Goal: Task Accomplishment & Management: Use online tool/utility

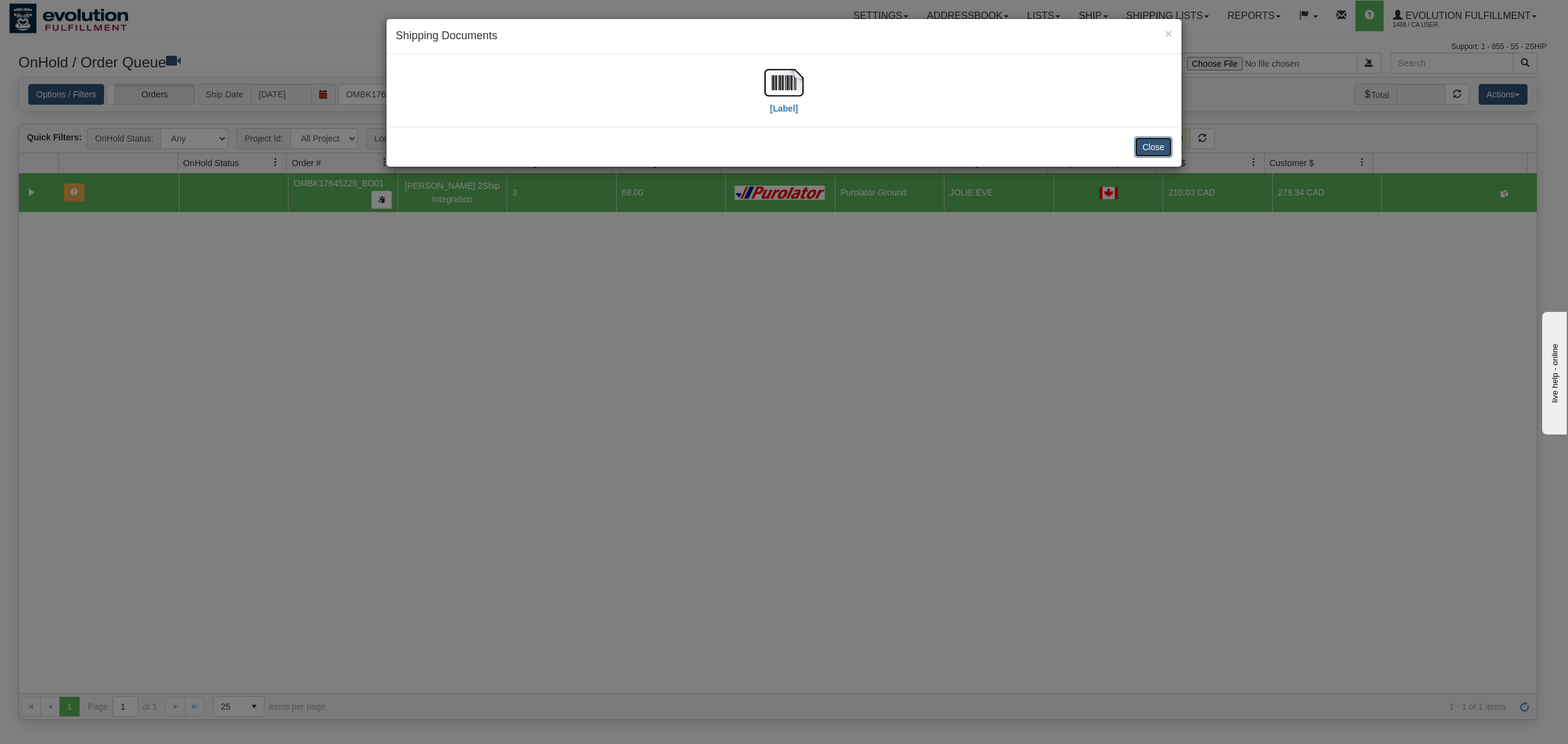
click at [1151, 146] on button "Close" at bounding box center [1153, 147] width 38 height 21
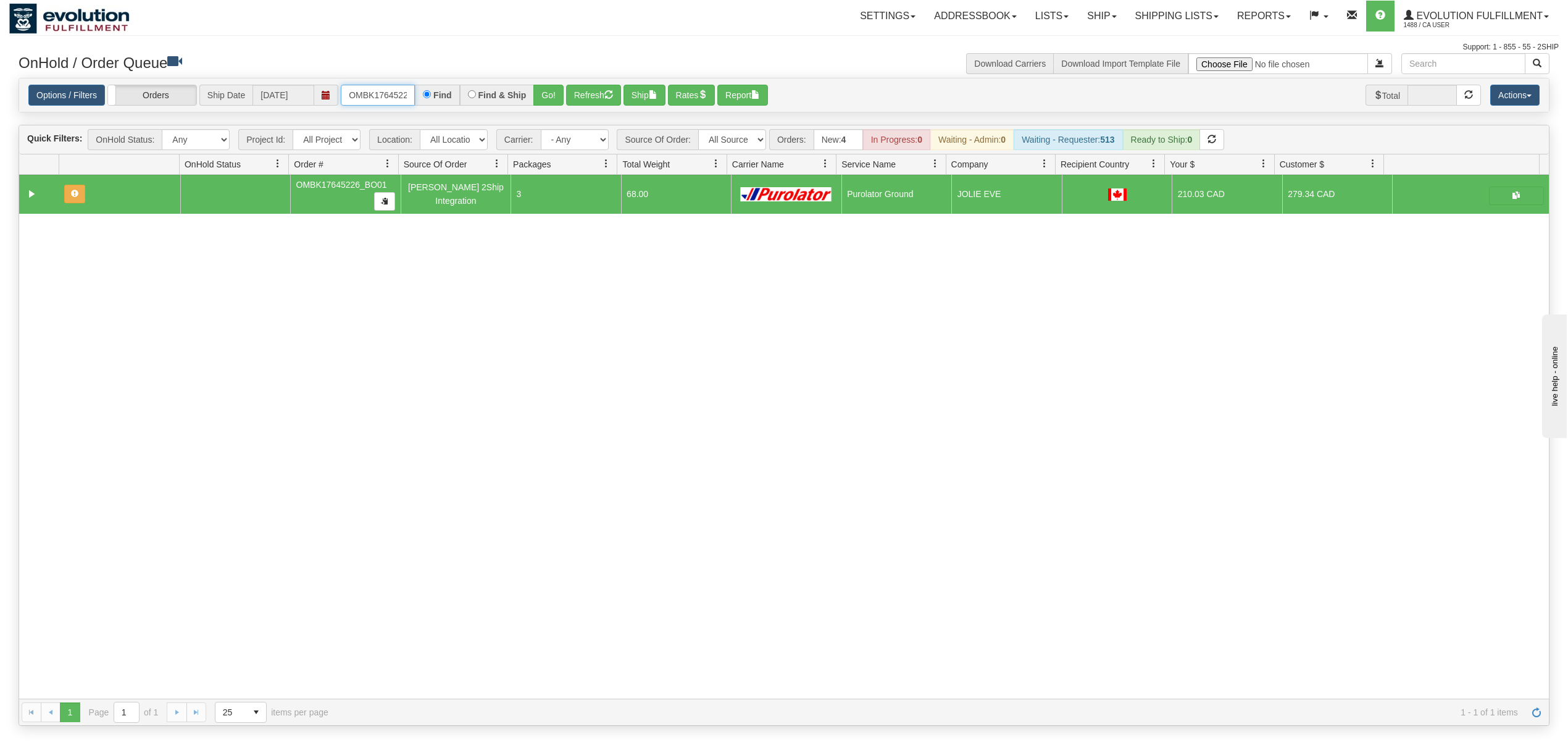
click at [376, 100] on input "OMBK17645226_BO01" at bounding box center [377, 95] width 74 height 21
click at [379, 100] on input "OMBK17645226_BO01" at bounding box center [377, 95] width 74 height 21
click at [403, 100] on input "OMBK17692838 BO02" at bounding box center [377, 95] width 74 height 21
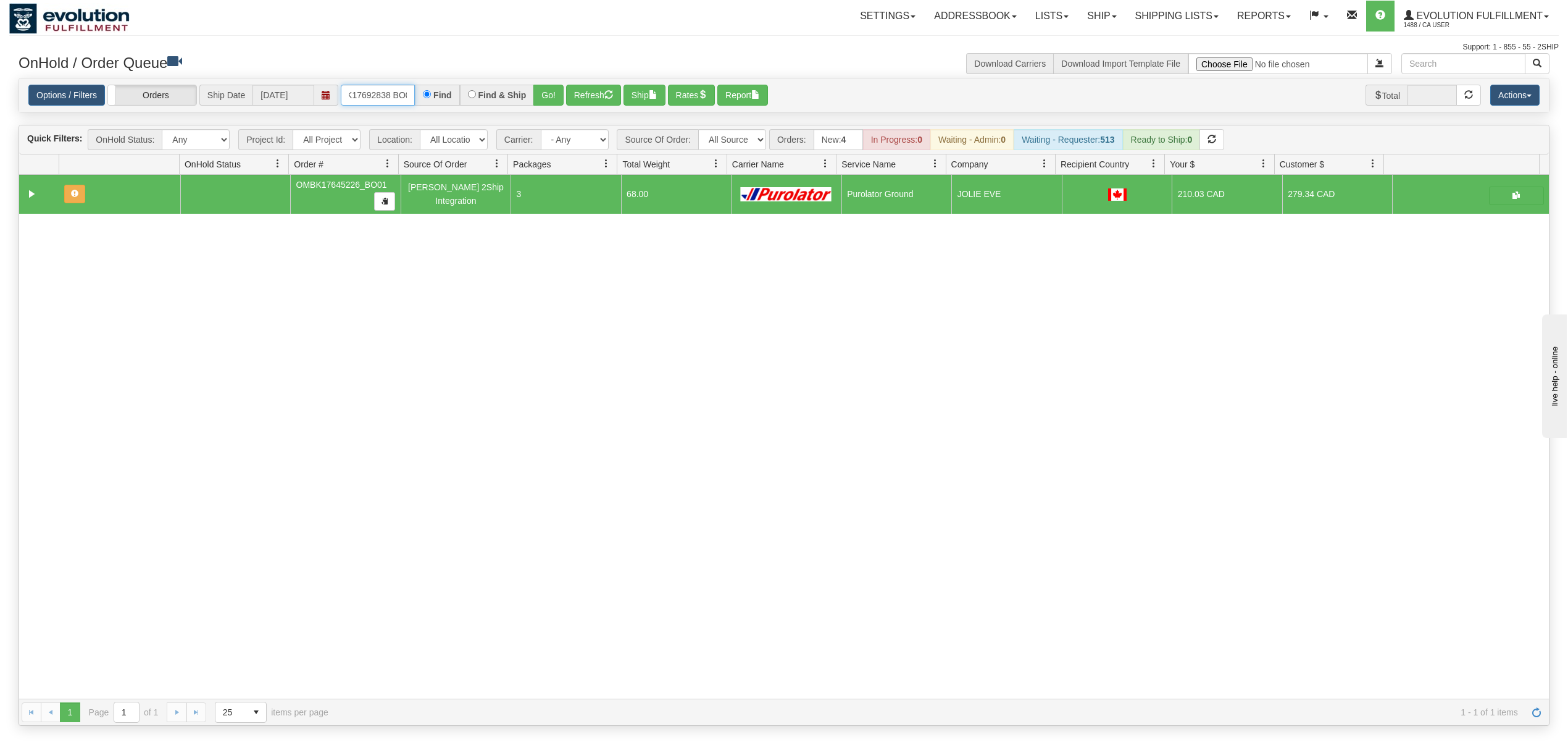
scroll to position [0, 27]
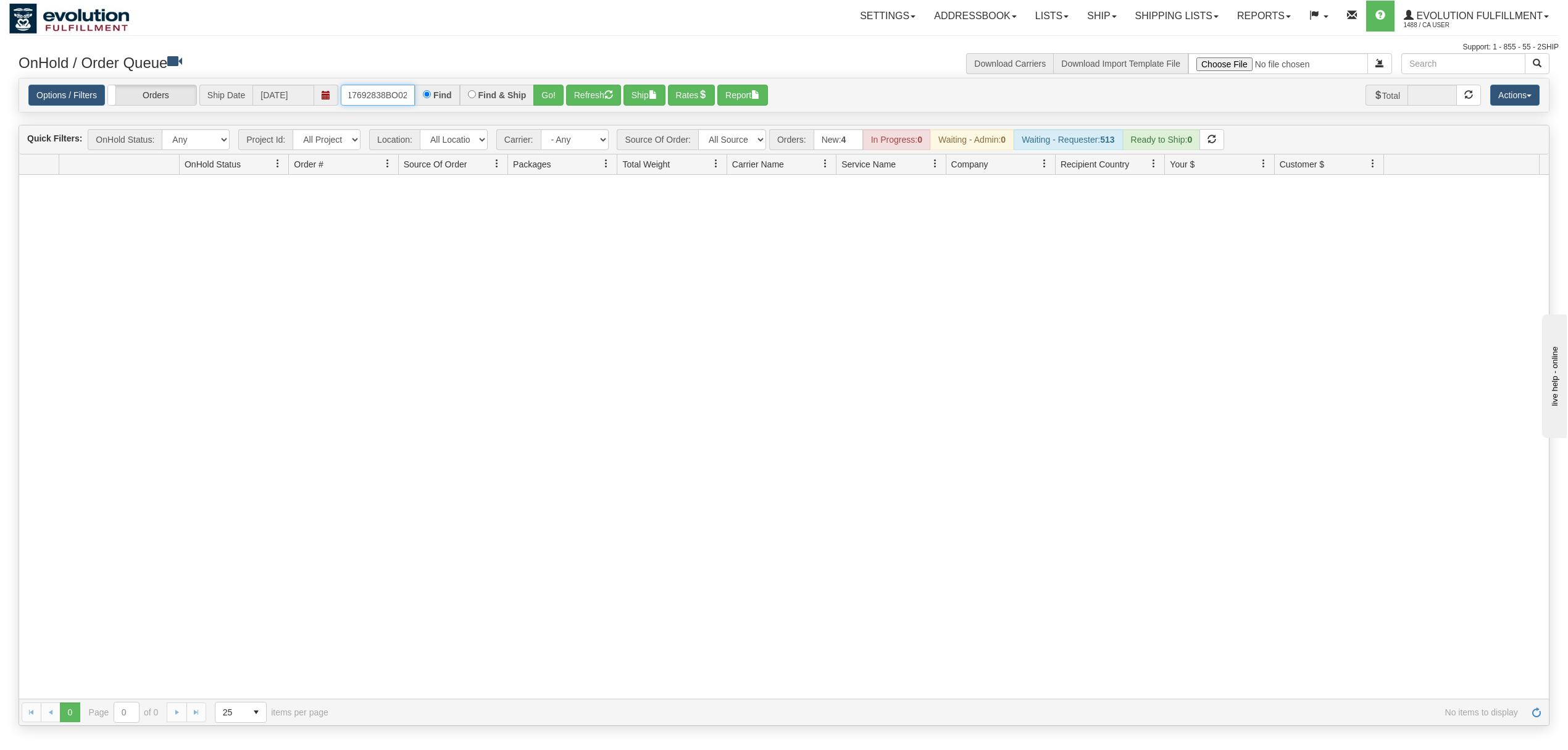
click at [387, 102] on input "OMBK17692838BO02" at bounding box center [377, 95] width 74 height 21
type input "OMBK17692838_BO02"
click at [546, 90] on button "Go!" at bounding box center [548, 95] width 31 height 21
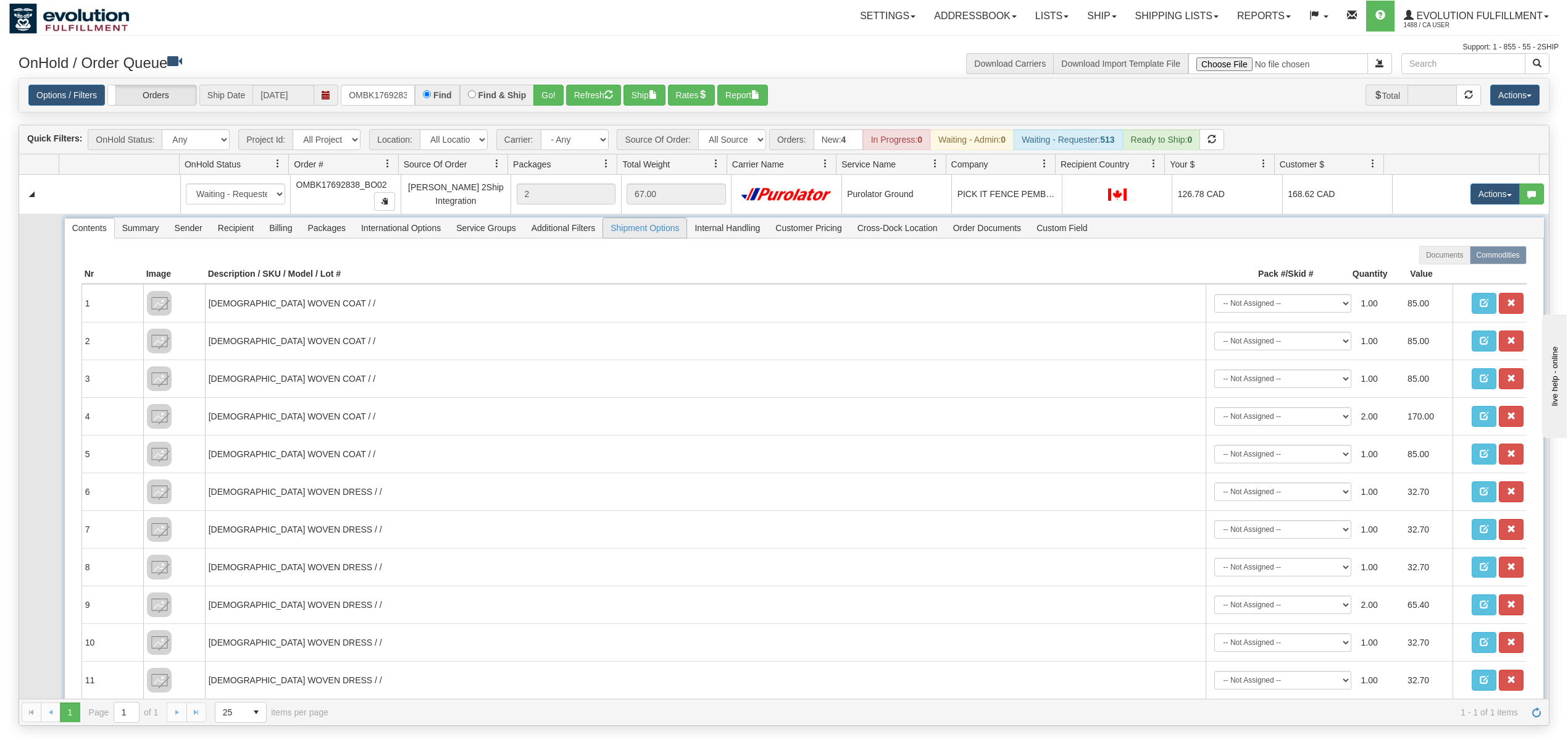
click at [655, 230] on span "Shipment Options" at bounding box center [645, 227] width 83 height 20
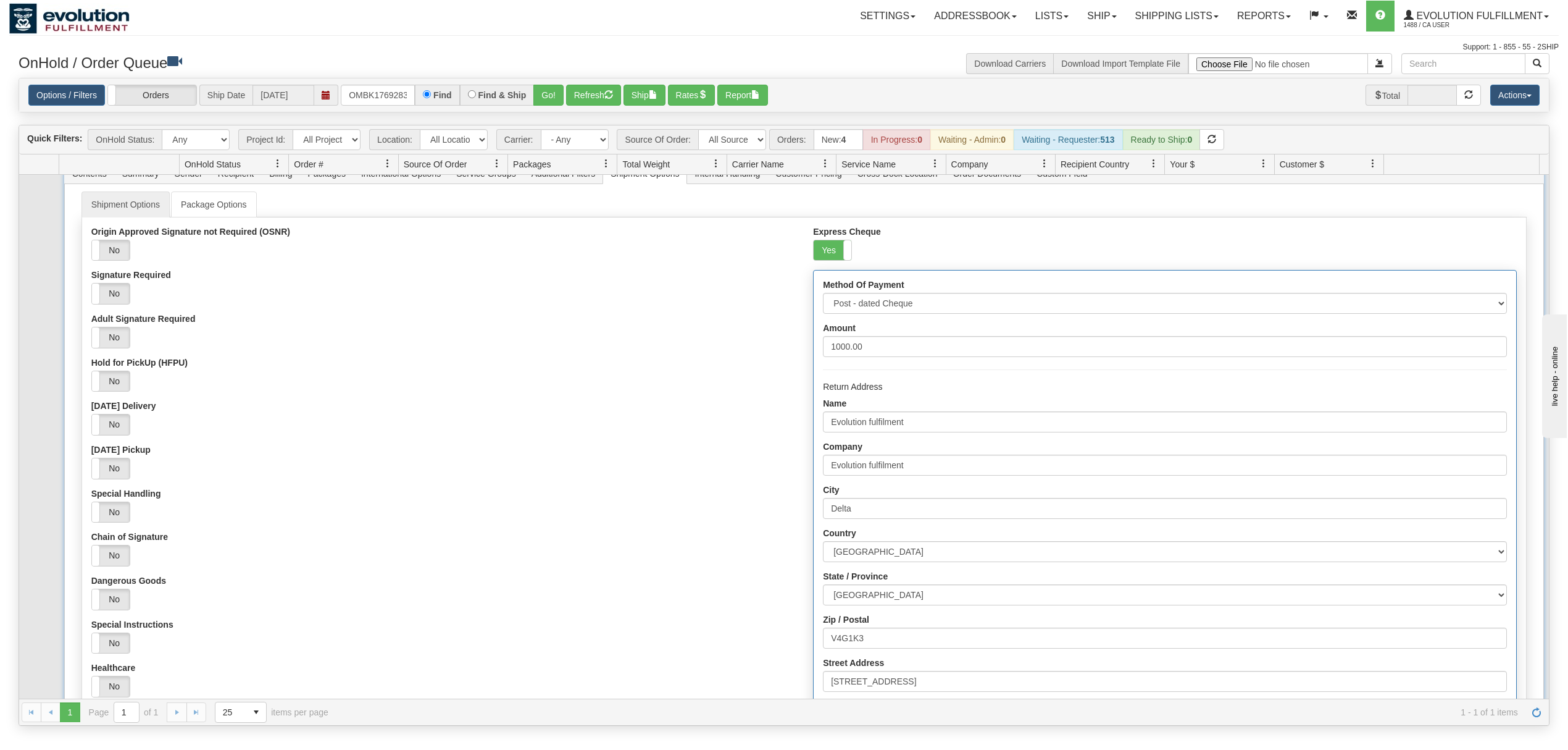
scroll to position [164, 0]
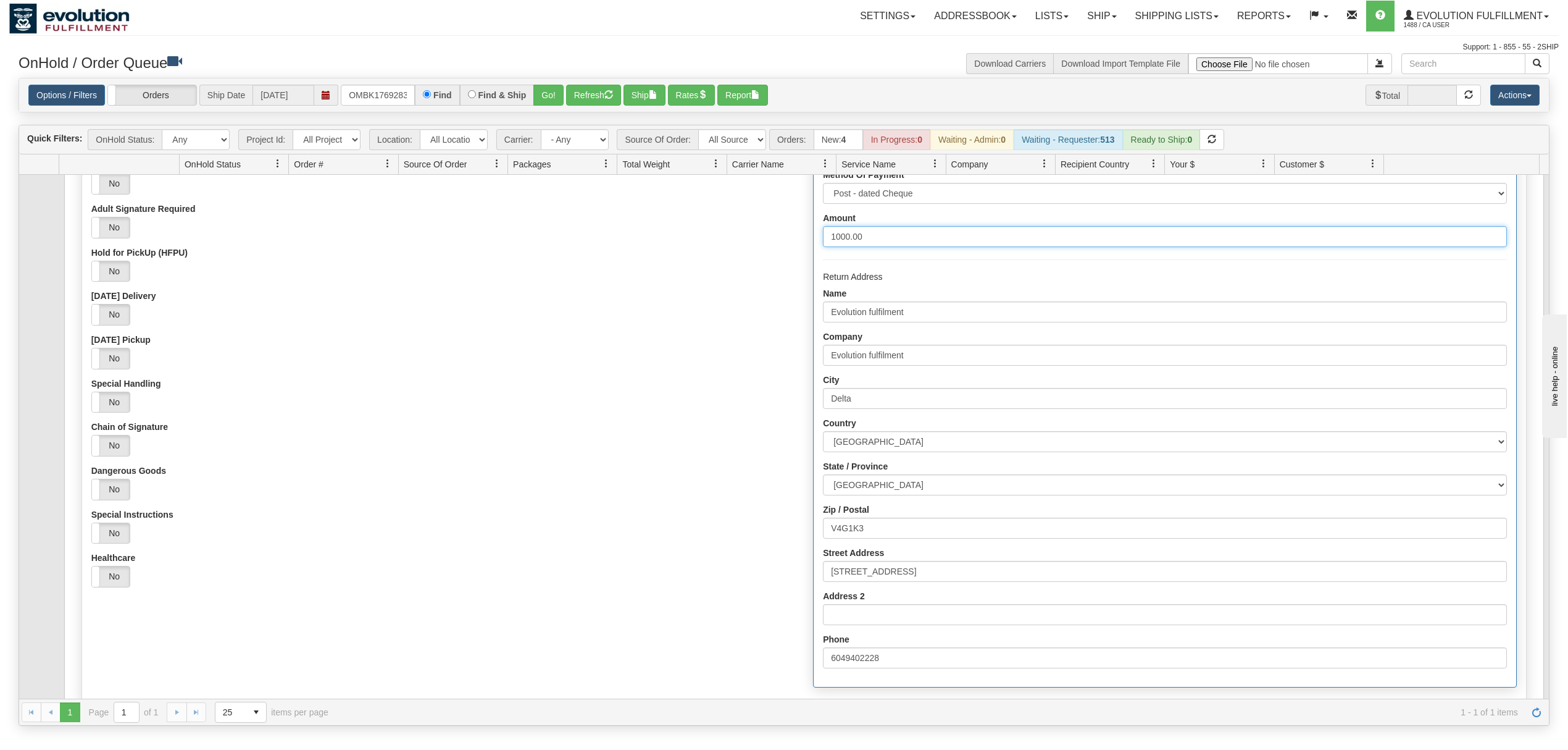
drag, startPoint x: 877, startPoint y: 244, endPoint x: 717, endPoint y: 244, distance: 160.0
click at [717, 244] on div "Origin Approved Signature not Required (OSNR) Yes No Signature Required Yes No …" at bounding box center [804, 405] width 1444 height 577
type input "2675.21"
click at [689, 326] on div "Yes No" at bounding box center [443, 315] width 703 height 22
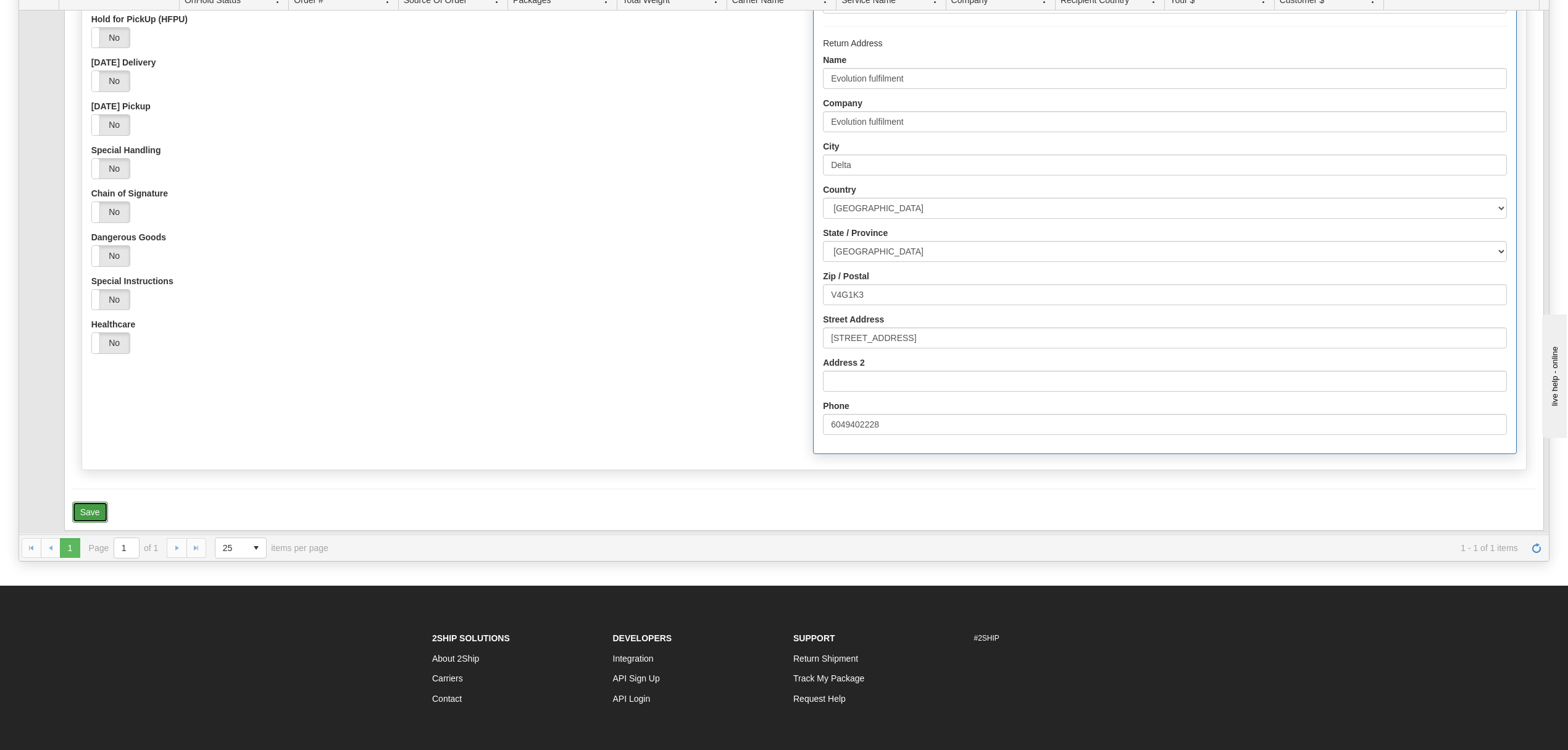
click at [102, 507] on button "Save" at bounding box center [90, 512] width 36 height 21
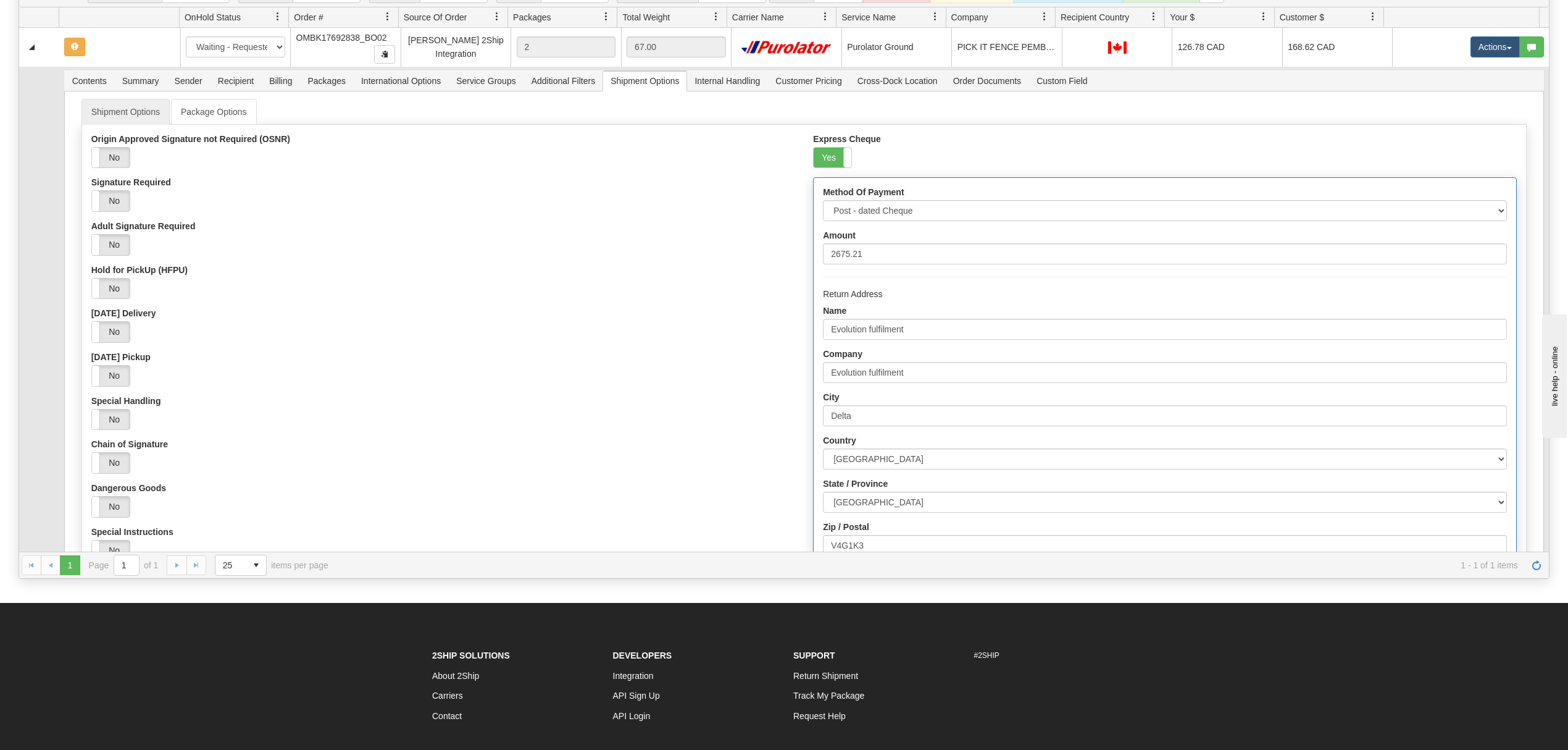
scroll to position [0, 0]
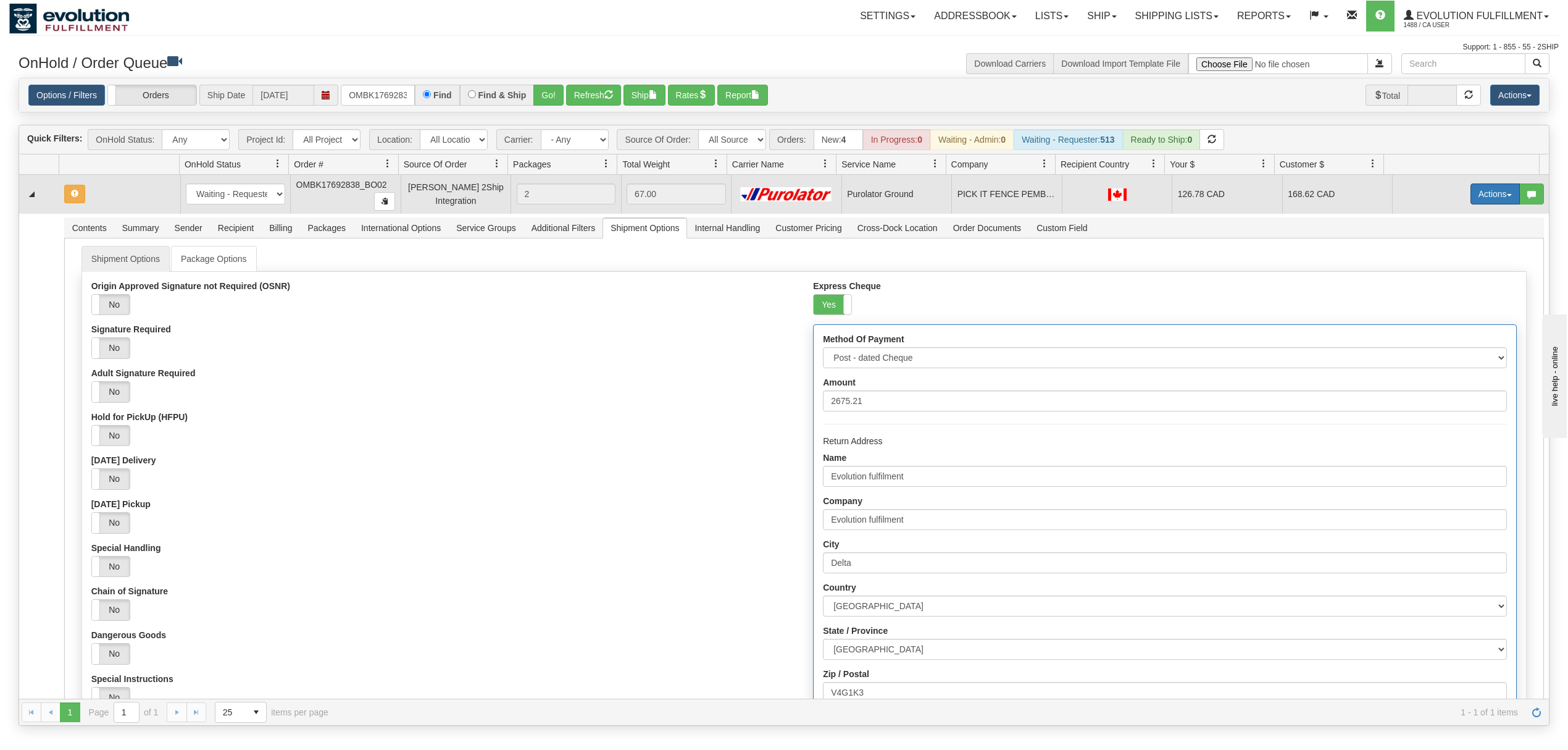
click at [1472, 198] on button "Actions" at bounding box center [1495, 193] width 50 height 21
click at [1429, 263] on link "Ship" at bounding box center [1470, 265] width 99 height 16
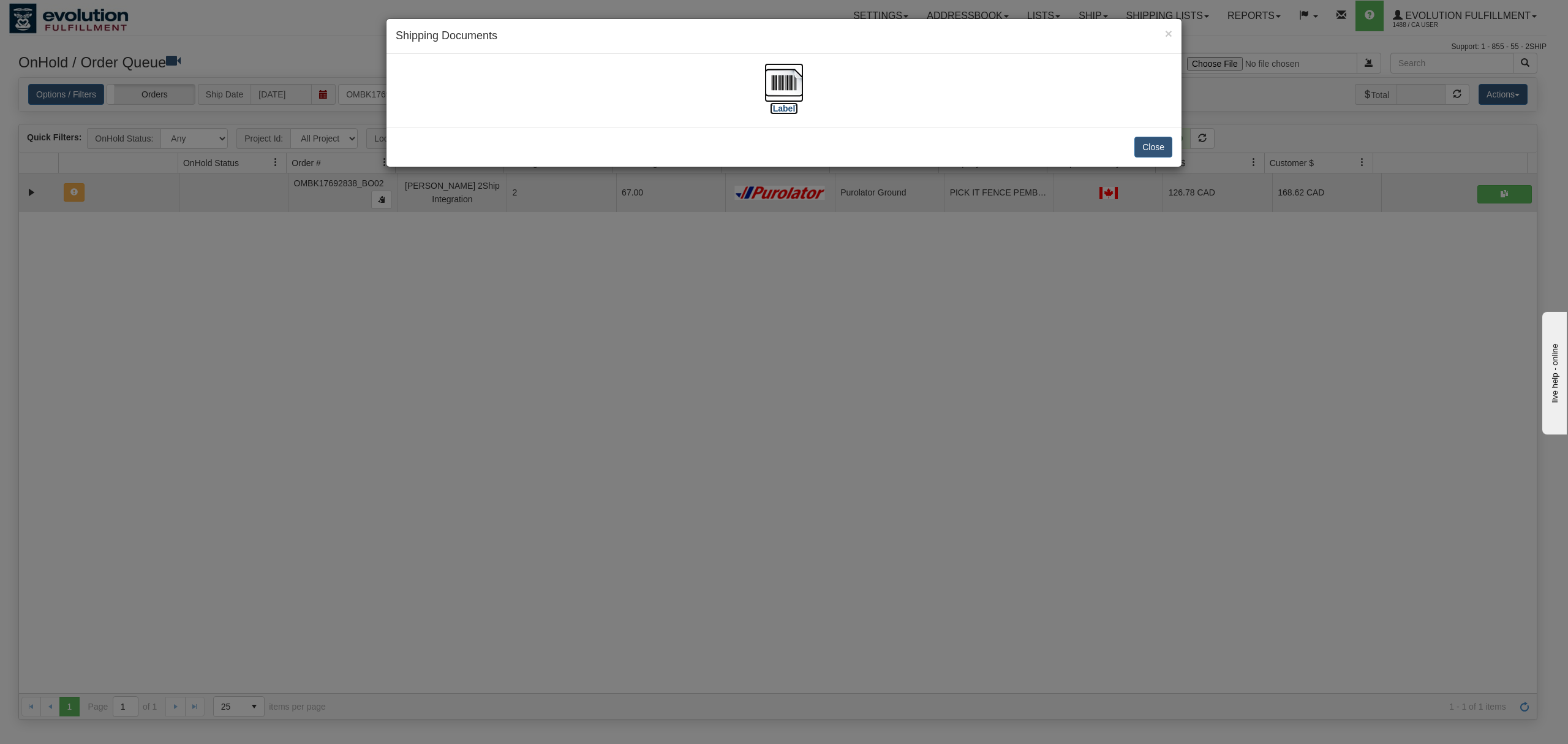
click at [792, 86] on img at bounding box center [784, 83] width 39 height 39
click at [1167, 145] on button "Close" at bounding box center [1153, 147] width 38 height 21
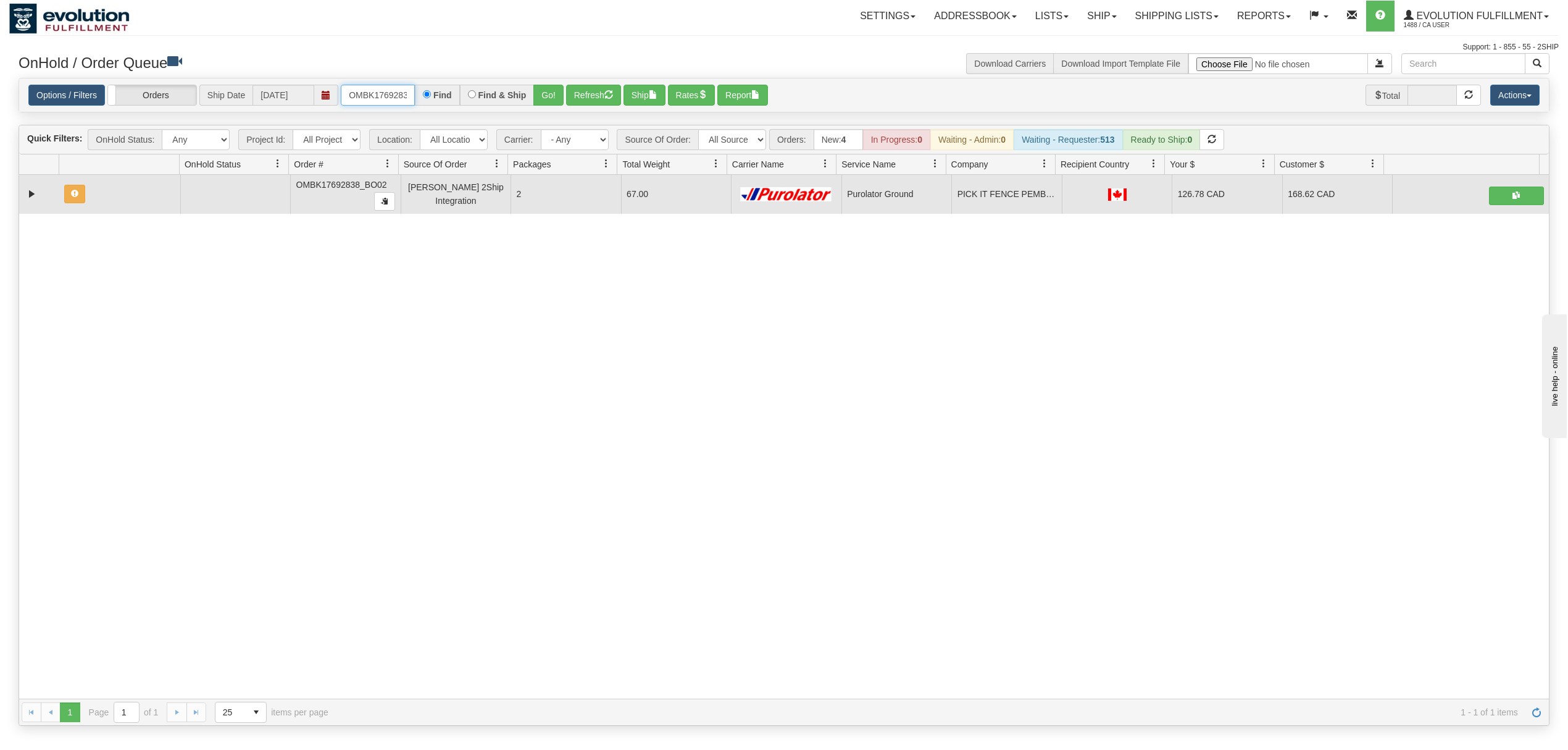
click at [369, 102] on input "OMBK17692838_BO02" at bounding box center [377, 95] width 74 height 21
click at [403, 95] on input "OMBK17482804 BO01" at bounding box center [377, 95] width 74 height 21
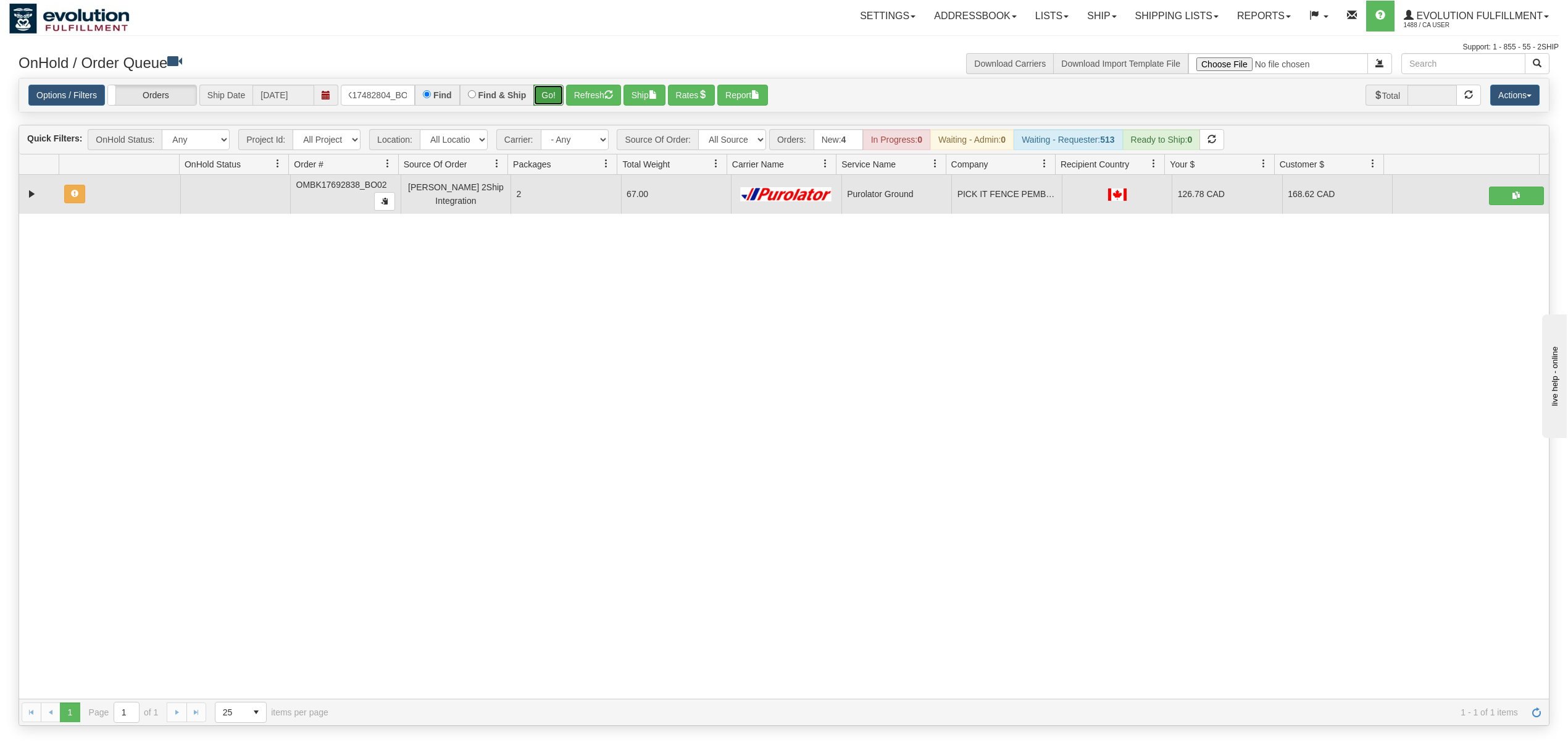
click at [542, 96] on button "Go!" at bounding box center [548, 95] width 31 height 21
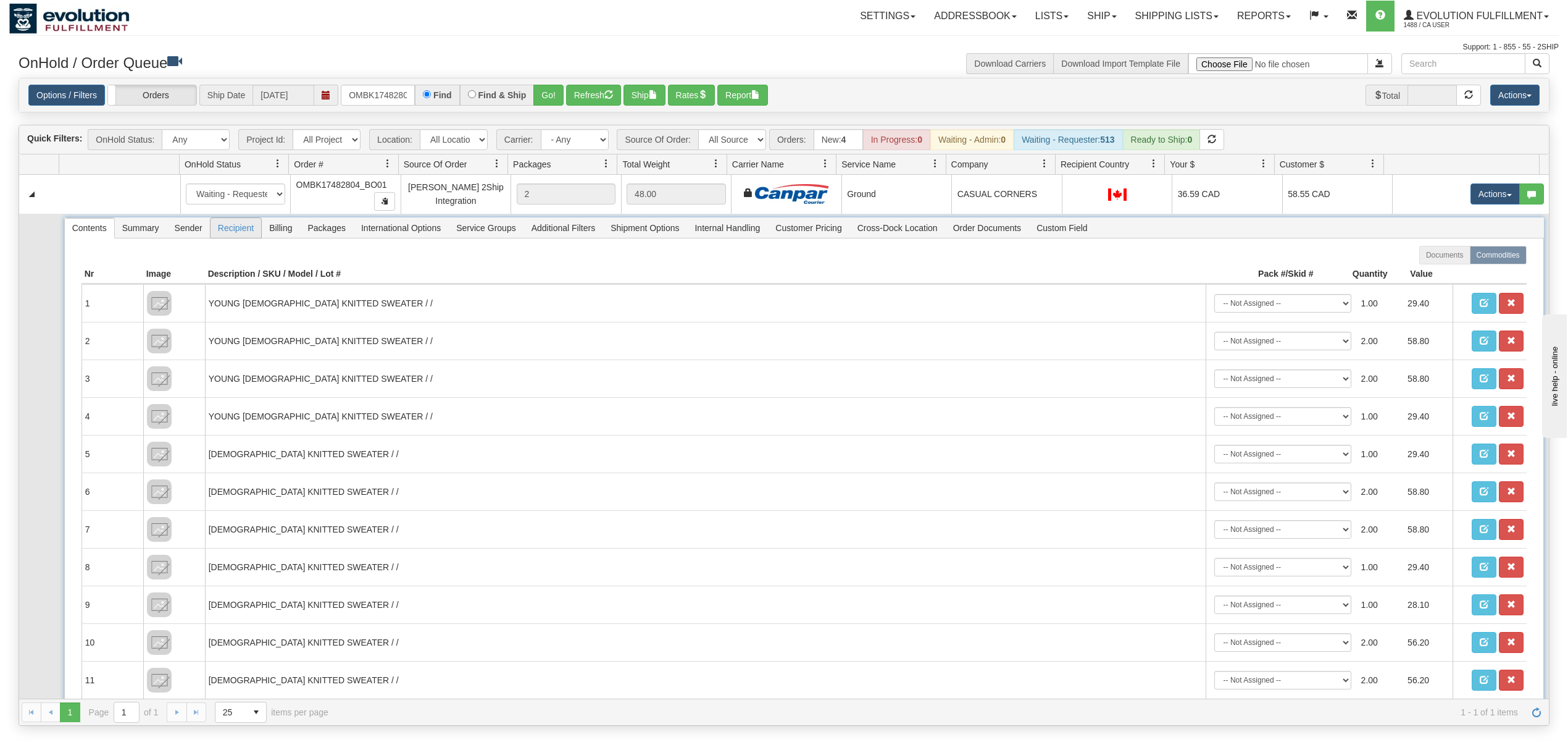
click at [223, 238] on span "Recipient" at bounding box center [235, 227] width 51 height 20
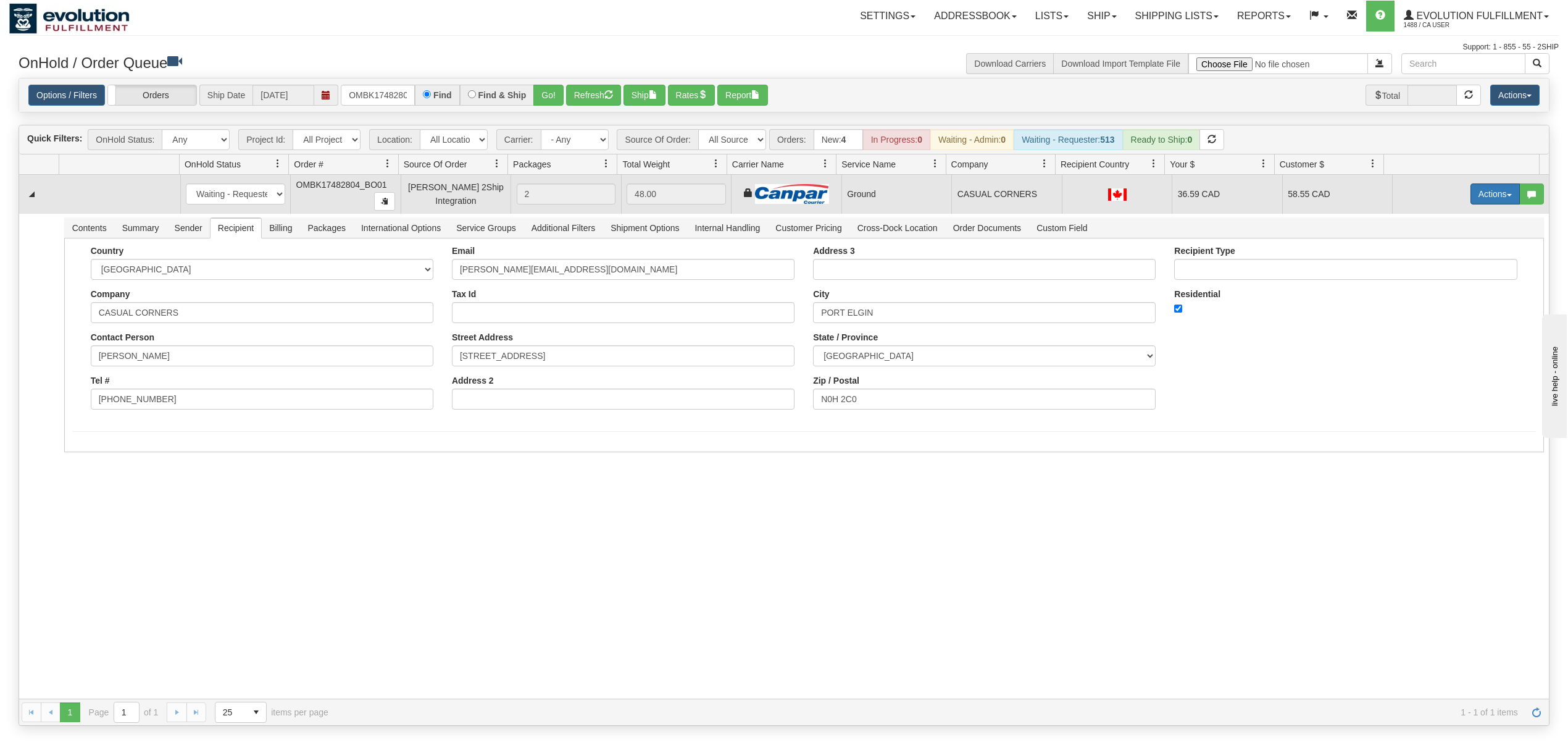
click at [1472, 195] on button "Actions" at bounding box center [1495, 193] width 50 height 21
click at [1433, 267] on span "Ship" at bounding box center [1446, 265] width 26 height 10
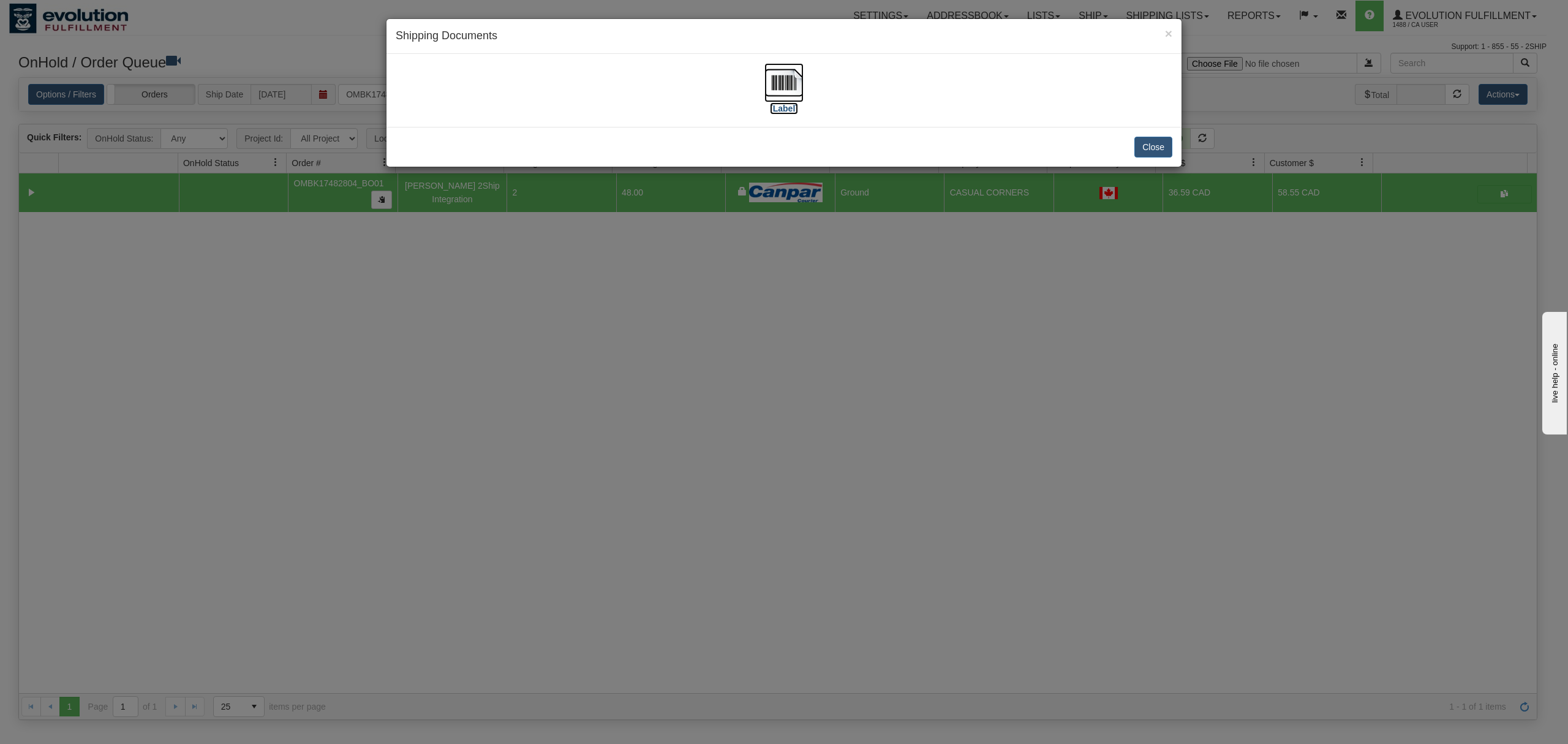
click at [778, 83] on img at bounding box center [784, 83] width 39 height 39
click at [1140, 145] on button "Close" at bounding box center [1153, 147] width 38 height 21
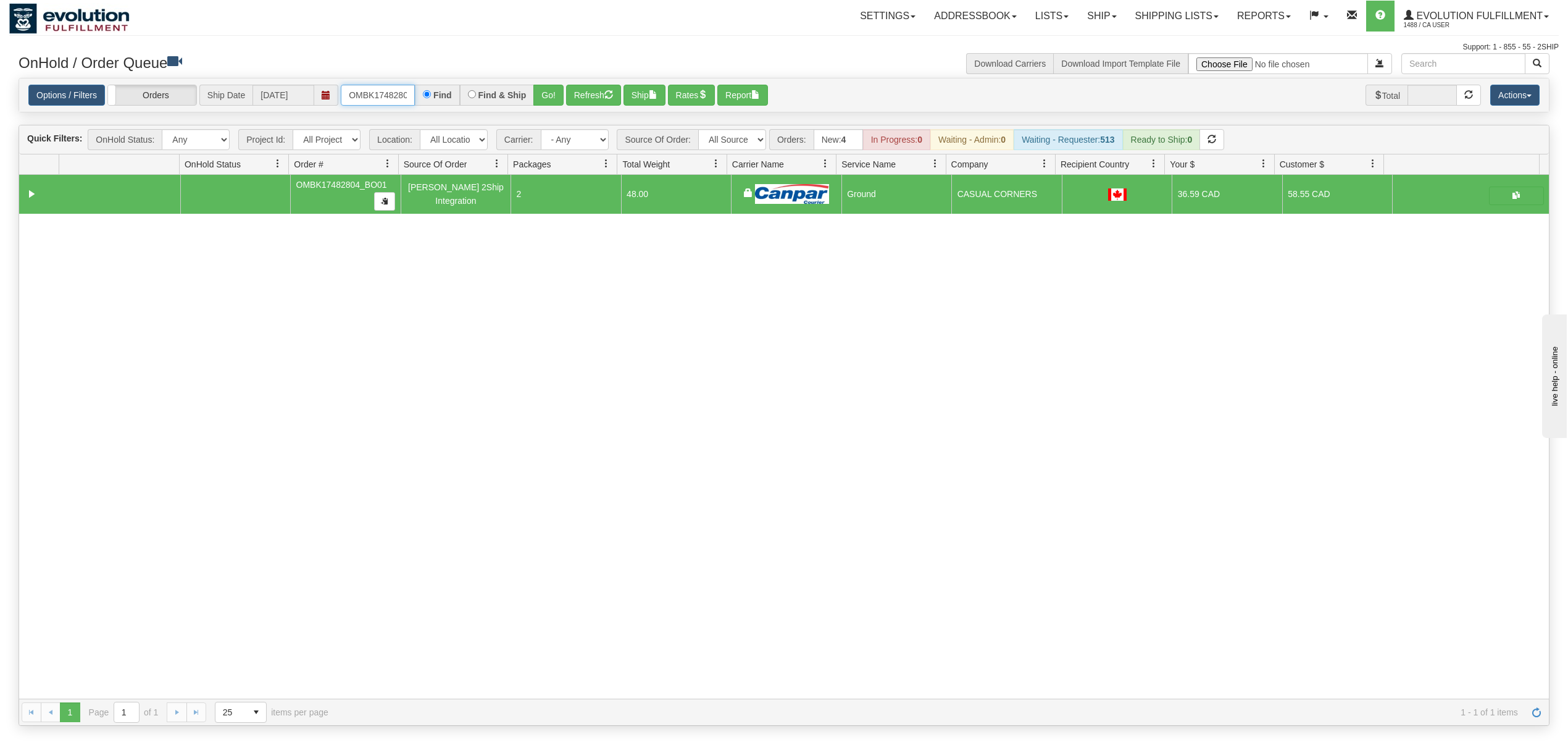
click at [383, 92] on input "OMBK17482804_BO01" at bounding box center [377, 95] width 74 height 21
click at [400, 100] on input "OMBK17390843 BO02" at bounding box center [377, 95] width 74 height 21
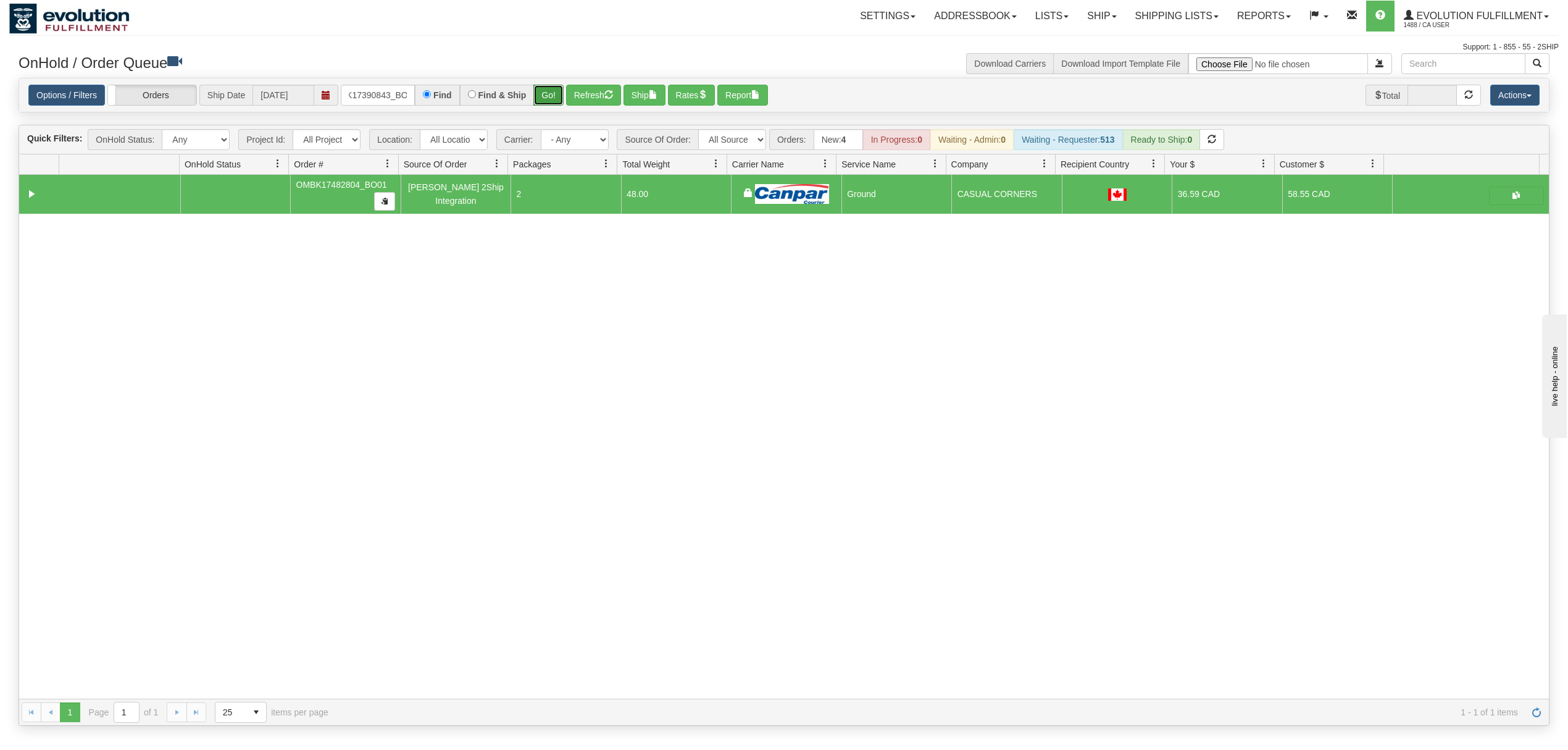
click at [551, 102] on button "Go!" at bounding box center [548, 95] width 31 height 21
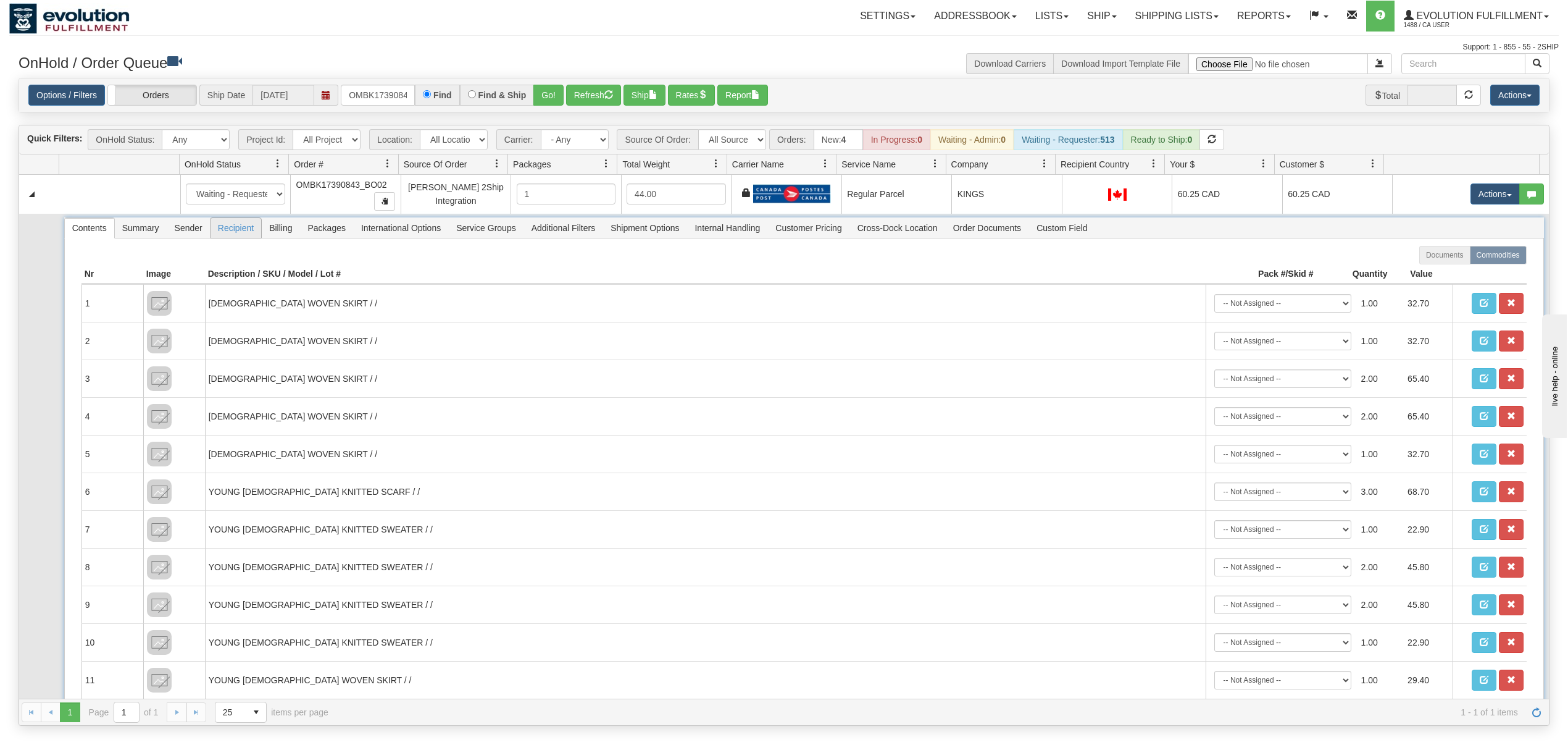
click at [248, 230] on span "Recipient" at bounding box center [235, 227] width 51 height 20
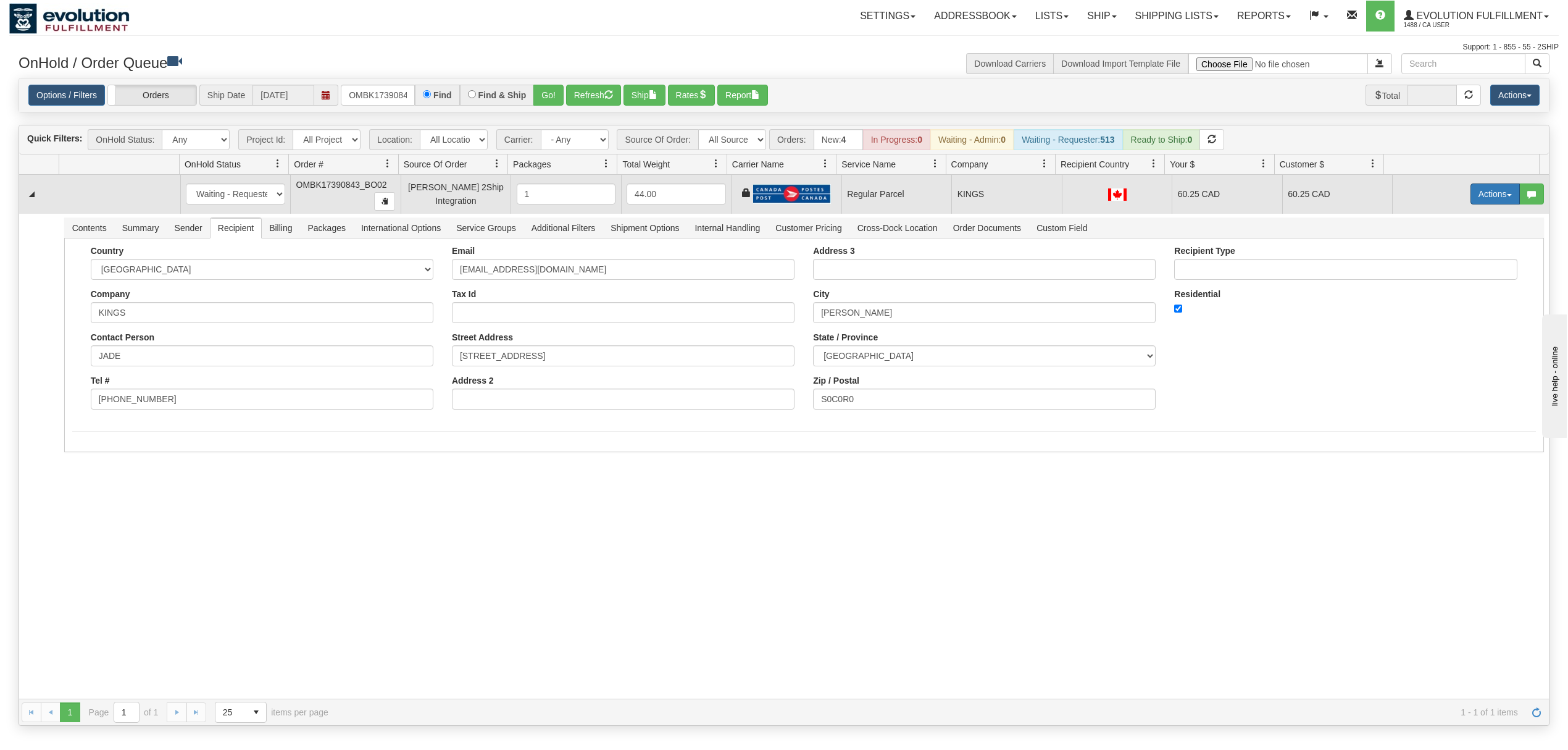
drag, startPoint x: 1465, startPoint y: 189, endPoint x: 1463, endPoint y: 198, distance: 9.2
click at [1471, 190] on button "Actions" at bounding box center [1495, 193] width 50 height 21
click at [1436, 250] on span "Rate All Services" at bounding box center [1470, 249] width 74 height 10
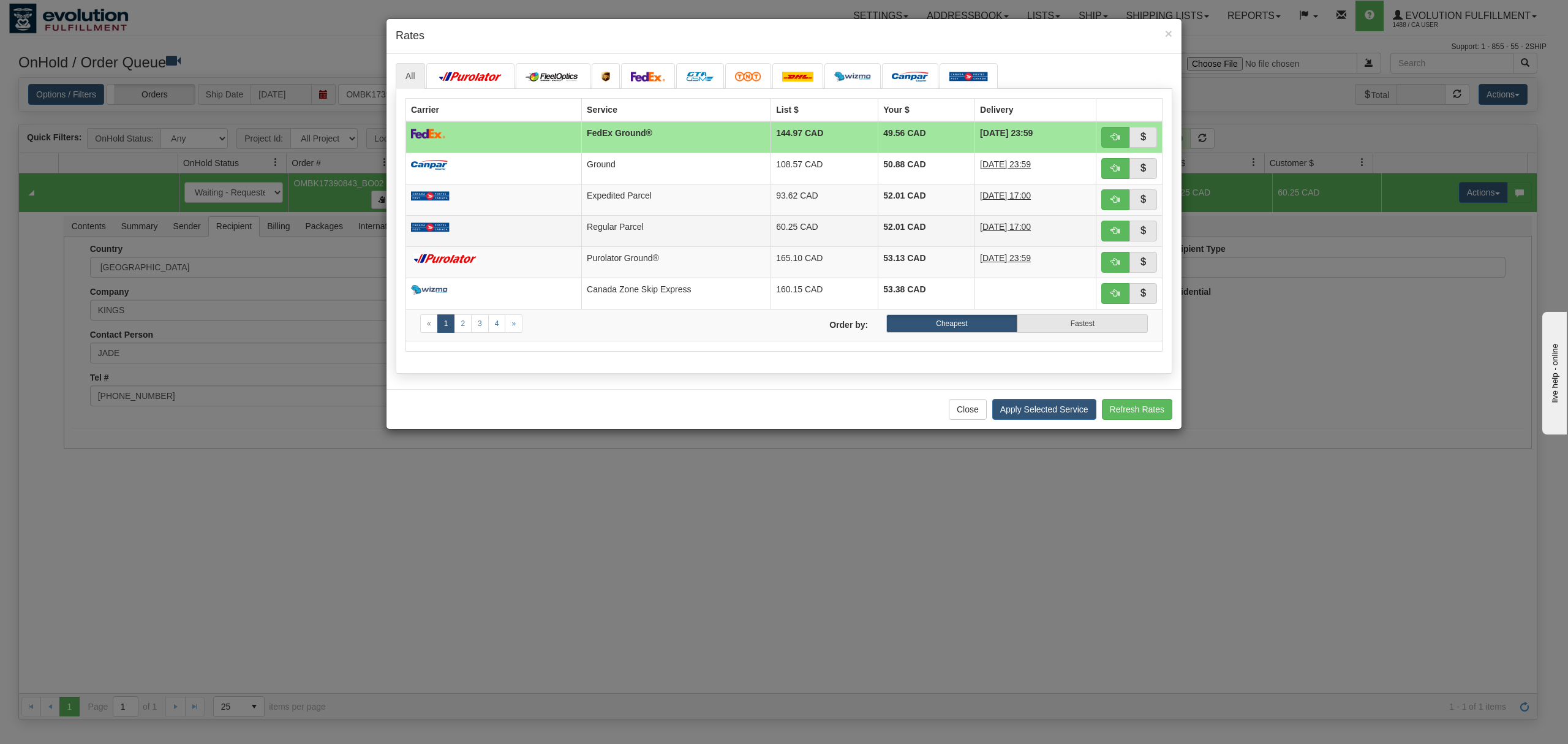
drag, startPoint x: 537, startPoint y: 228, endPoint x: 559, endPoint y: 228, distance: 22.0
click at [537, 228] on td at bounding box center [493, 230] width 176 height 31
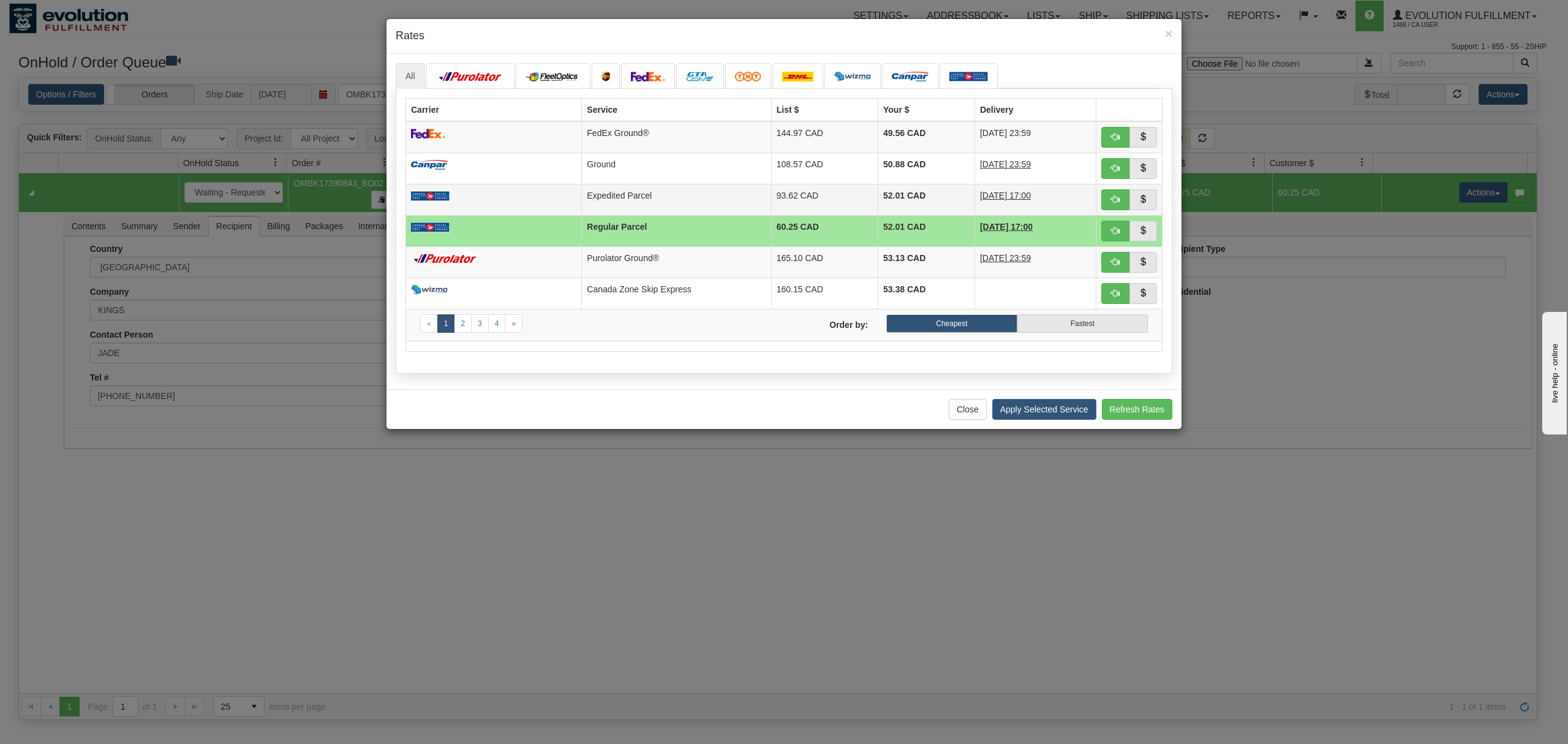
drag, startPoint x: 749, startPoint y: 203, endPoint x: 809, endPoint y: 205, distance: 60.0
click at [751, 203] on td "Expedited Parcel" at bounding box center [676, 199] width 189 height 31
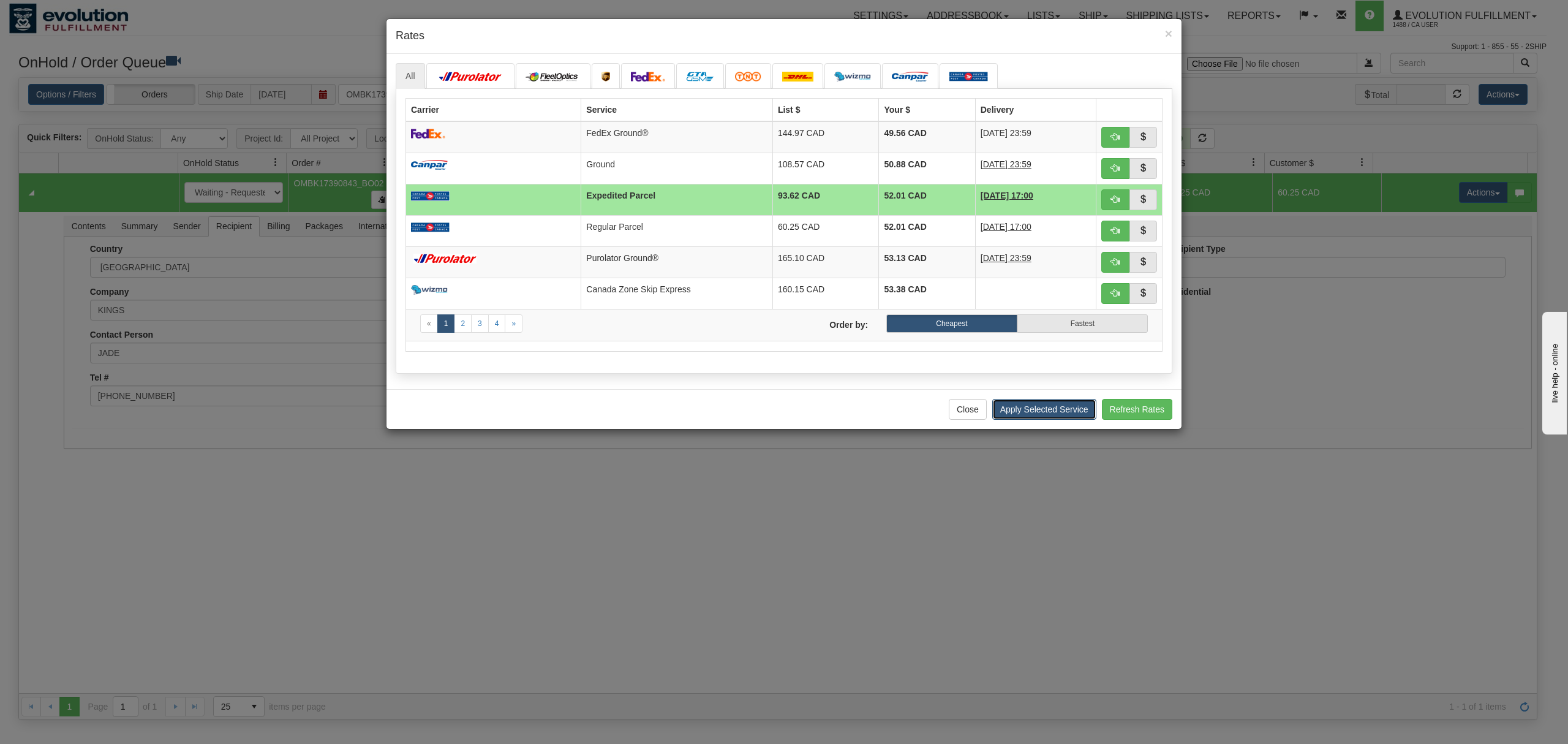
click at [1035, 417] on button "Apply Selected Service" at bounding box center [1044, 409] width 104 height 21
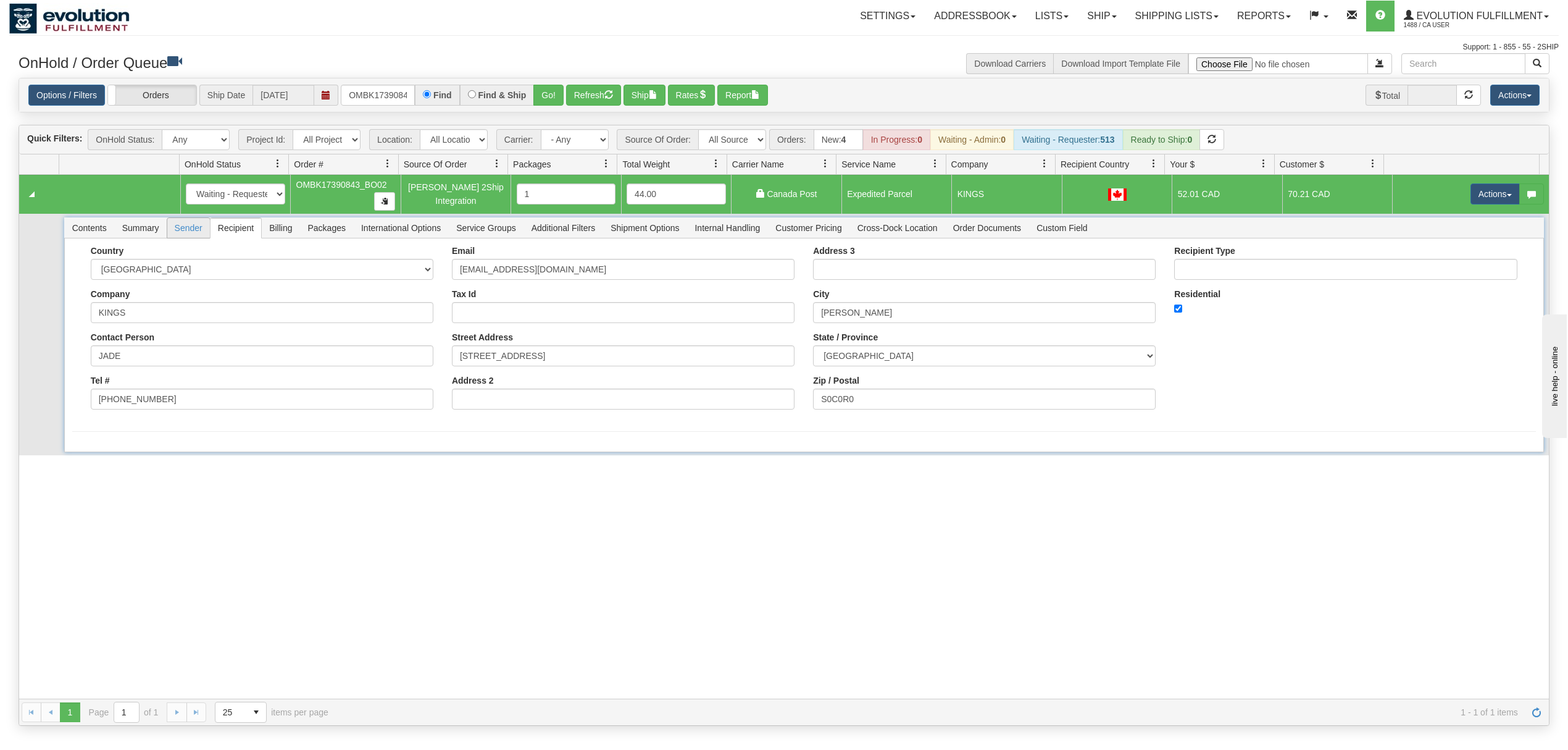
click at [200, 225] on span "Sender" at bounding box center [189, 227] width 43 height 20
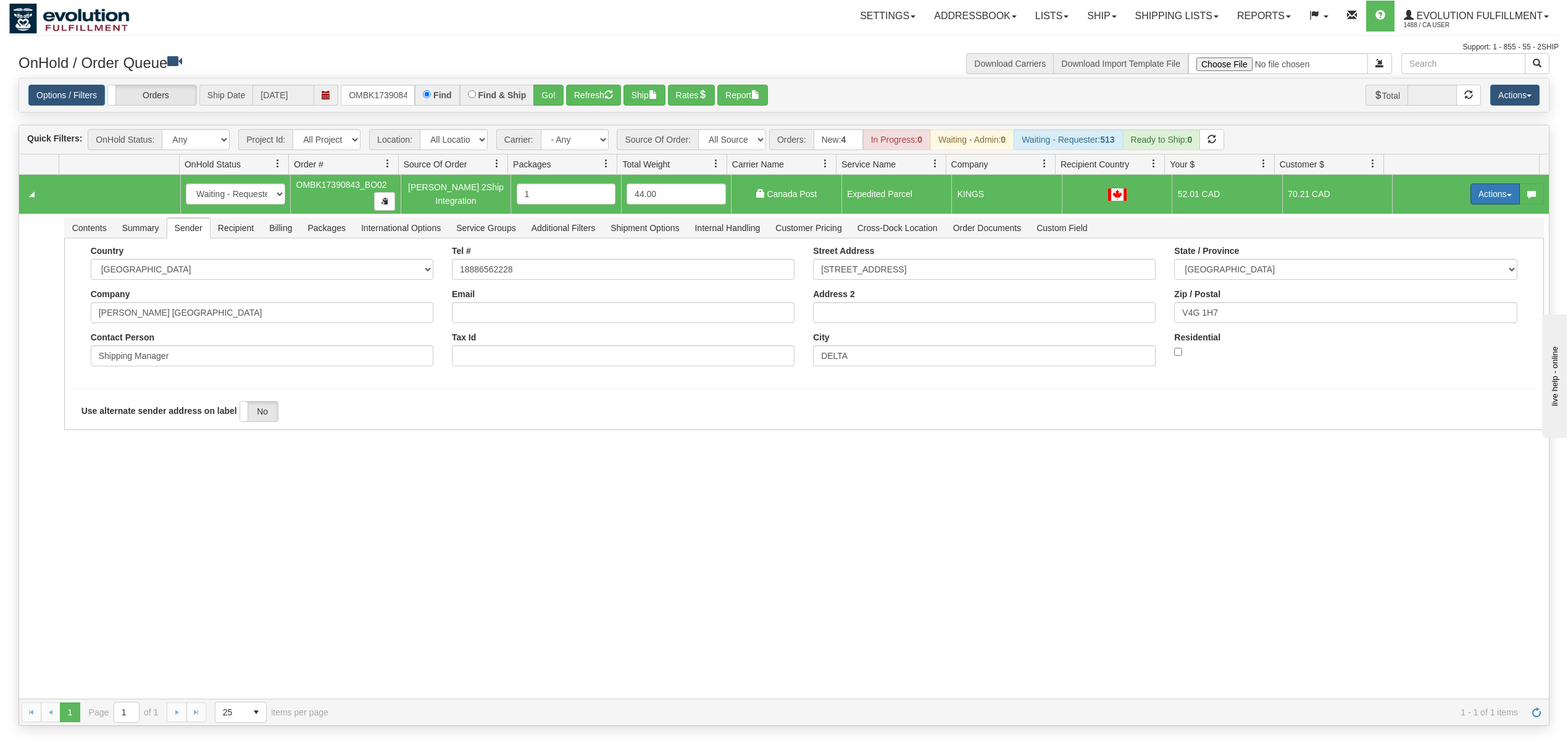
click at [1478, 194] on button "Actions" at bounding box center [1495, 193] width 50 height 21
click at [1434, 270] on span "Ship" at bounding box center [1446, 265] width 26 height 10
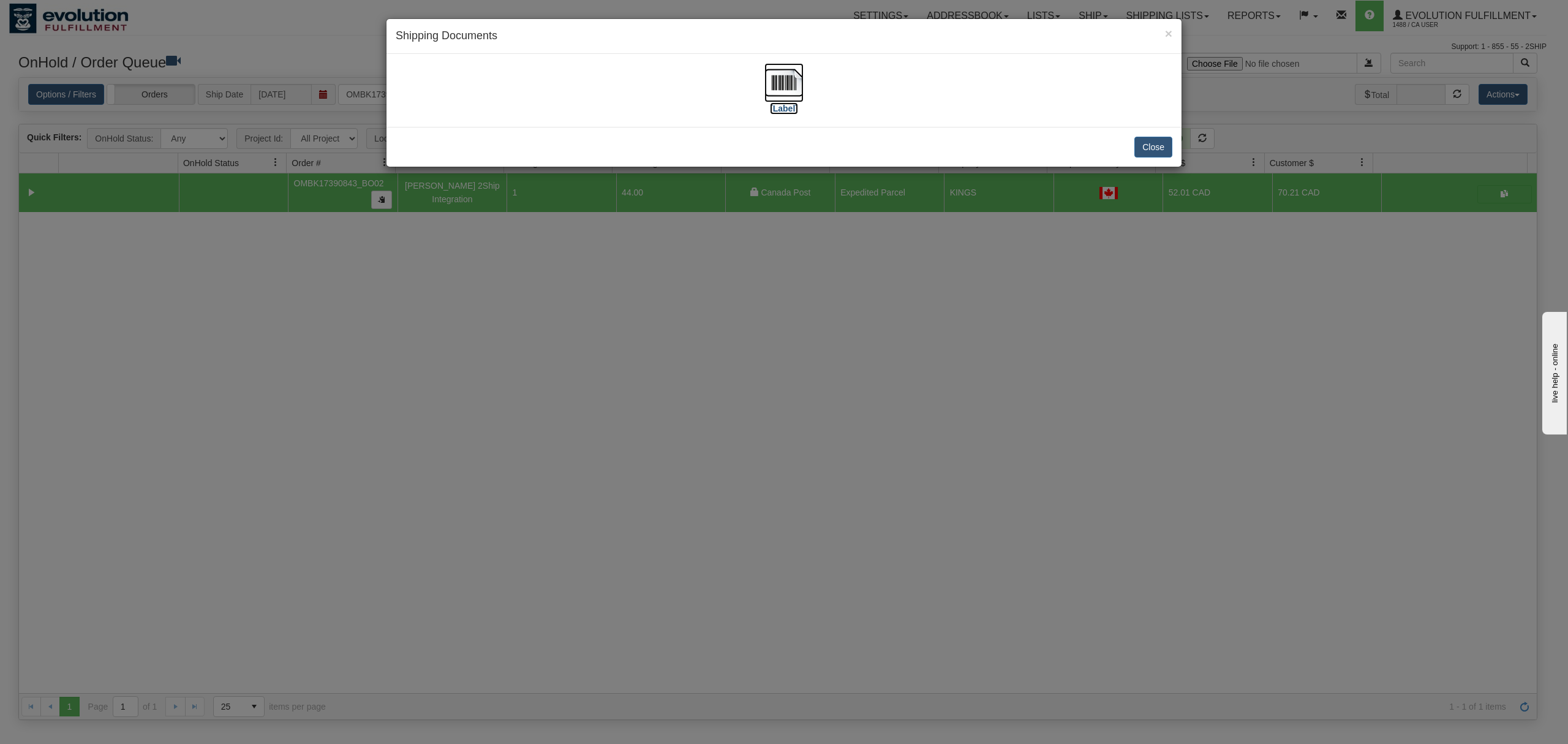
click at [780, 82] on img at bounding box center [784, 83] width 39 height 39
click at [1154, 145] on button "Close" at bounding box center [1153, 147] width 38 height 21
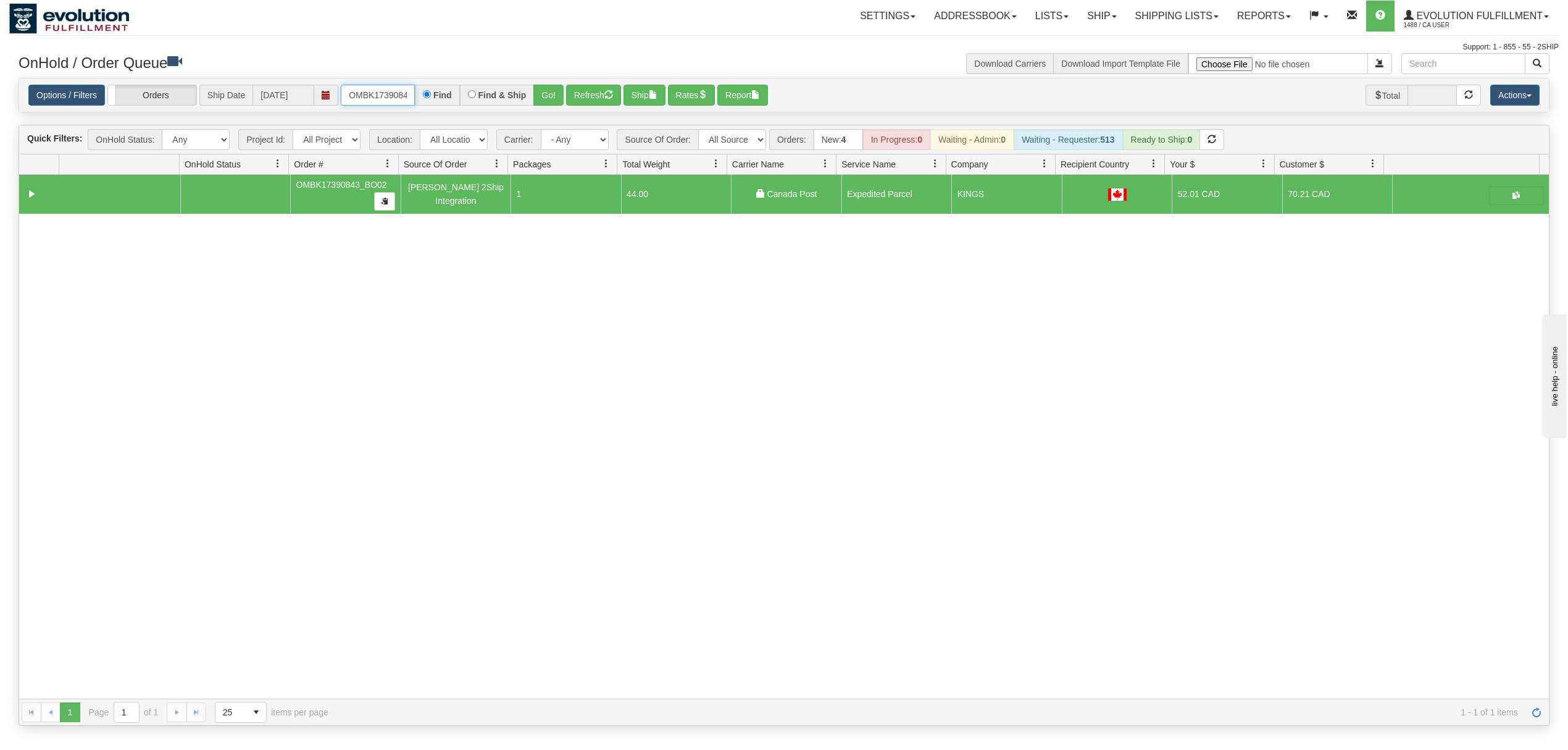
click at [370, 96] on input "OMBK17390843_BO02" at bounding box center [377, 95] width 74 height 21
click at [400, 96] on input "OMBK17489493 BO01" at bounding box center [377, 95] width 74 height 21
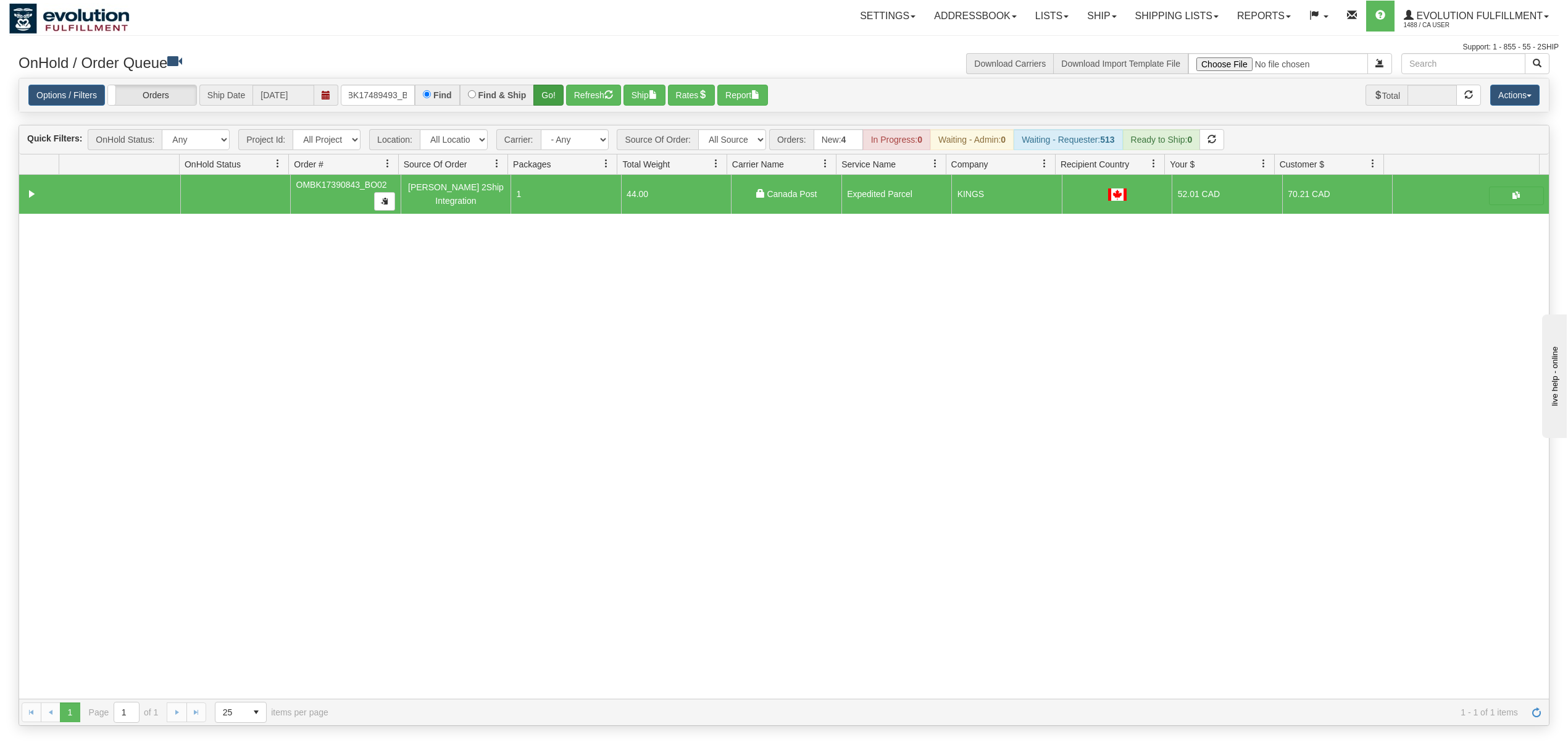
drag, startPoint x: 537, startPoint y: 107, endPoint x: 542, endPoint y: 102, distance: 7.1
click at [537, 107] on div "Options / Filters Group Shipments Orders Ship Date [DATE] OMBK17489493_BO01 Fin…" at bounding box center [784, 95] width 1530 height 33
click at [546, 99] on button "Go!" at bounding box center [548, 95] width 31 height 21
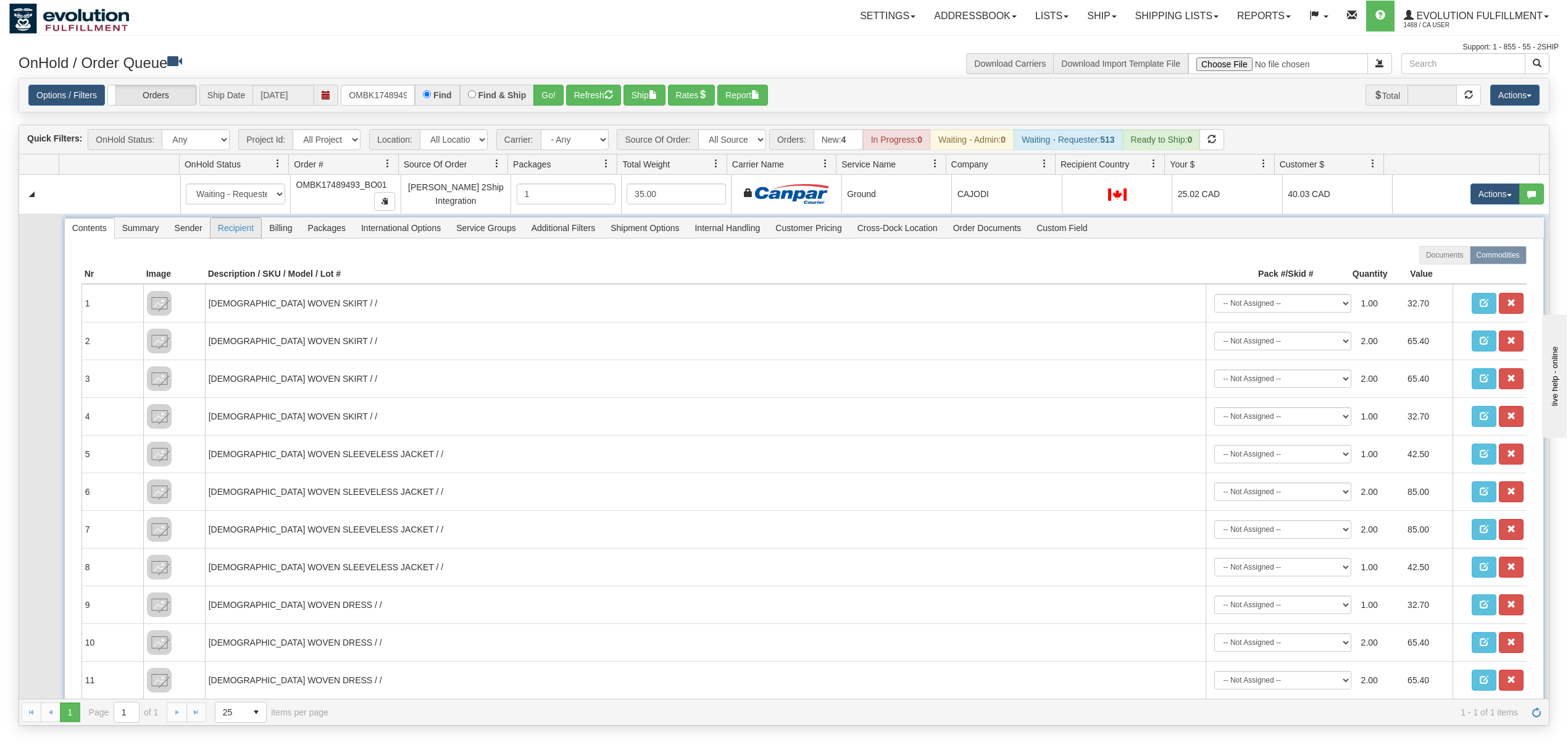
click at [232, 230] on span "Recipient" at bounding box center [235, 227] width 51 height 20
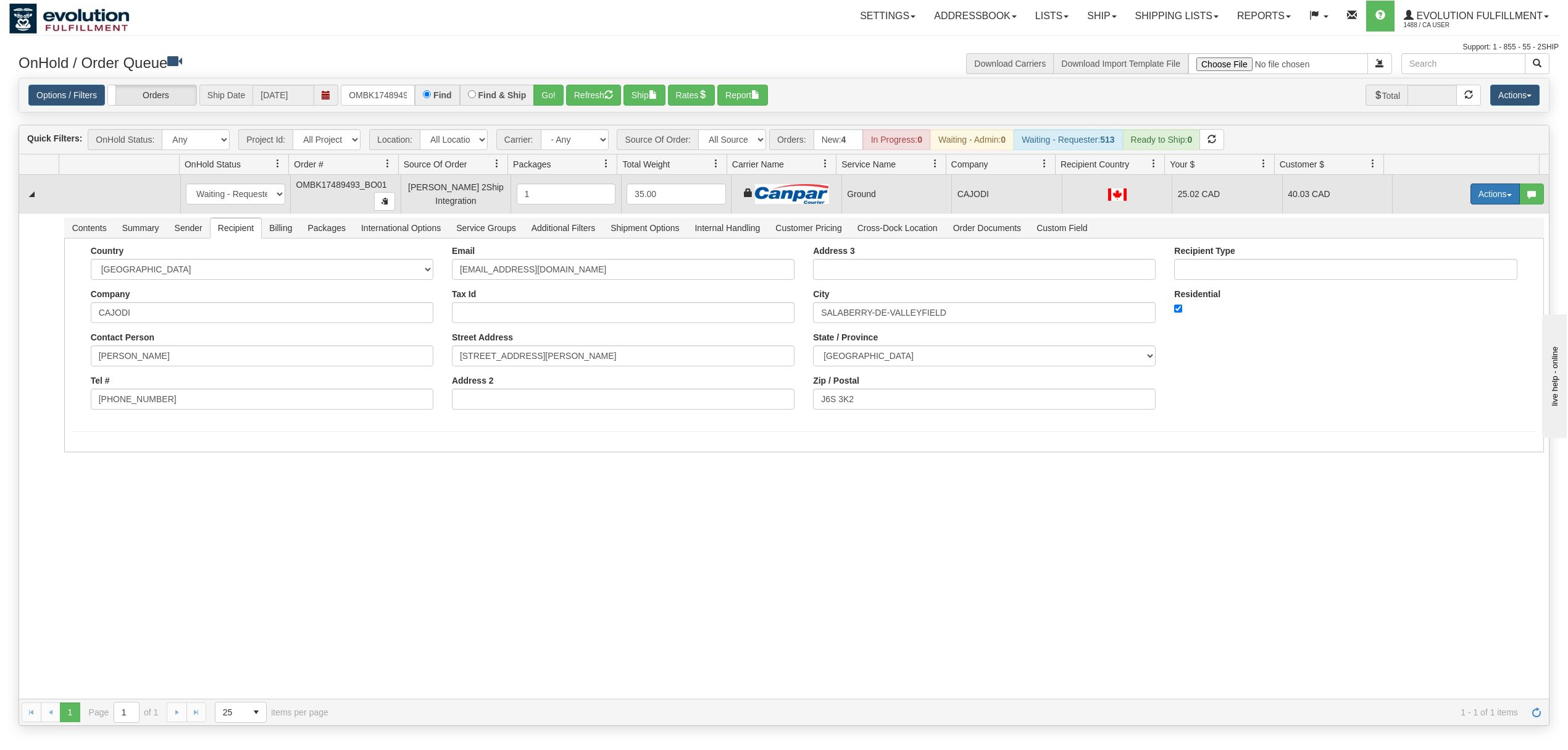
click at [1471, 195] on button "Actions" at bounding box center [1495, 193] width 50 height 21
click at [1433, 269] on span at bounding box center [1437, 265] width 9 height 9
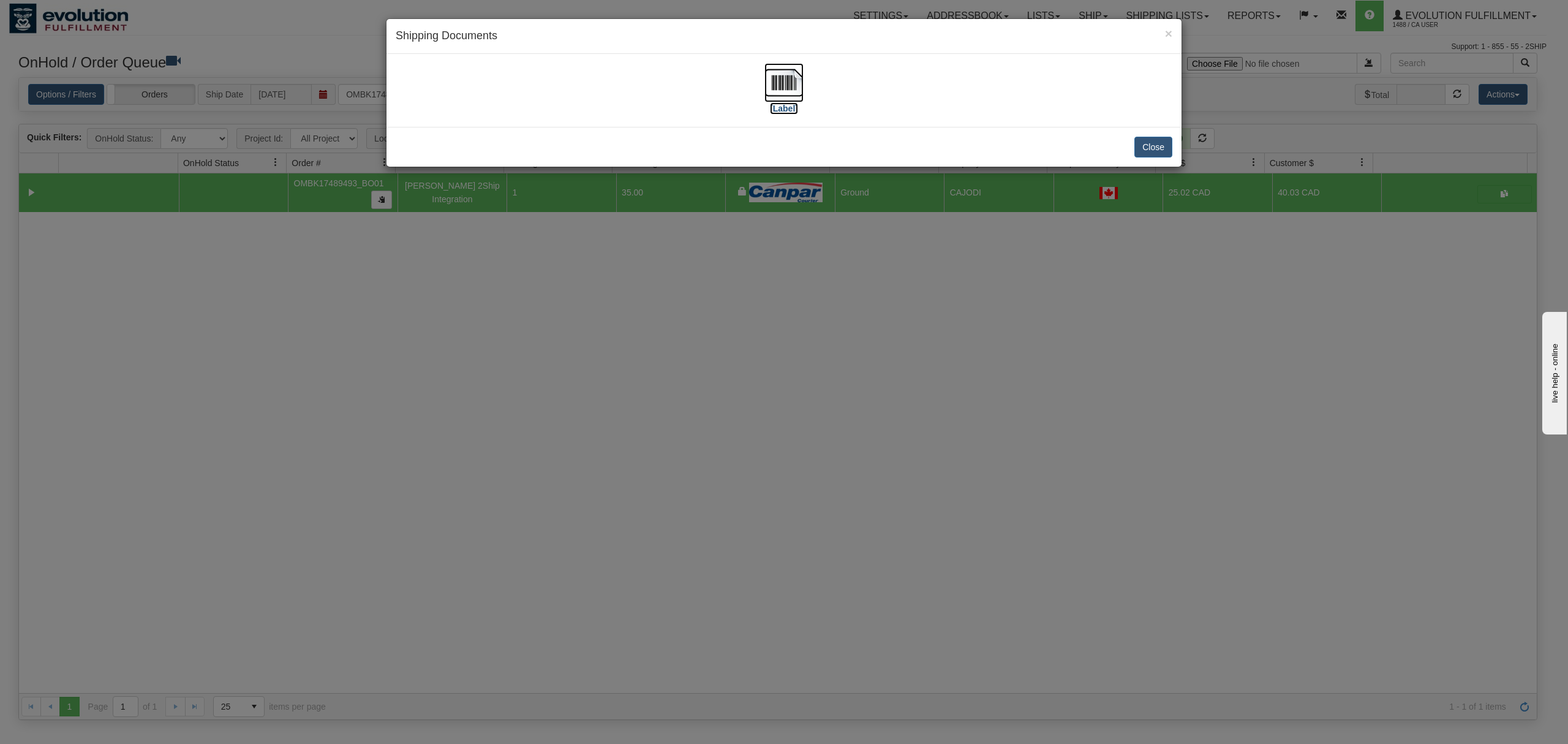
click at [765, 77] on img at bounding box center [784, 83] width 39 height 39
click at [1157, 140] on button "Close" at bounding box center [1153, 147] width 38 height 21
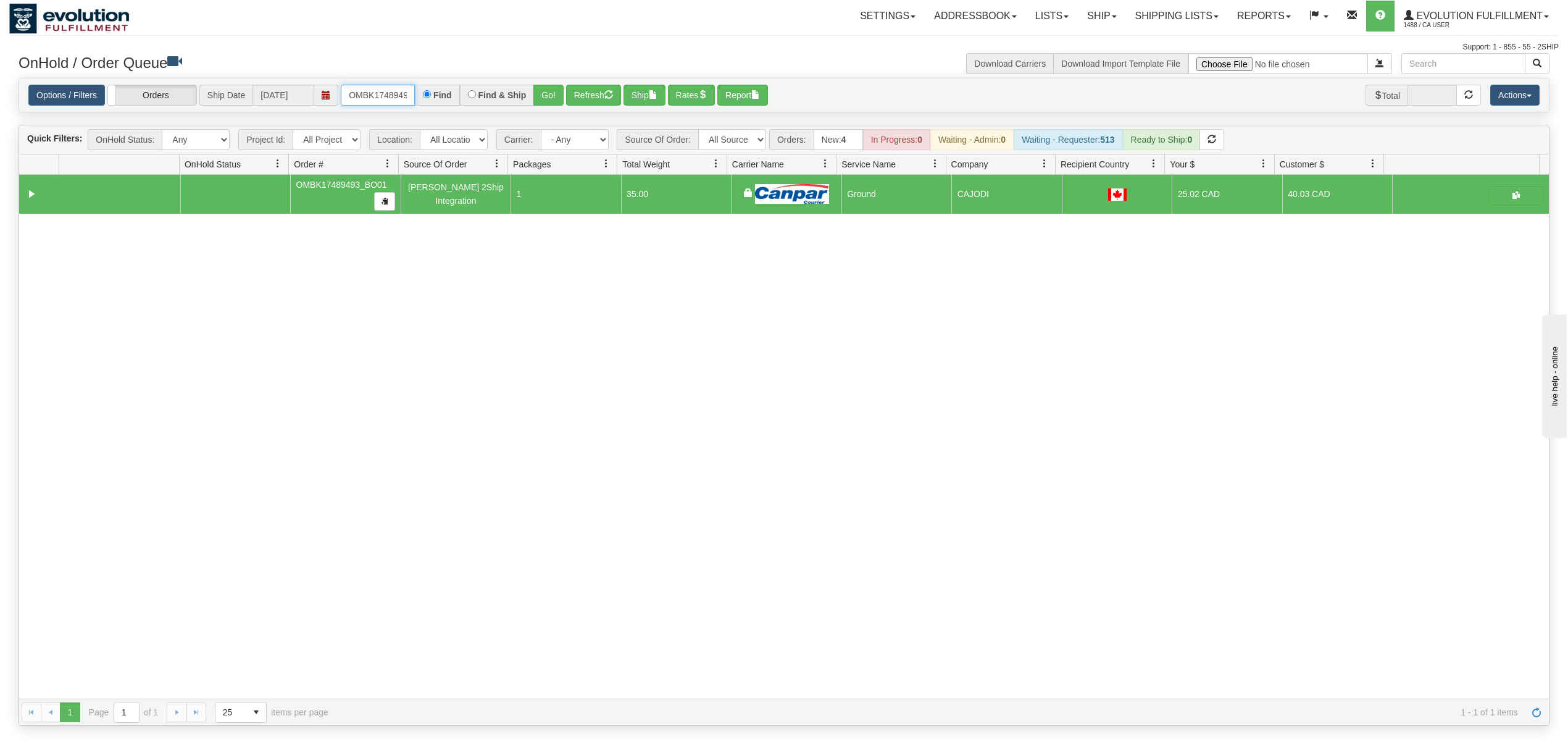
click at [368, 96] on input "OMBK17489493_BO01" at bounding box center [377, 95] width 74 height 21
click at [401, 99] on input "OMBK17530102 BO01" at bounding box center [377, 95] width 74 height 21
click at [554, 86] on button "Go!" at bounding box center [548, 95] width 31 height 21
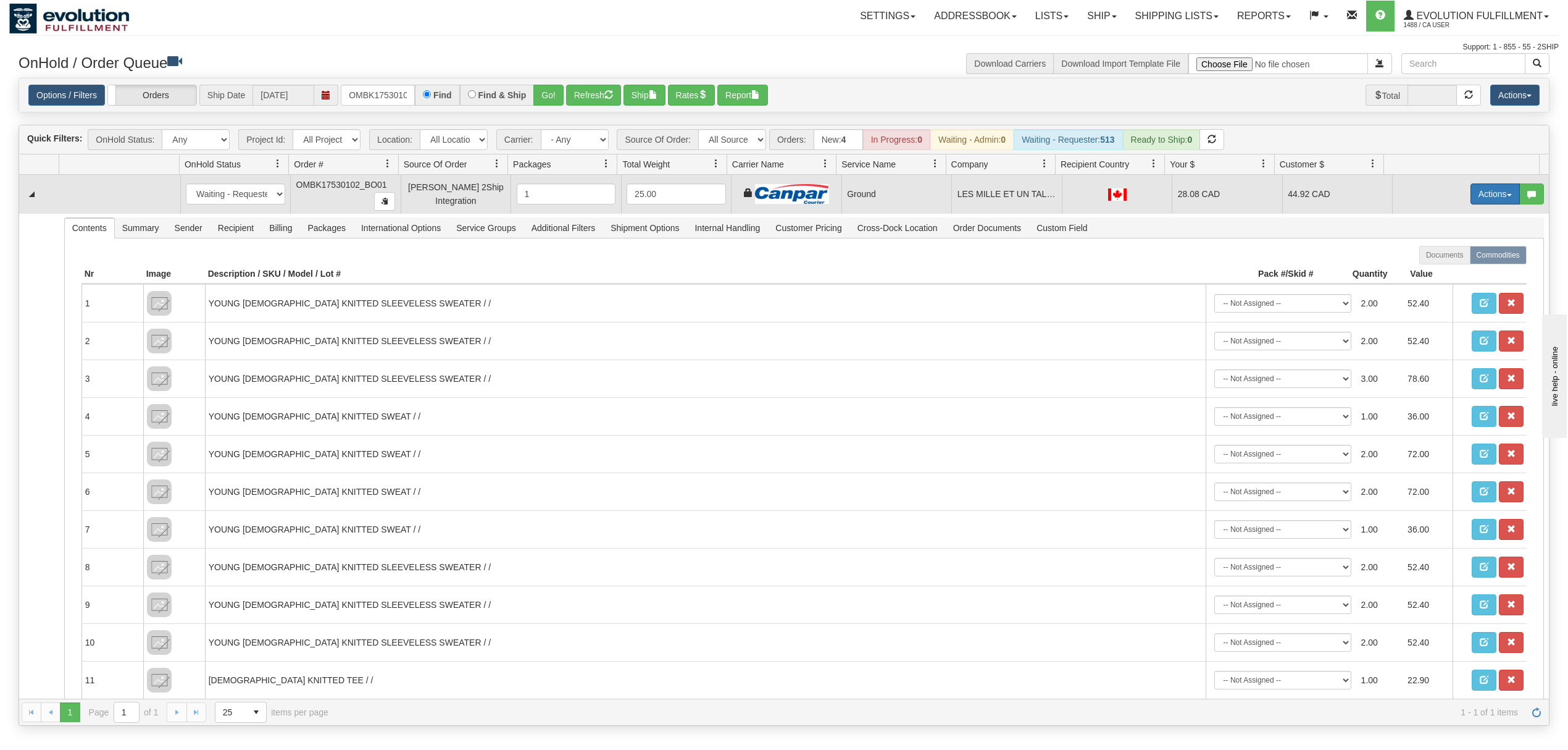
click at [1471, 200] on button "Actions" at bounding box center [1495, 193] width 50 height 21
click at [1433, 265] on span "Ship" at bounding box center [1446, 265] width 26 height 10
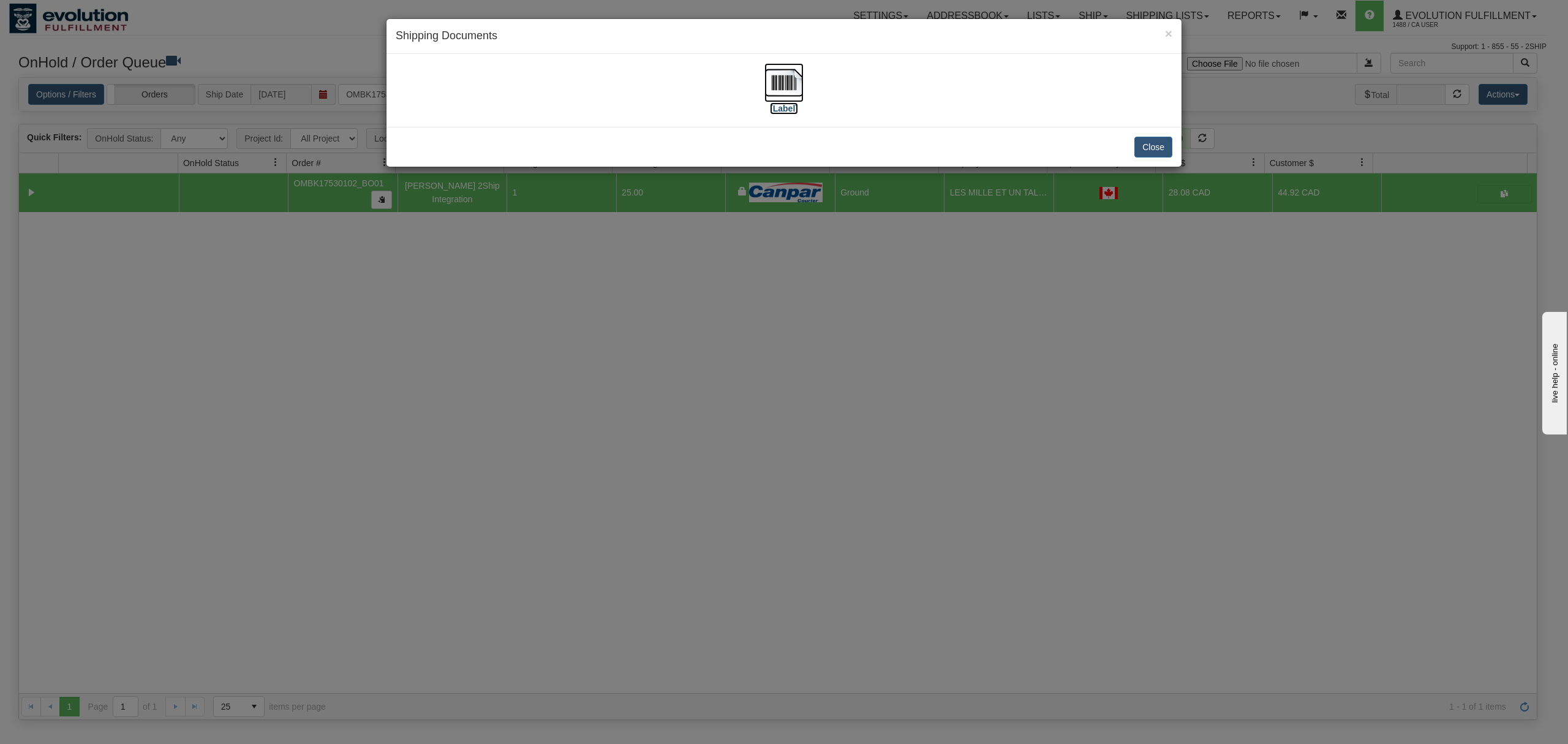
click at [778, 86] on img at bounding box center [784, 83] width 39 height 39
click at [1165, 148] on button "Close" at bounding box center [1153, 147] width 38 height 21
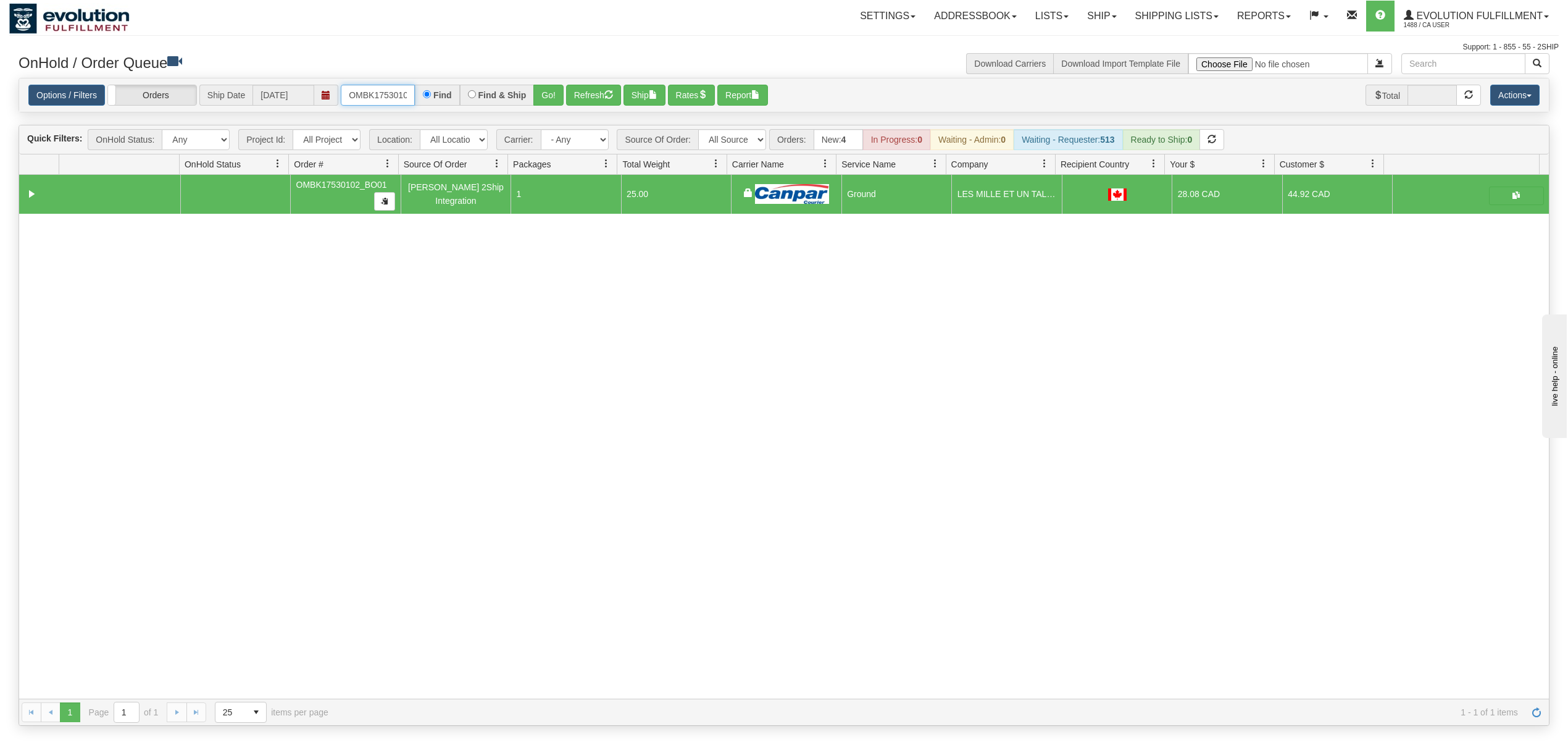
click at [367, 100] on input "OMBK17530102_BO01" at bounding box center [377, 95] width 74 height 21
click at [399, 96] on input "OMBK17645932 BO01" at bounding box center [377, 95] width 74 height 21
click at [542, 102] on button "Go!" at bounding box center [548, 95] width 31 height 21
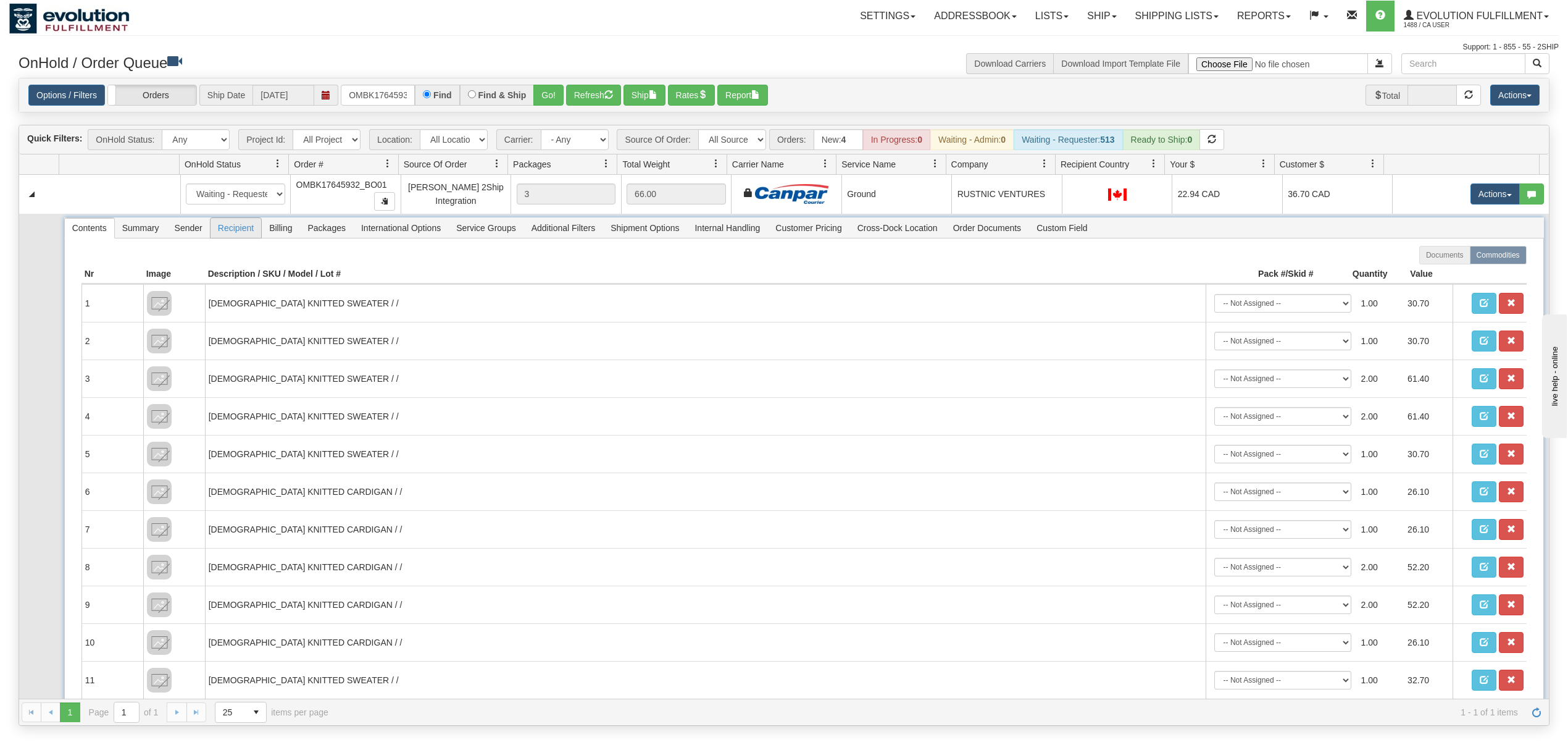
click at [250, 237] on span "Recipient" at bounding box center [235, 227] width 51 height 20
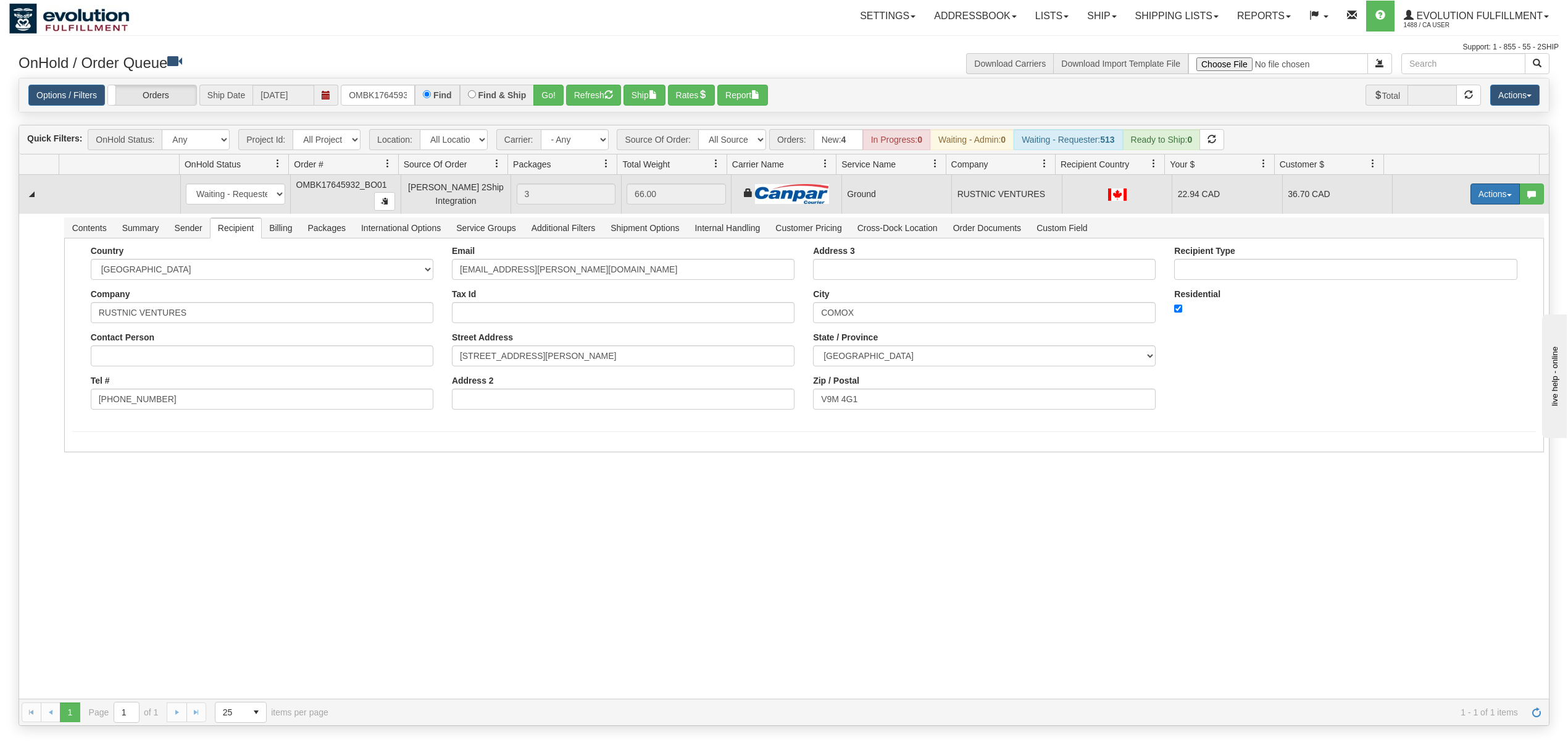
click at [1477, 194] on button "Actions" at bounding box center [1495, 193] width 50 height 21
click at [1435, 269] on span "Ship" at bounding box center [1446, 265] width 26 height 10
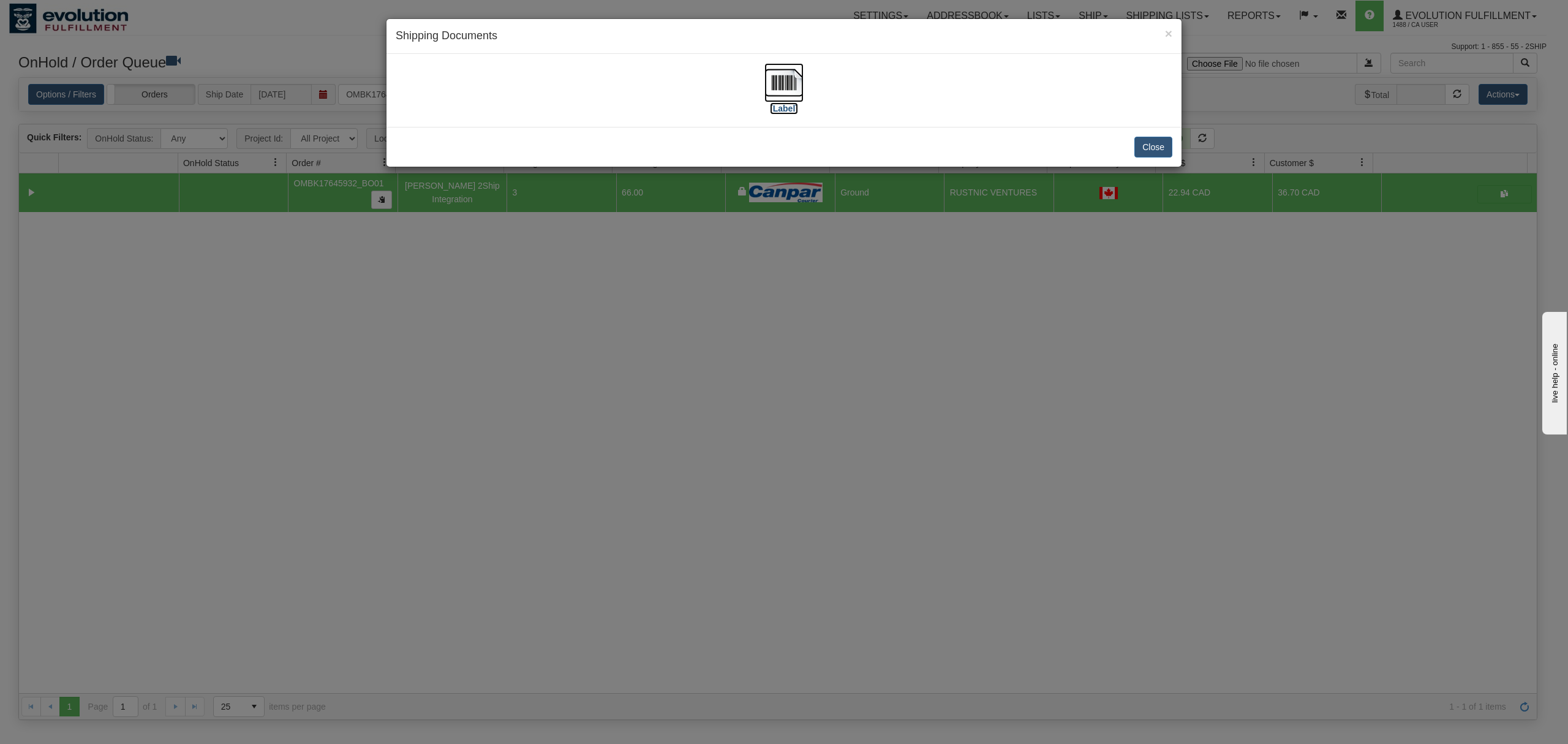
click at [782, 86] on img at bounding box center [784, 83] width 39 height 39
click at [1147, 145] on button "Close" at bounding box center [1153, 147] width 38 height 21
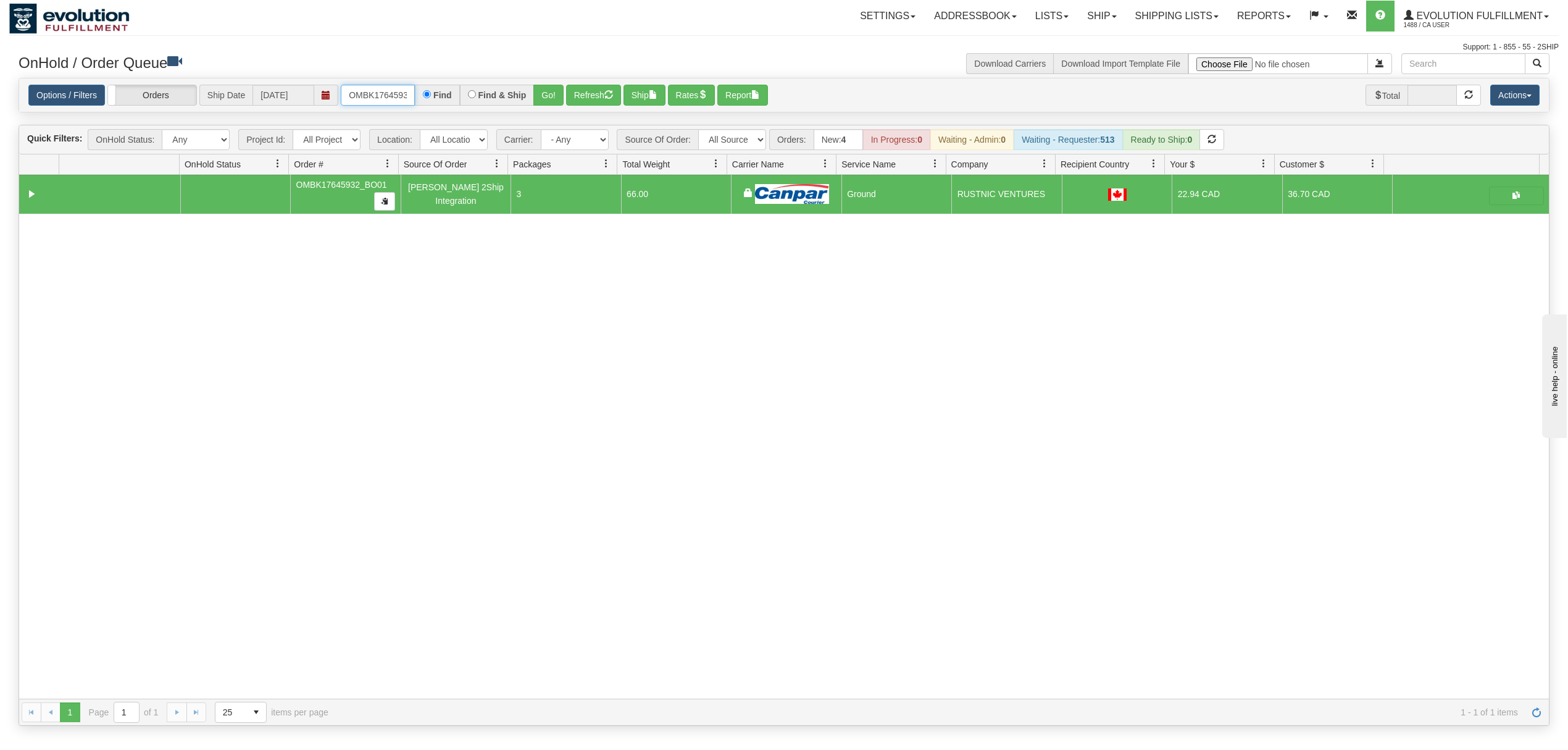
click at [387, 92] on input "OMBK17645932_BO01" at bounding box center [377, 95] width 74 height 21
click at [398, 98] on input "OMBK17592158 BO02" at bounding box center [377, 95] width 74 height 21
click at [552, 98] on button "Go!" at bounding box center [548, 95] width 31 height 21
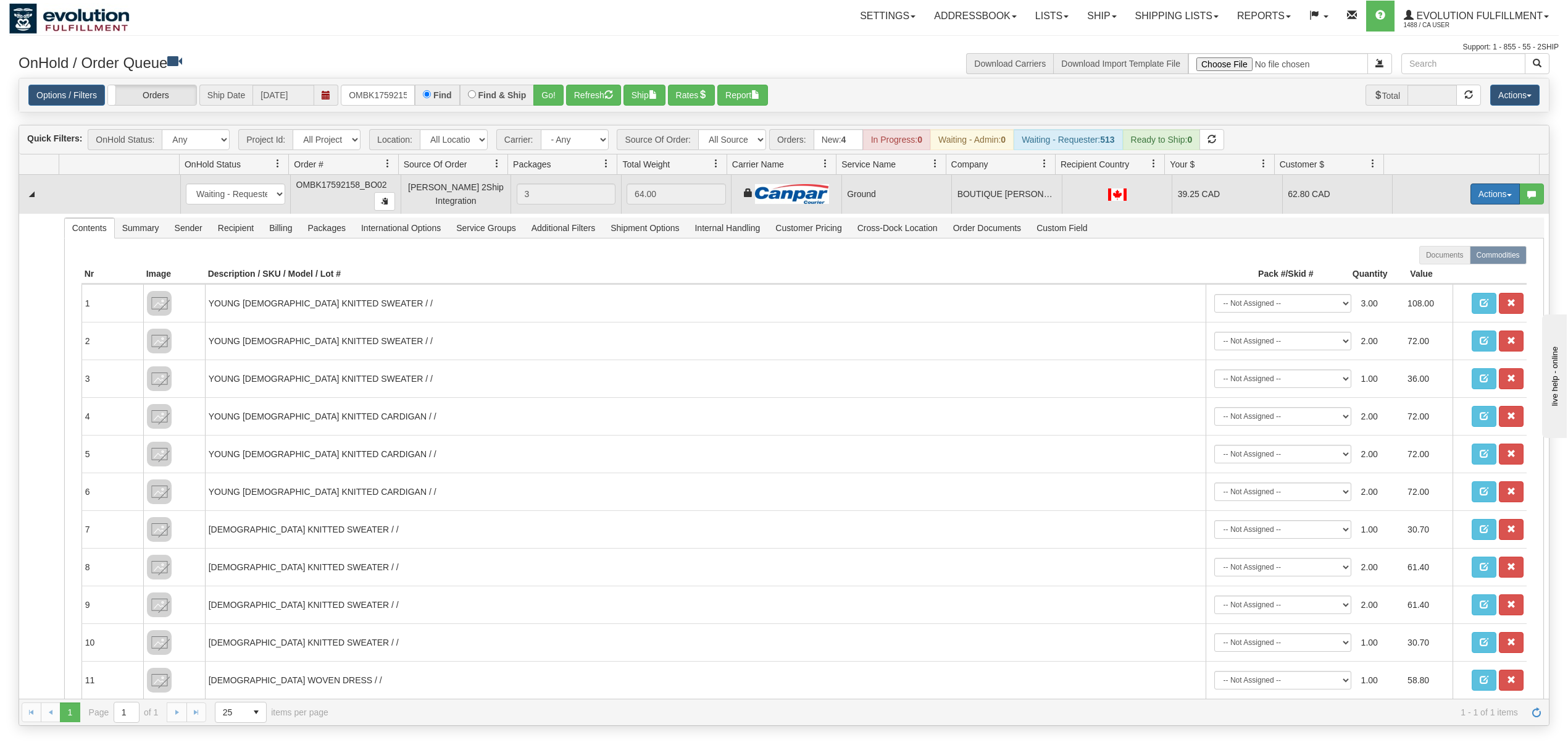
click at [1478, 189] on button "Actions" at bounding box center [1495, 193] width 50 height 21
click at [1433, 265] on span "Ship" at bounding box center [1446, 265] width 26 height 10
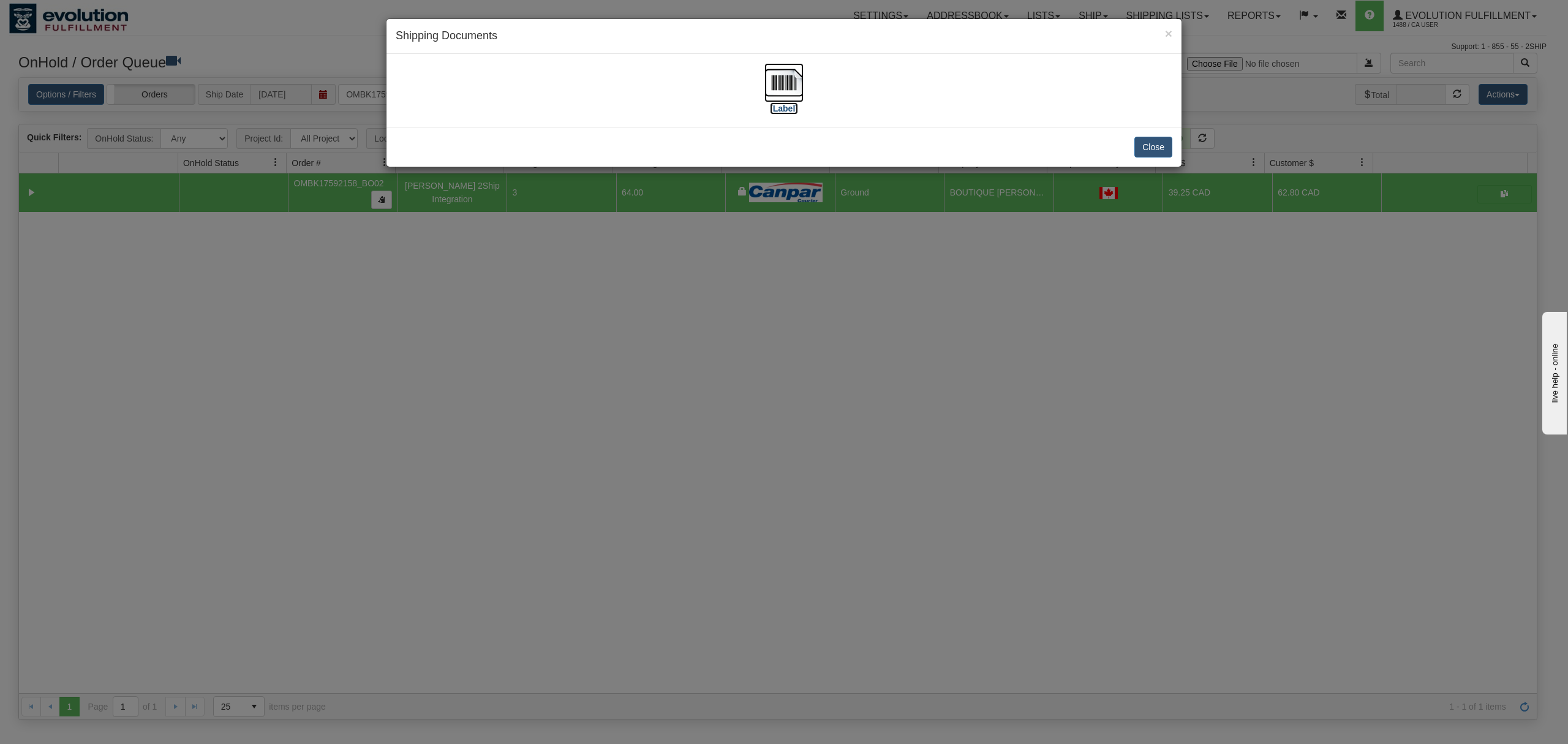
click at [795, 79] on img at bounding box center [784, 83] width 39 height 39
click at [1149, 146] on button "Close" at bounding box center [1153, 147] width 38 height 21
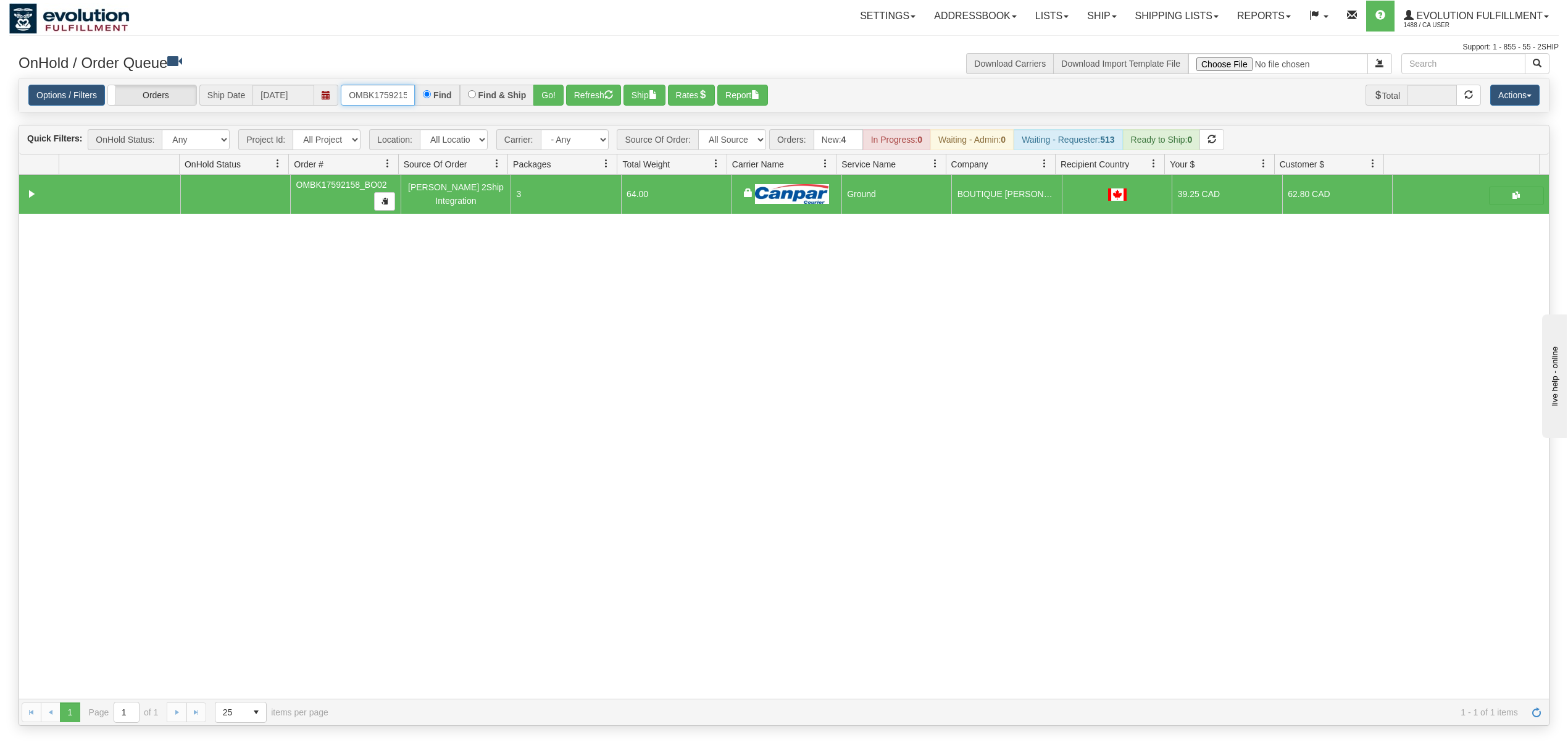
click at [371, 92] on input "OMBK17592158_BO02" at bounding box center [377, 95] width 74 height 21
click at [371, 92] on input "OMBK17420663 BO01" at bounding box center [377, 95] width 74 height 21
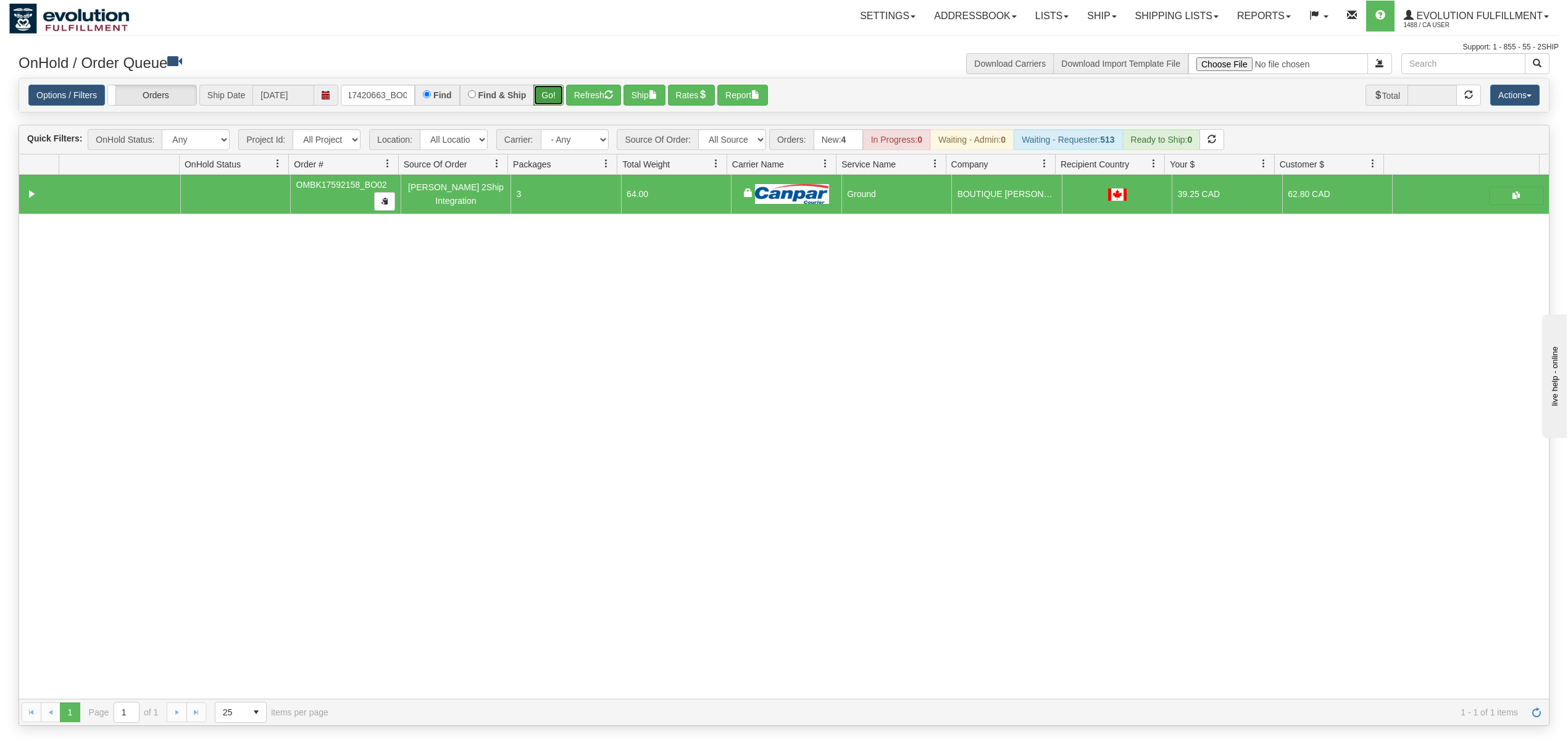
click at [559, 92] on button "Go!" at bounding box center [548, 95] width 31 height 21
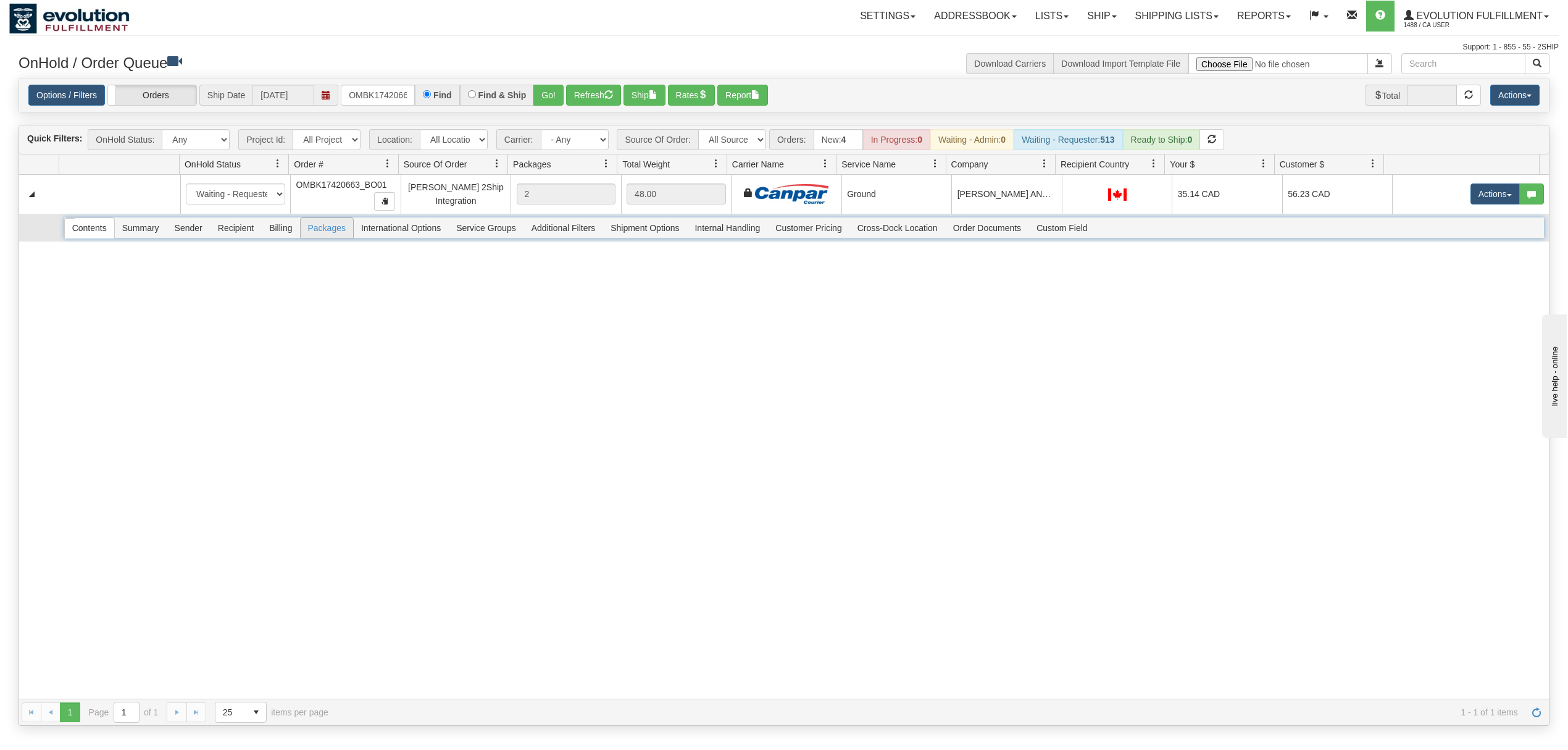
click at [235, 231] on span "Recipient" at bounding box center [235, 227] width 51 height 20
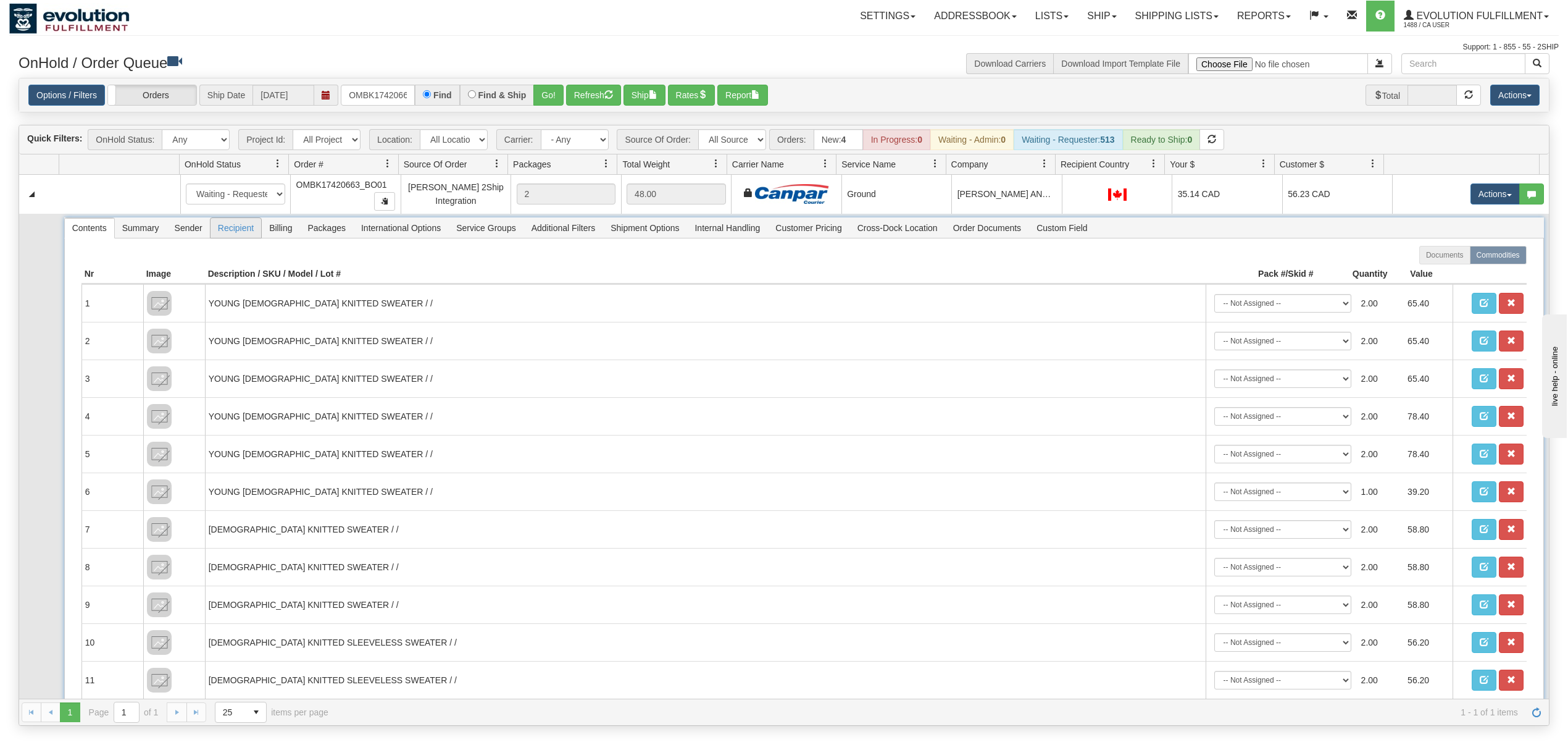
click at [235, 231] on span "Recipient" at bounding box center [235, 227] width 51 height 20
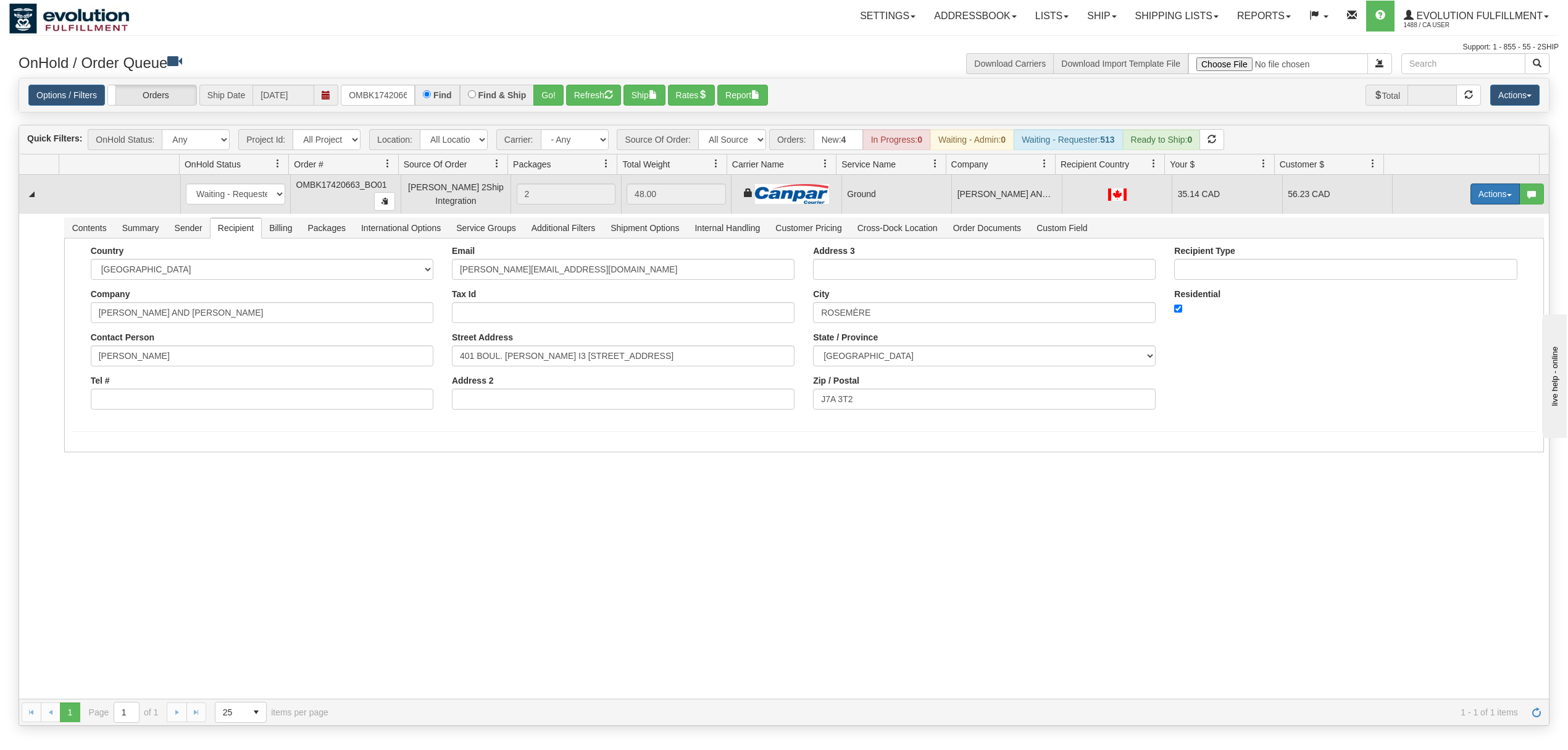
click at [1483, 191] on button "Actions" at bounding box center [1495, 193] width 50 height 21
click at [1432, 263] on link "Ship" at bounding box center [1470, 265] width 99 height 16
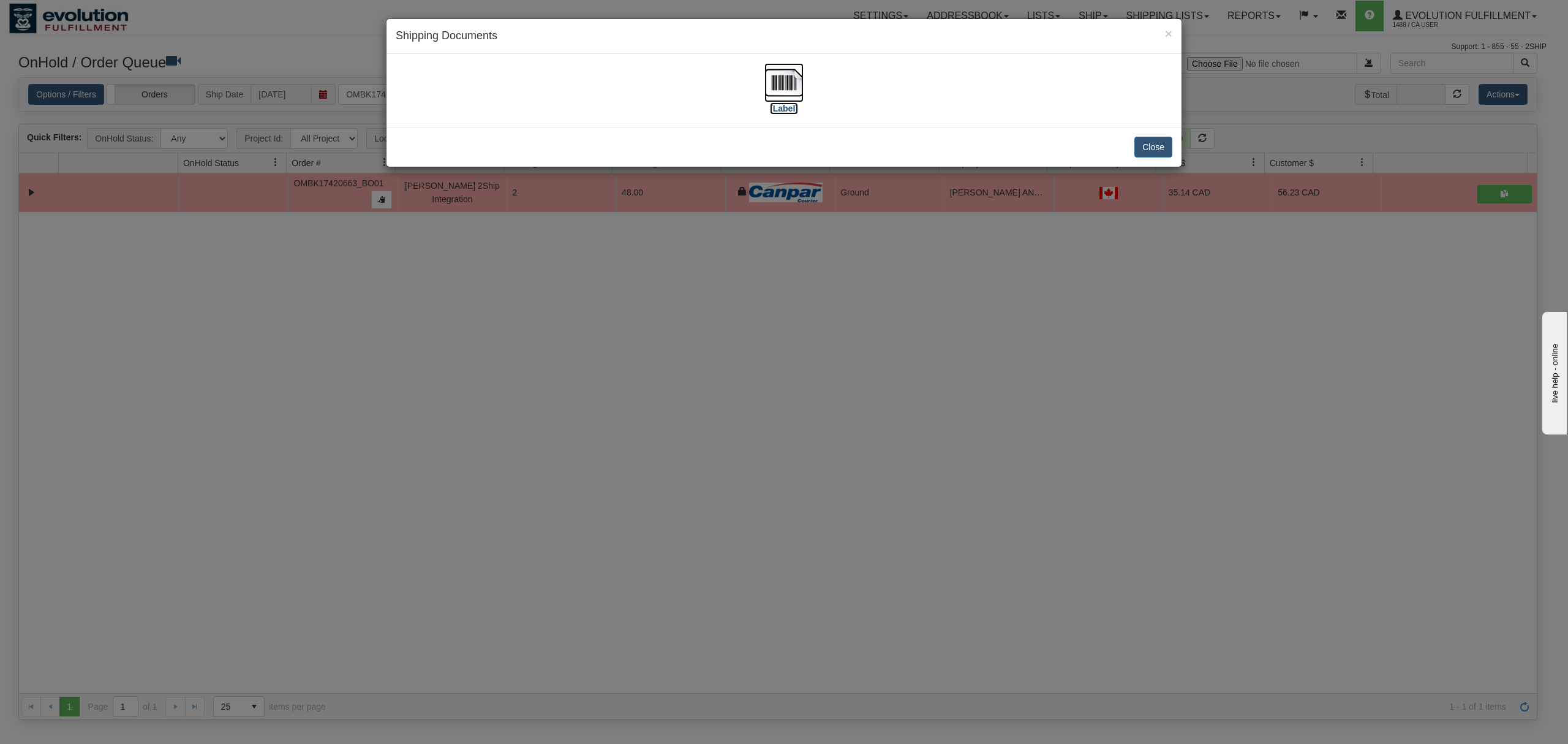
click at [784, 76] on img at bounding box center [784, 83] width 39 height 39
click at [1161, 147] on button "Close" at bounding box center [1153, 147] width 38 height 21
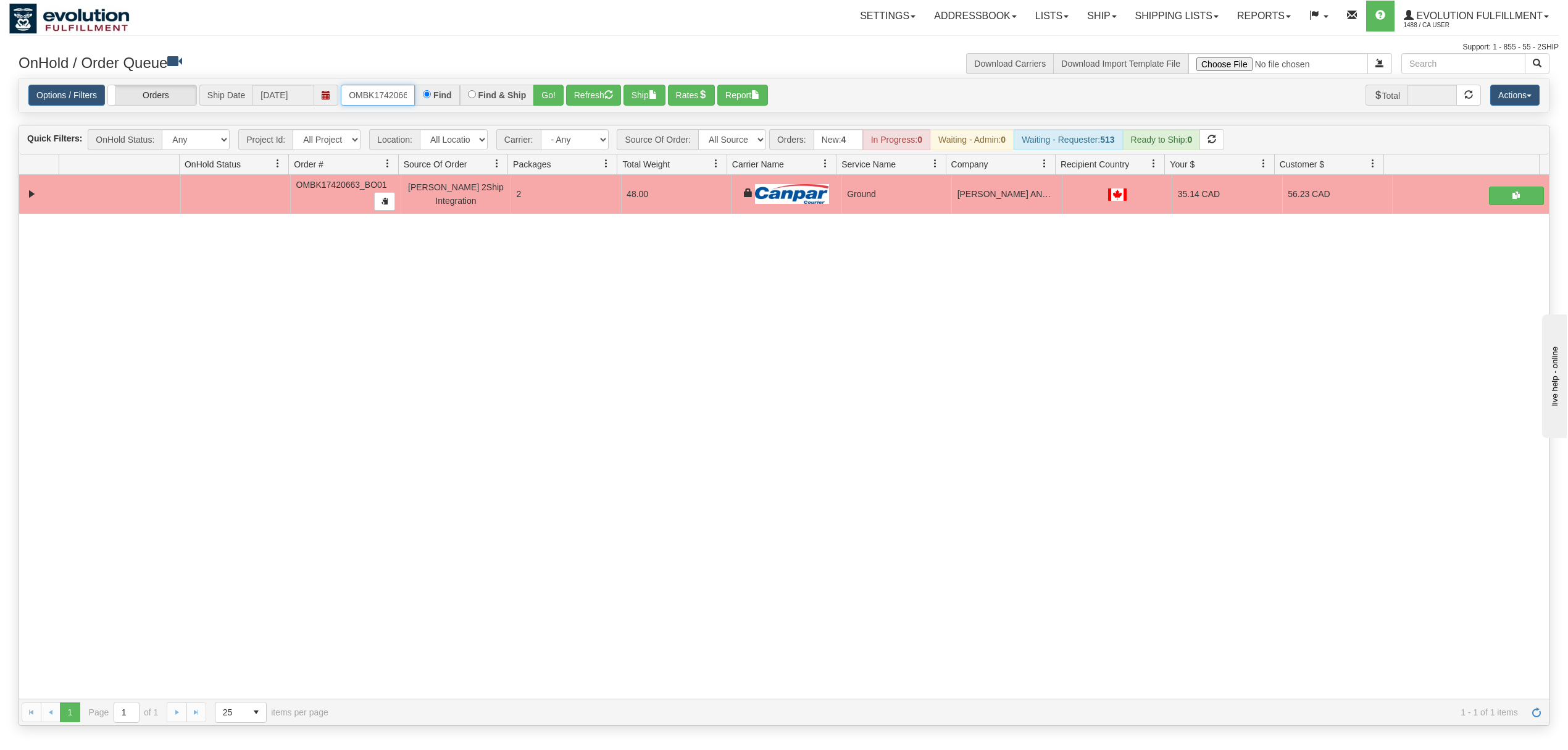
click at [381, 106] on input "OMBK17420663_BO01" at bounding box center [377, 95] width 74 height 21
click at [383, 104] on input "OMBK17420663_BO01" at bounding box center [377, 95] width 74 height 21
click at [398, 100] on input "OMBK17302166 BO02" at bounding box center [377, 95] width 74 height 21
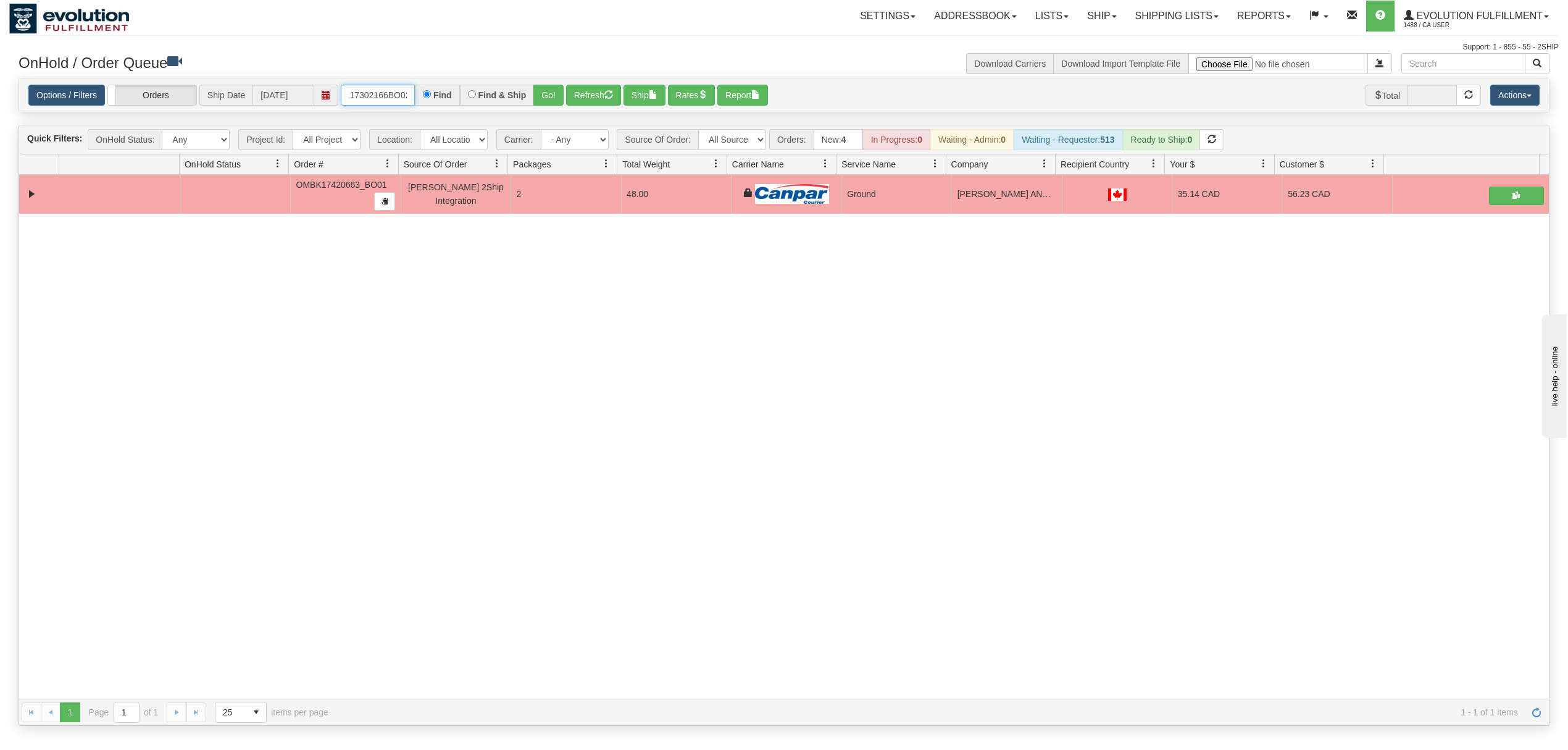
click at [389, 102] on input "OMBK17302166BO02" at bounding box center [377, 95] width 74 height 21
click at [548, 92] on button "Go!" at bounding box center [548, 95] width 31 height 21
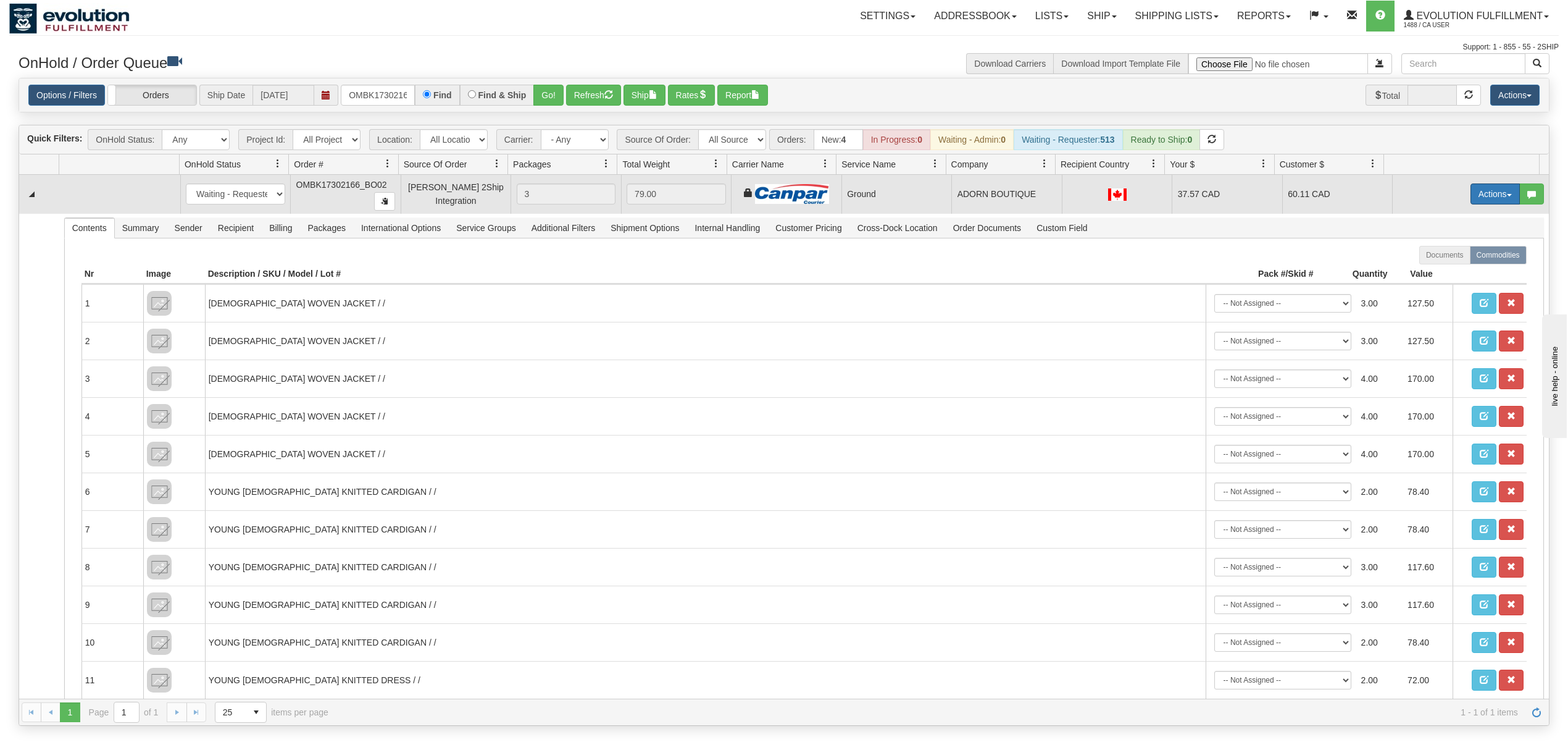
click at [1478, 202] on button "Actions" at bounding box center [1495, 193] width 50 height 21
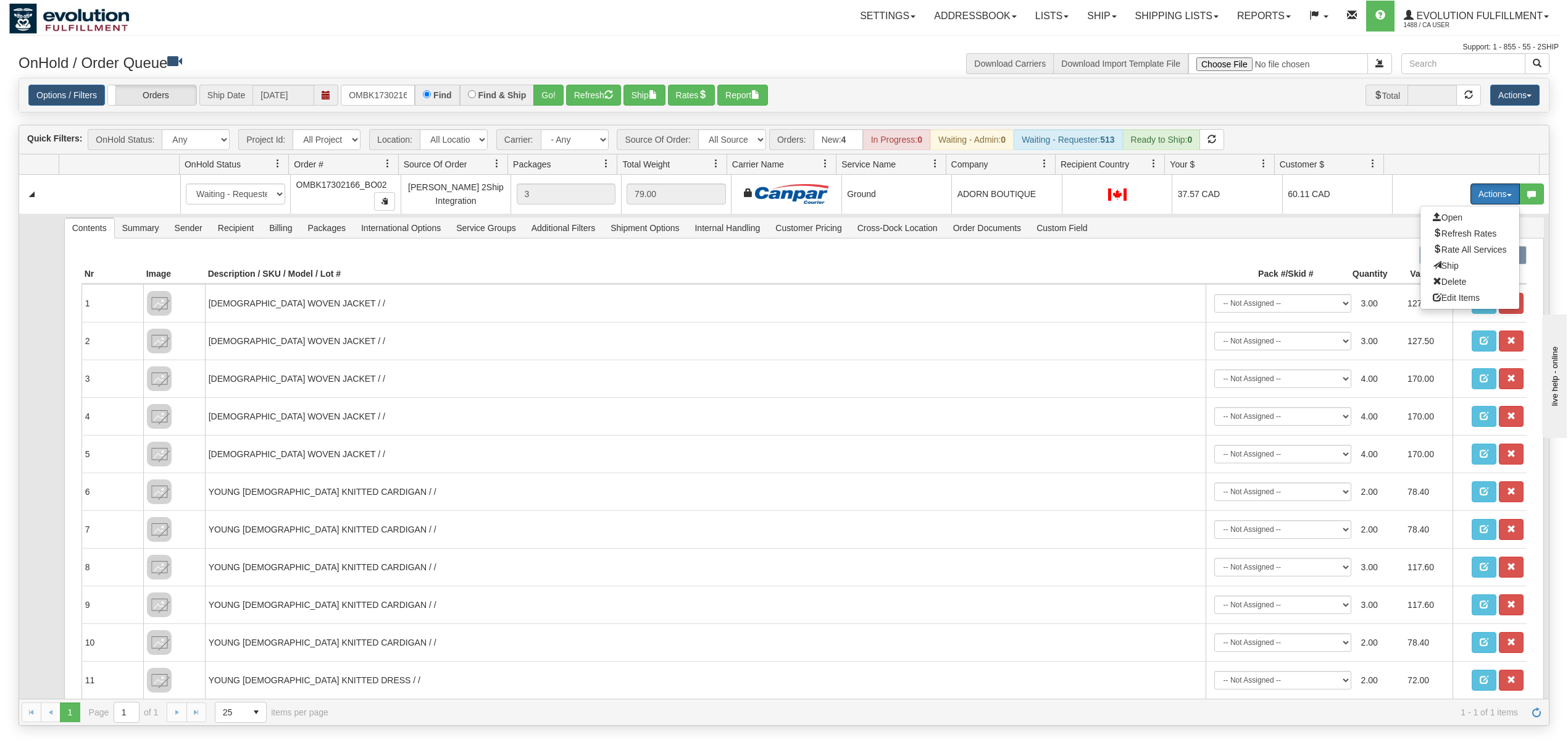
click at [1433, 265] on span "Ship" at bounding box center [1446, 265] width 26 height 10
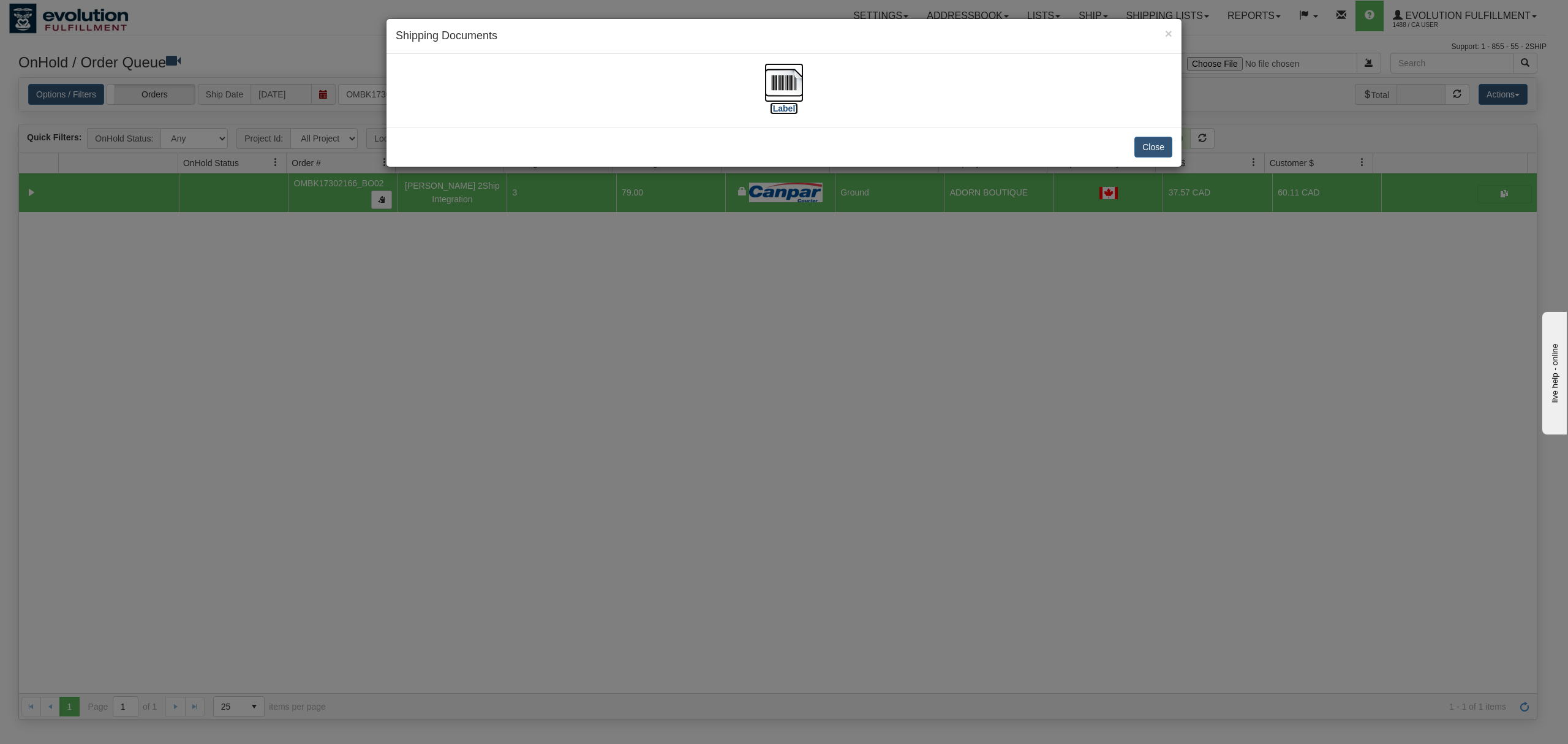
click at [788, 94] on img at bounding box center [784, 83] width 39 height 39
click at [1152, 140] on button "Close" at bounding box center [1153, 147] width 38 height 21
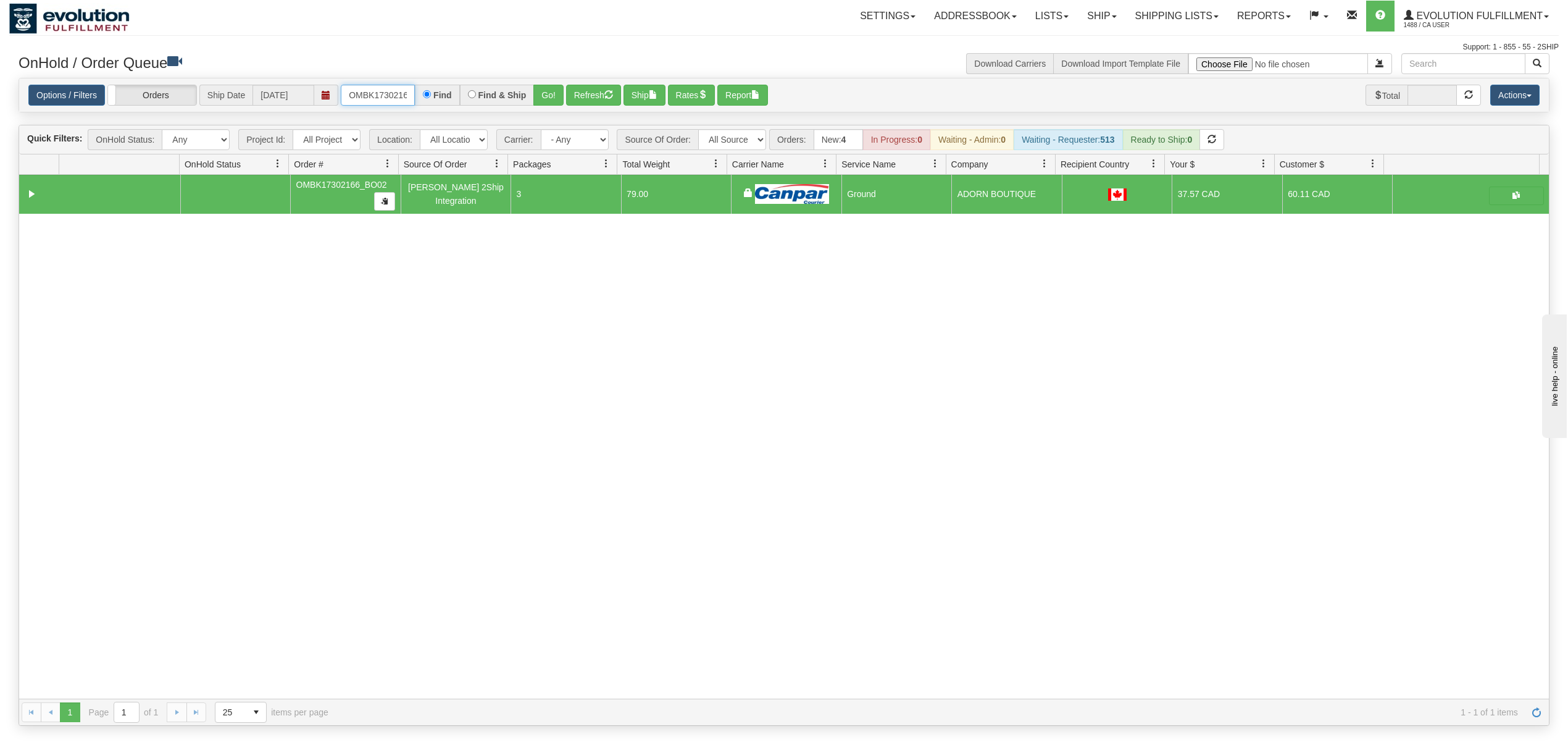
click at [349, 102] on input "OMBK17302166_BO02" at bounding box center [377, 95] width 74 height 21
click at [351, 102] on input "OMBK17302166_BO02" at bounding box center [377, 95] width 74 height 21
click at [384, 94] on input "OMBK17538298 BO01" at bounding box center [377, 95] width 74 height 21
click at [552, 87] on button "Go!" at bounding box center [548, 95] width 31 height 21
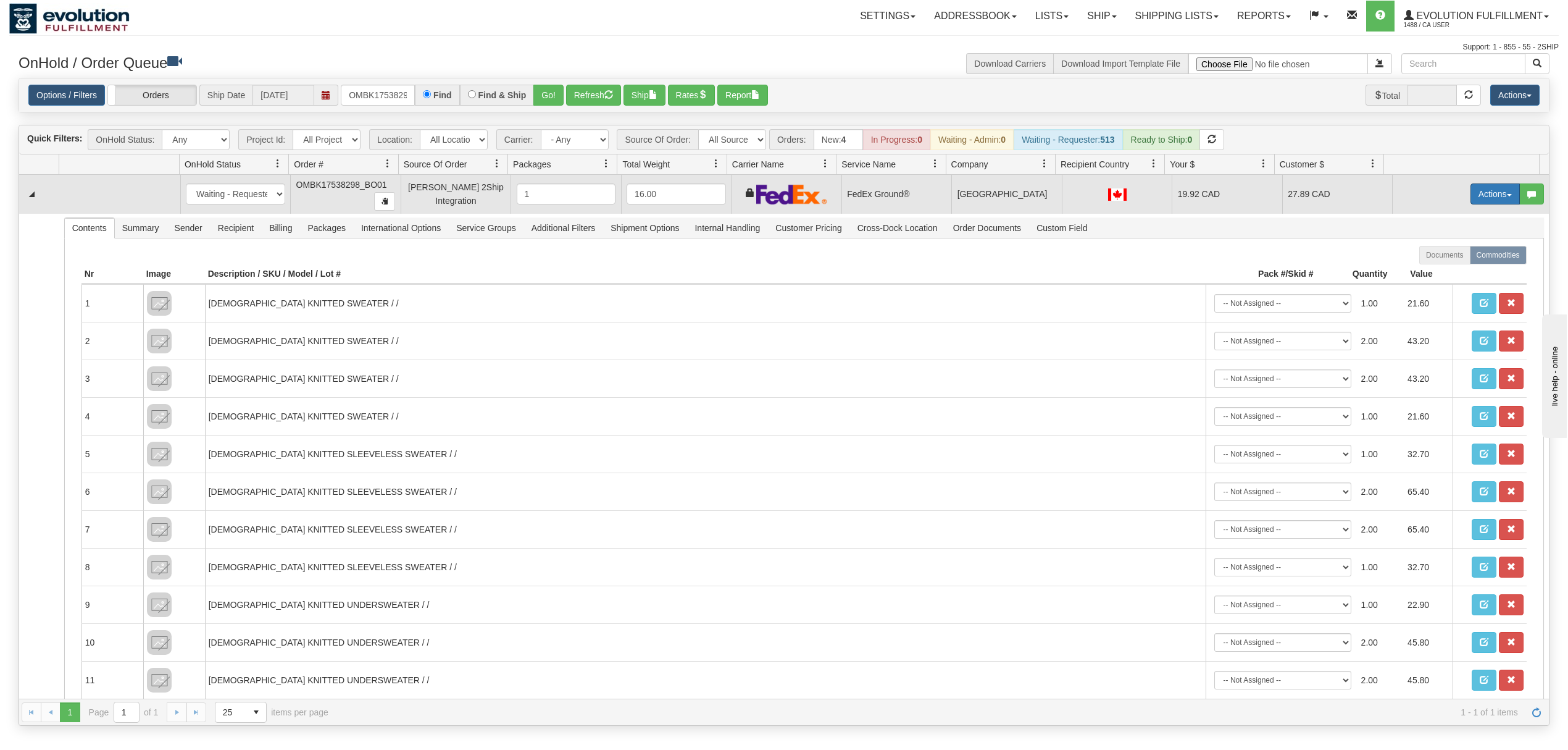
click at [1492, 193] on button "Actions" at bounding box center [1495, 193] width 50 height 21
click at [1433, 269] on span "Ship" at bounding box center [1446, 265] width 26 height 10
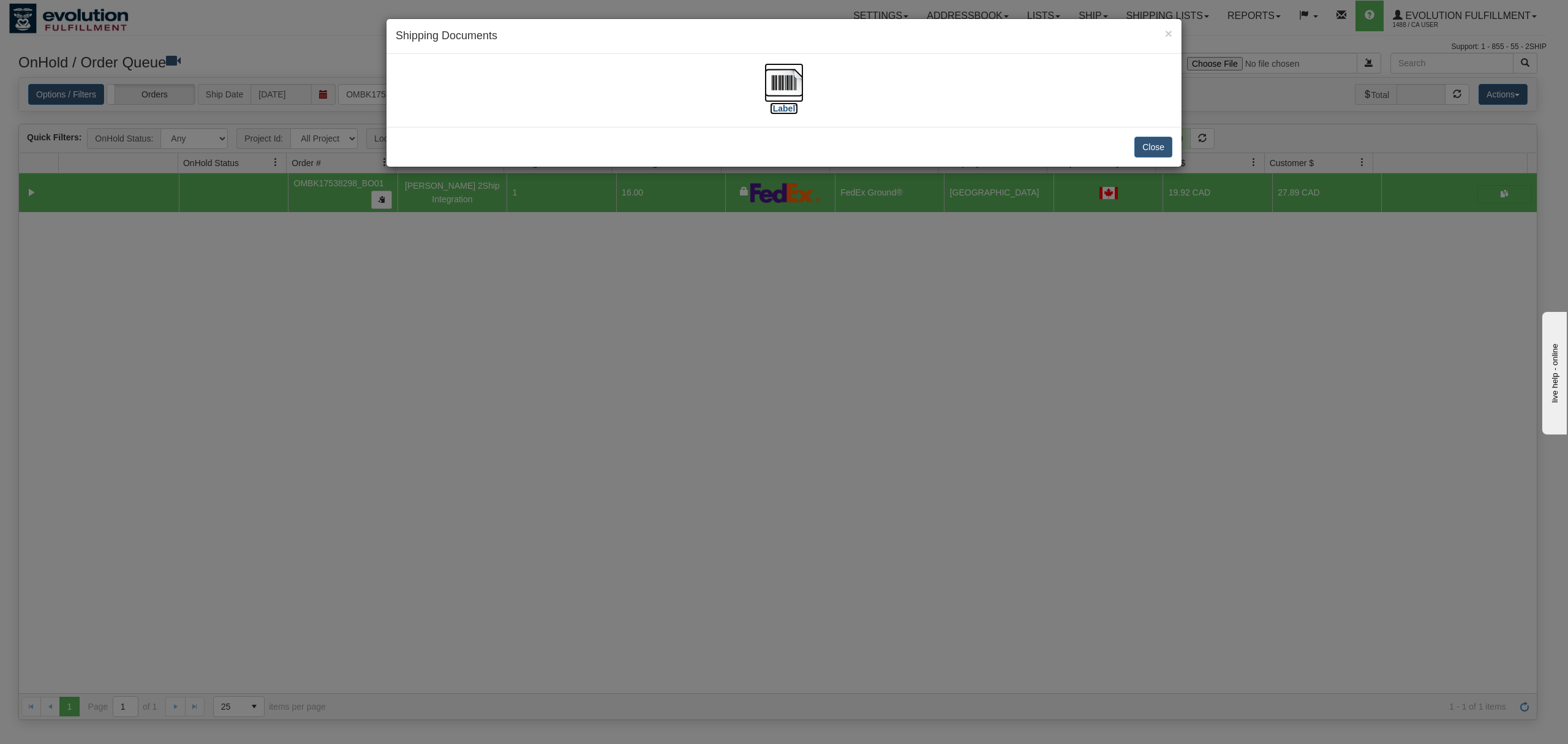
click at [772, 81] on img at bounding box center [784, 83] width 39 height 39
drag, startPoint x: 1147, startPoint y: 143, endPoint x: 934, endPoint y: 110, distance: 215.5
click at [1147, 145] on button "Close" at bounding box center [1153, 147] width 38 height 21
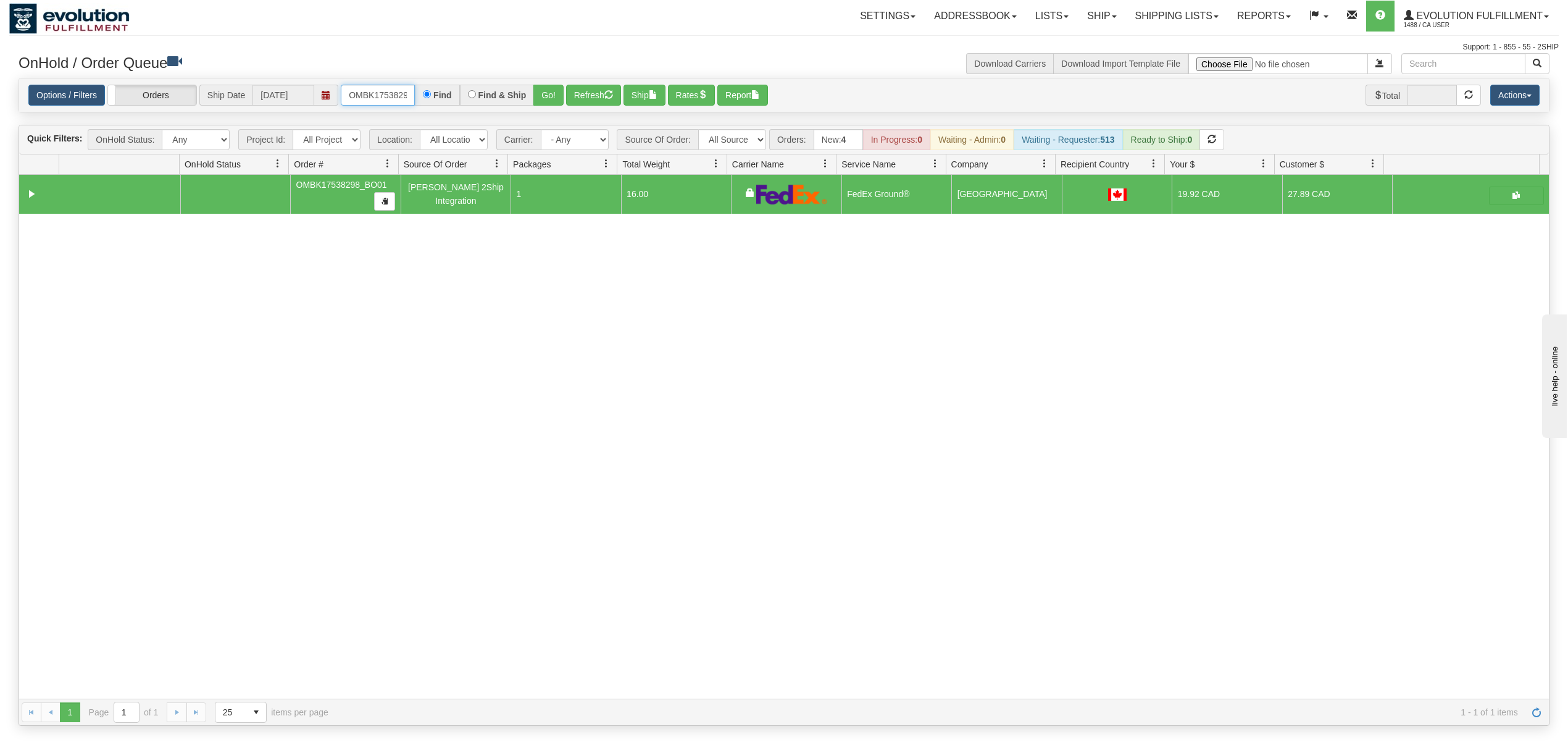
click at [368, 92] on input "OMBK17538298_BO01" at bounding box center [377, 95] width 74 height 21
click at [541, 90] on button "Go!" at bounding box center [548, 95] width 31 height 21
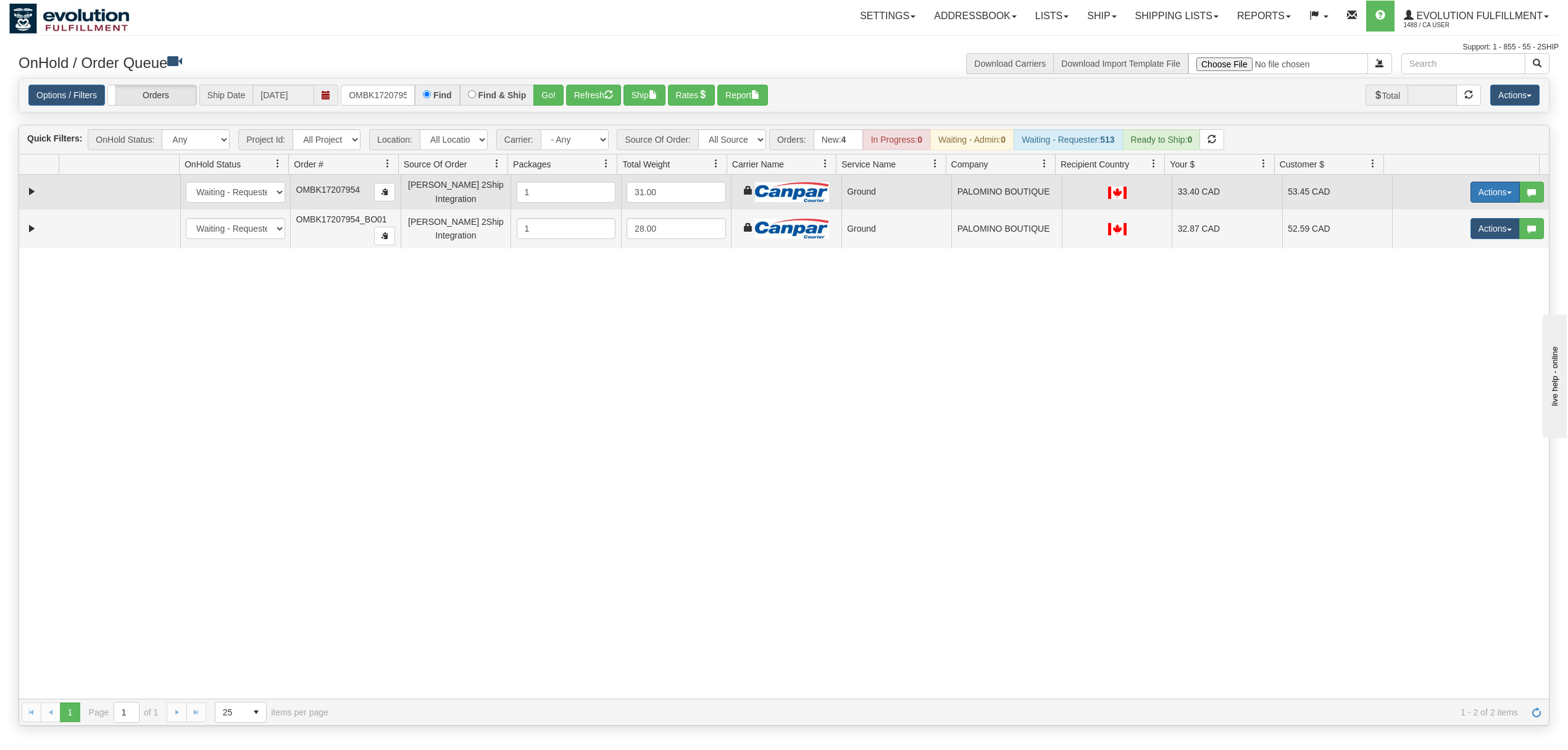
click at [1480, 199] on button "Actions" at bounding box center [1495, 192] width 50 height 21
click at [1445, 260] on link "Ship" at bounding box center [1470, 264] width 99 height 16
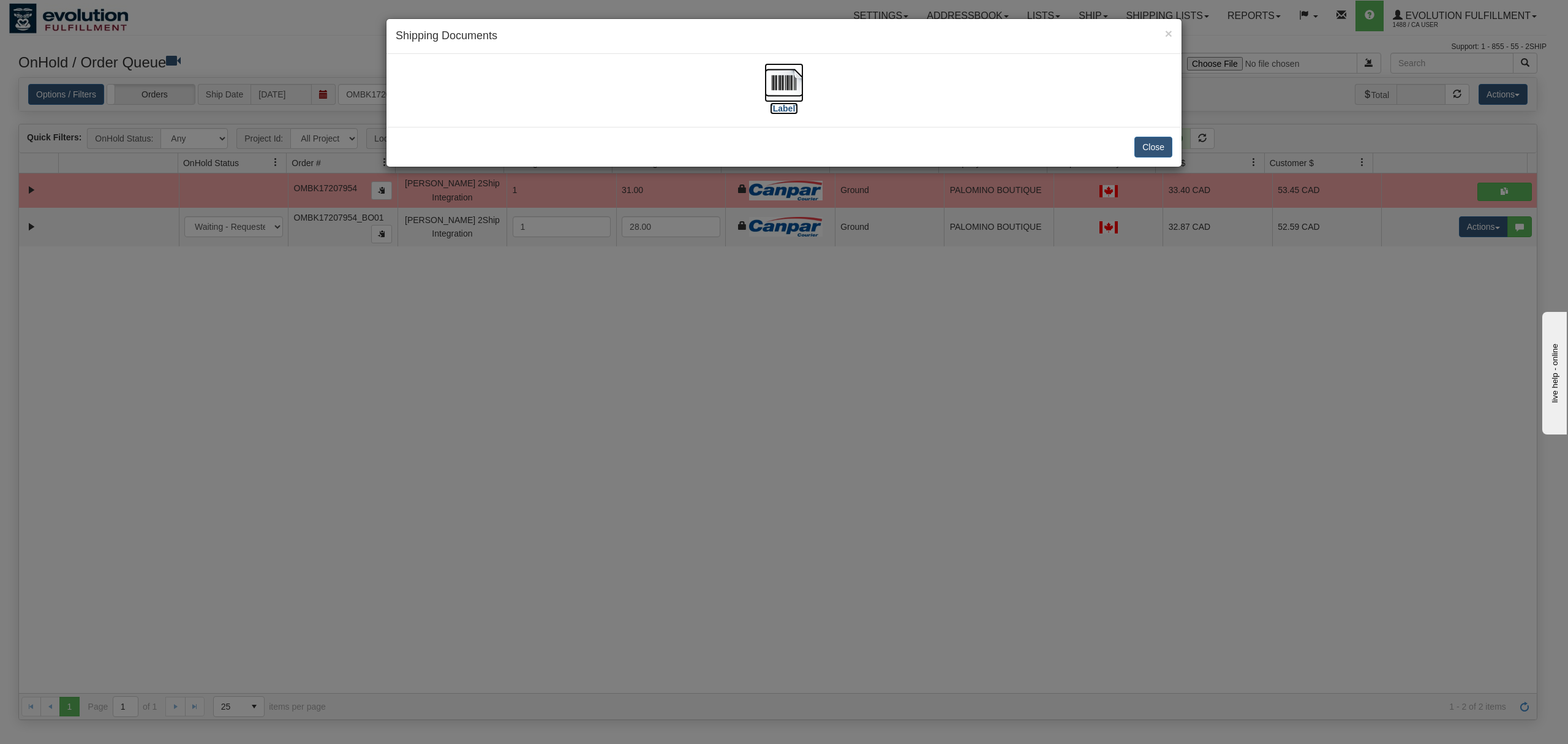
click at [795, 77] on img at bounding box center [784, 83] width 39 height 39
click at [1147, 147] on button "Close" at bounding box center [1153, 147] width 38 height 21
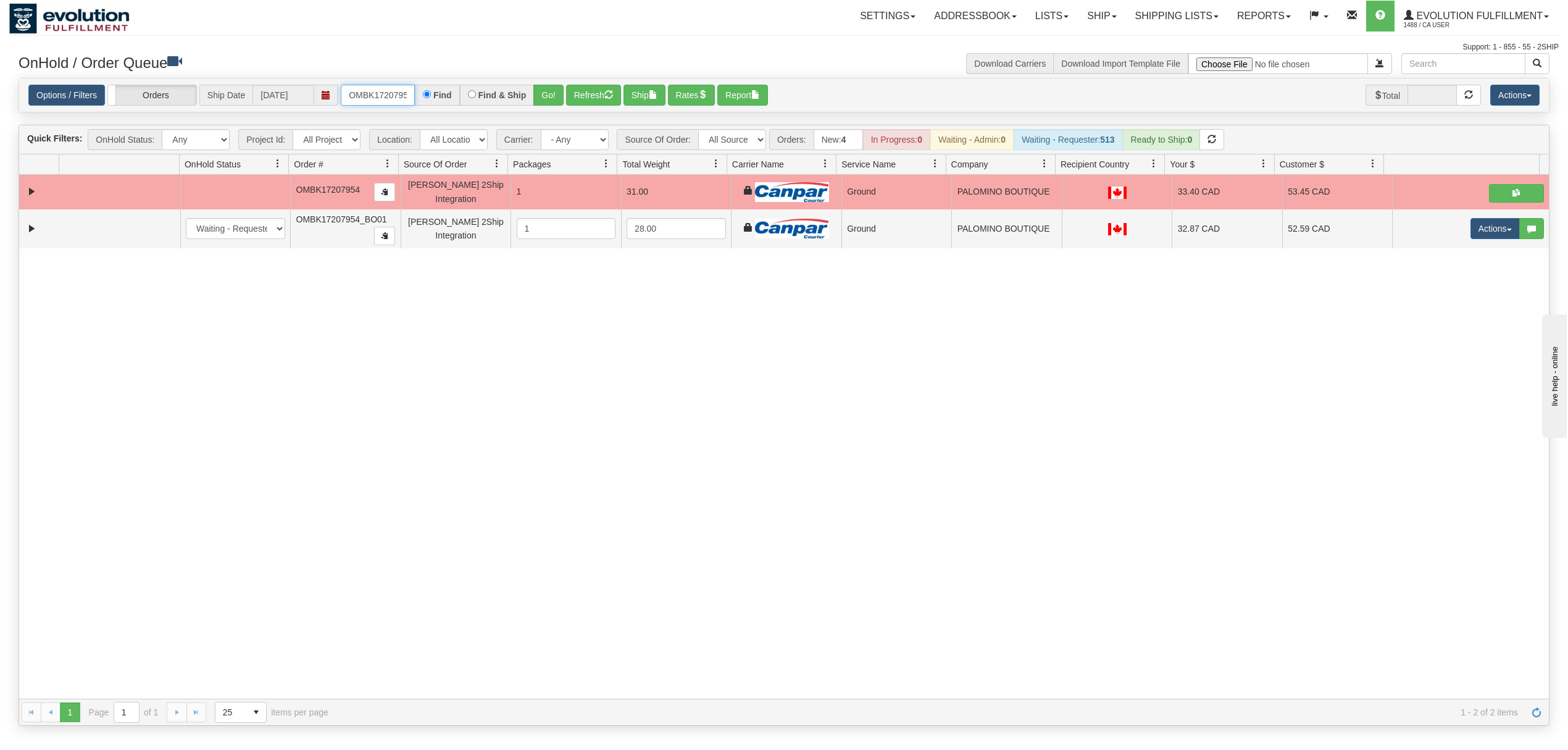
click at [359, 100] on input "OMBK17207954" at bounding box center [377, 95] width 74 height 21
type input "OMBK17300960"
click at [541, 99] on button "Go!" at bounding box center [548, 95] width 31 height 21
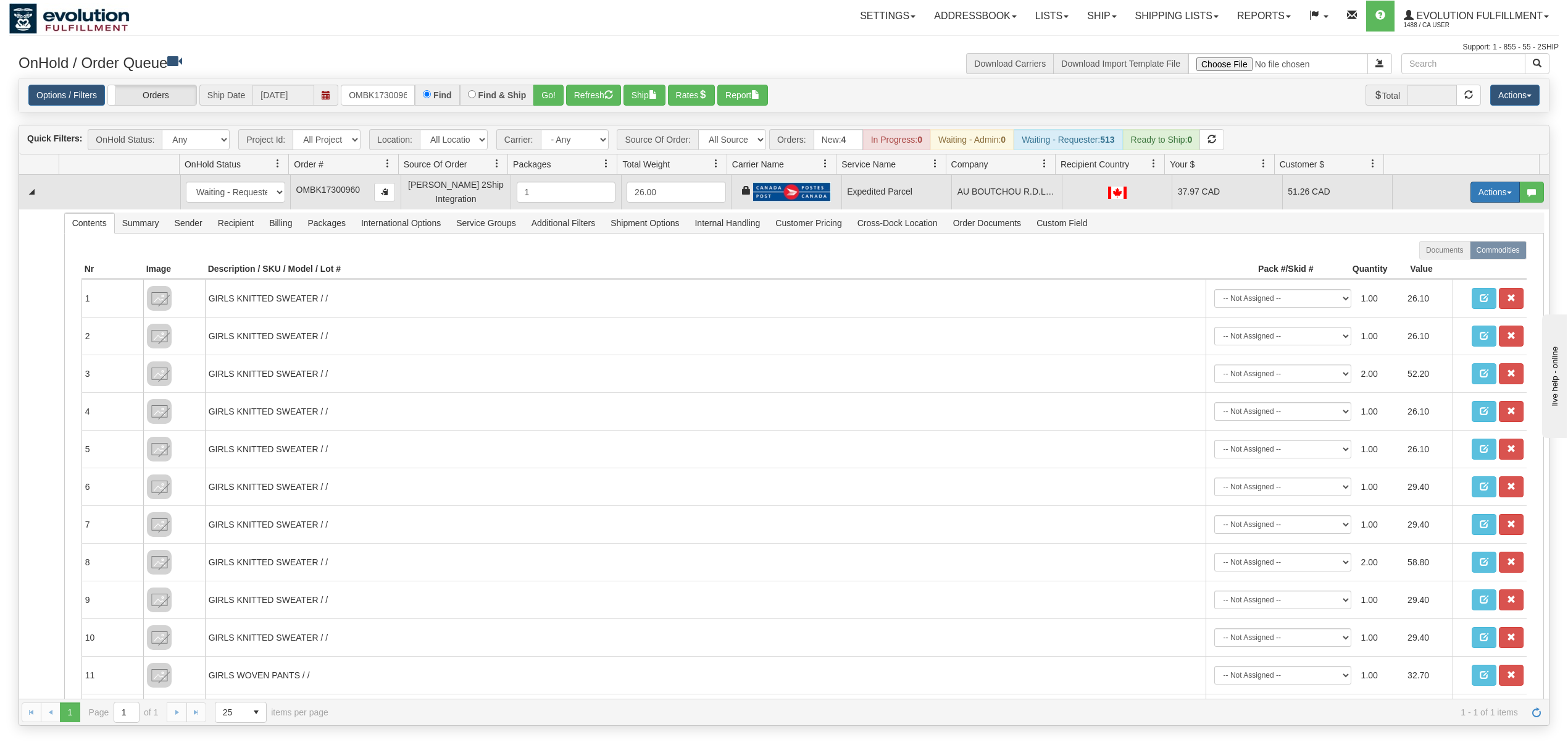
click at [1487, 199] on button "Actions" at bounding box center [1495, 192] width 50 height 21
click at [1435, 258] on link "Ship" at bounding box center [1470, 264] width 99 height 16
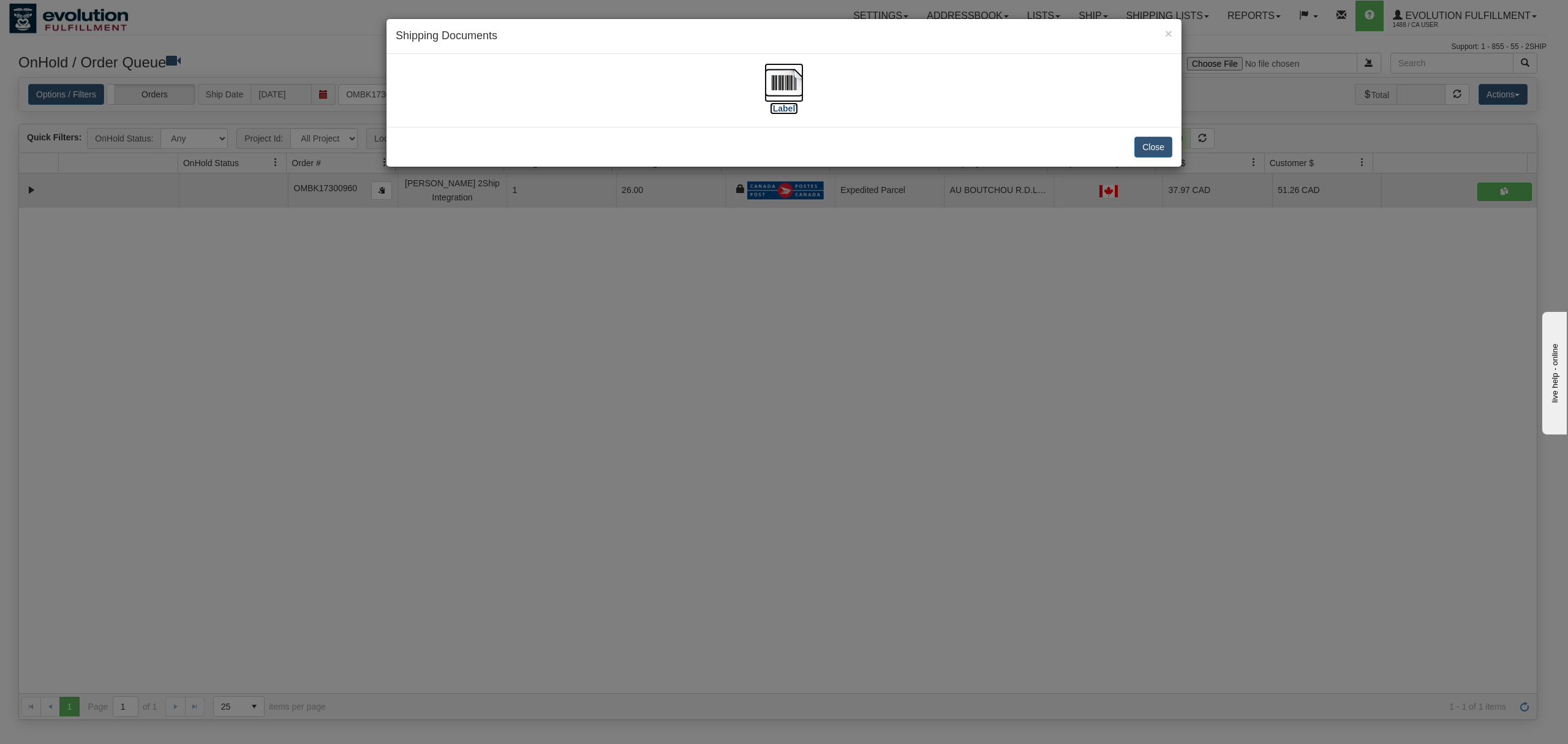
click at [784, 83] on img at bounding box center [784, 83] width 39 height 39
